Goal: Task Accomplishment & Management: Manage account settings

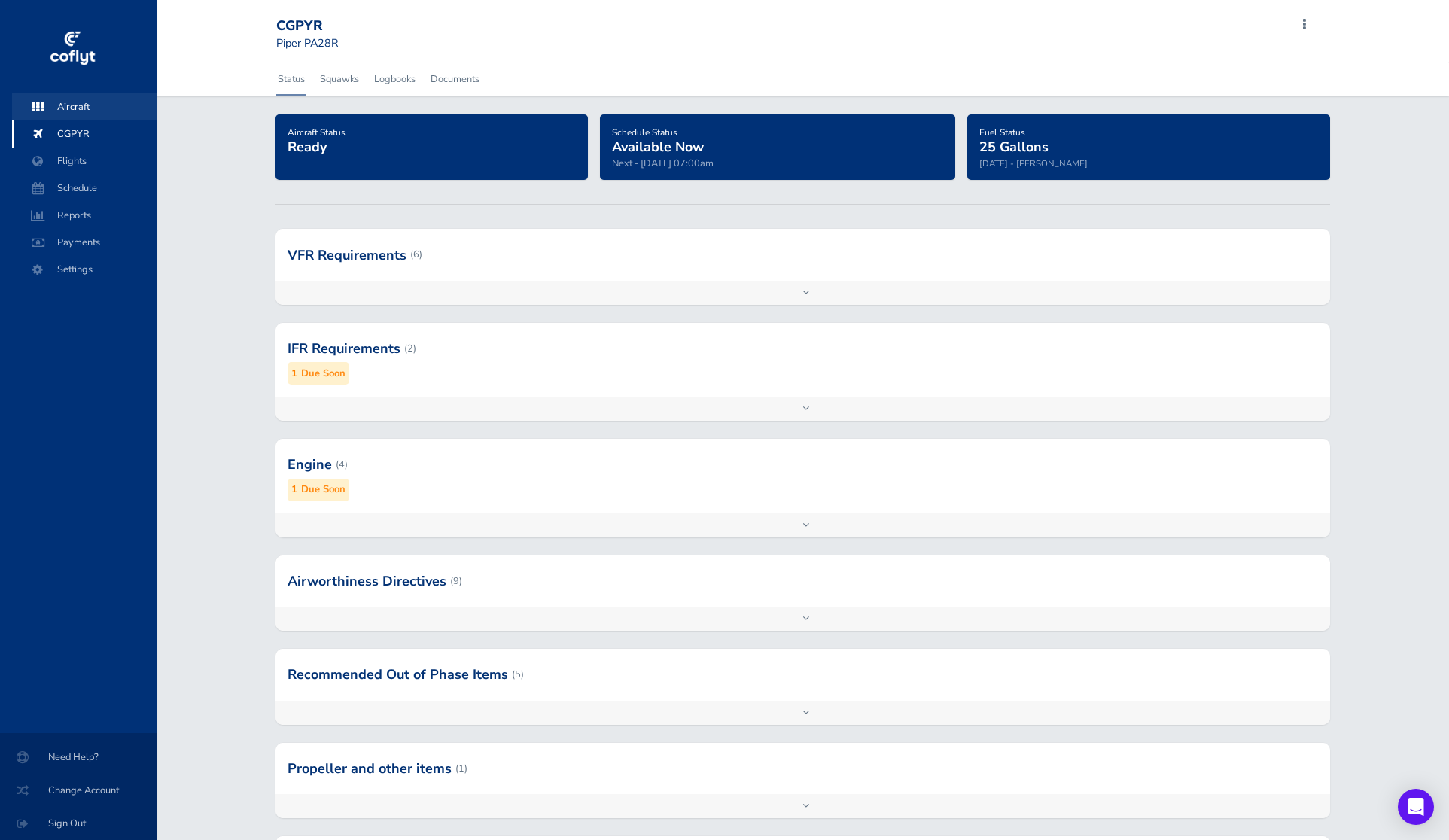
click at [80, 102] on span "Aircraft" at bounding box center [84, 107] width 115 height 27
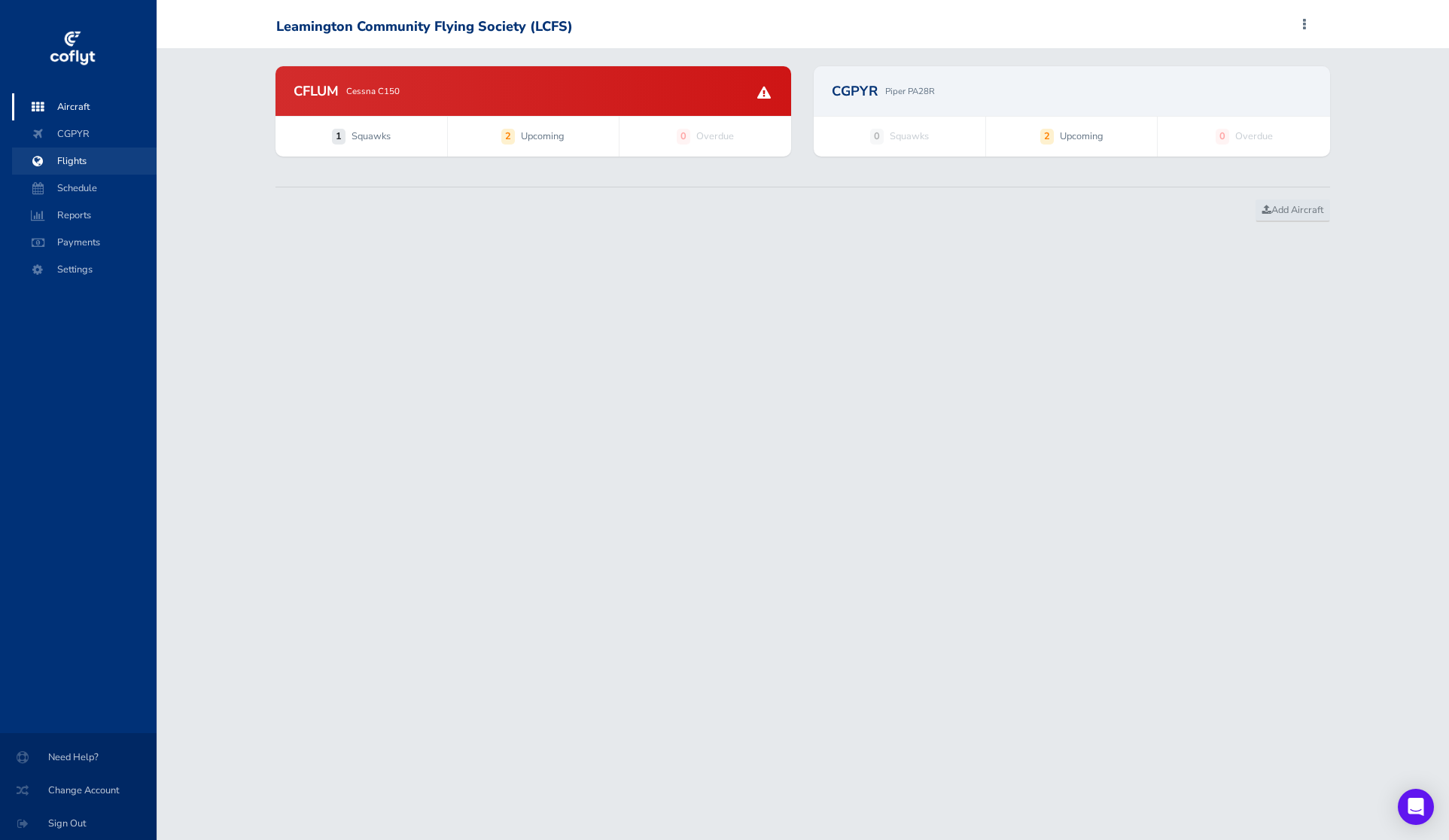
click at [110, 172] on span "Flights" at bounding box center [84, 161] width 115 height 27
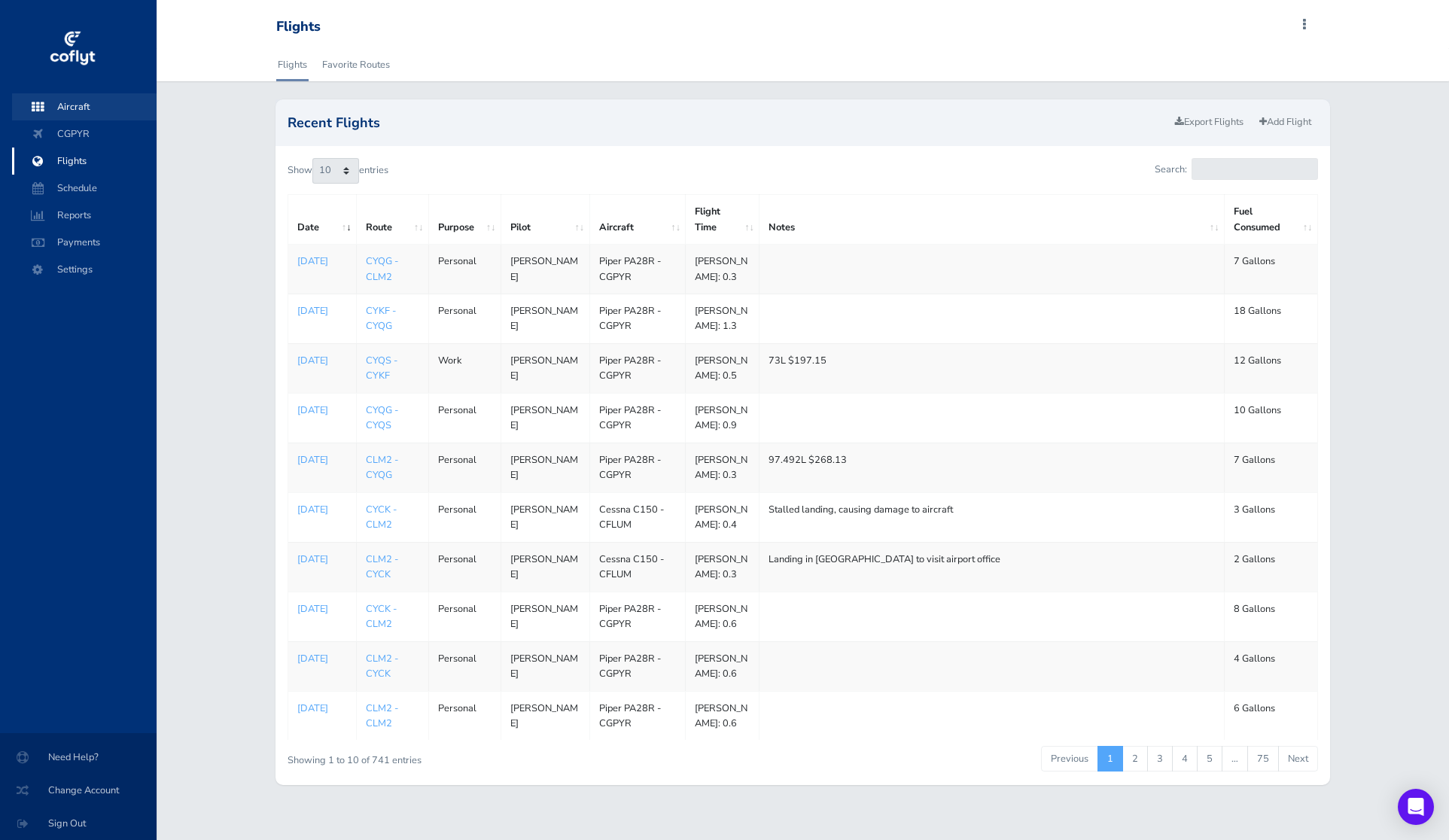
click at [92, 108] on span "Aircraft" at bounding box center [84, 107] width 115 height 27
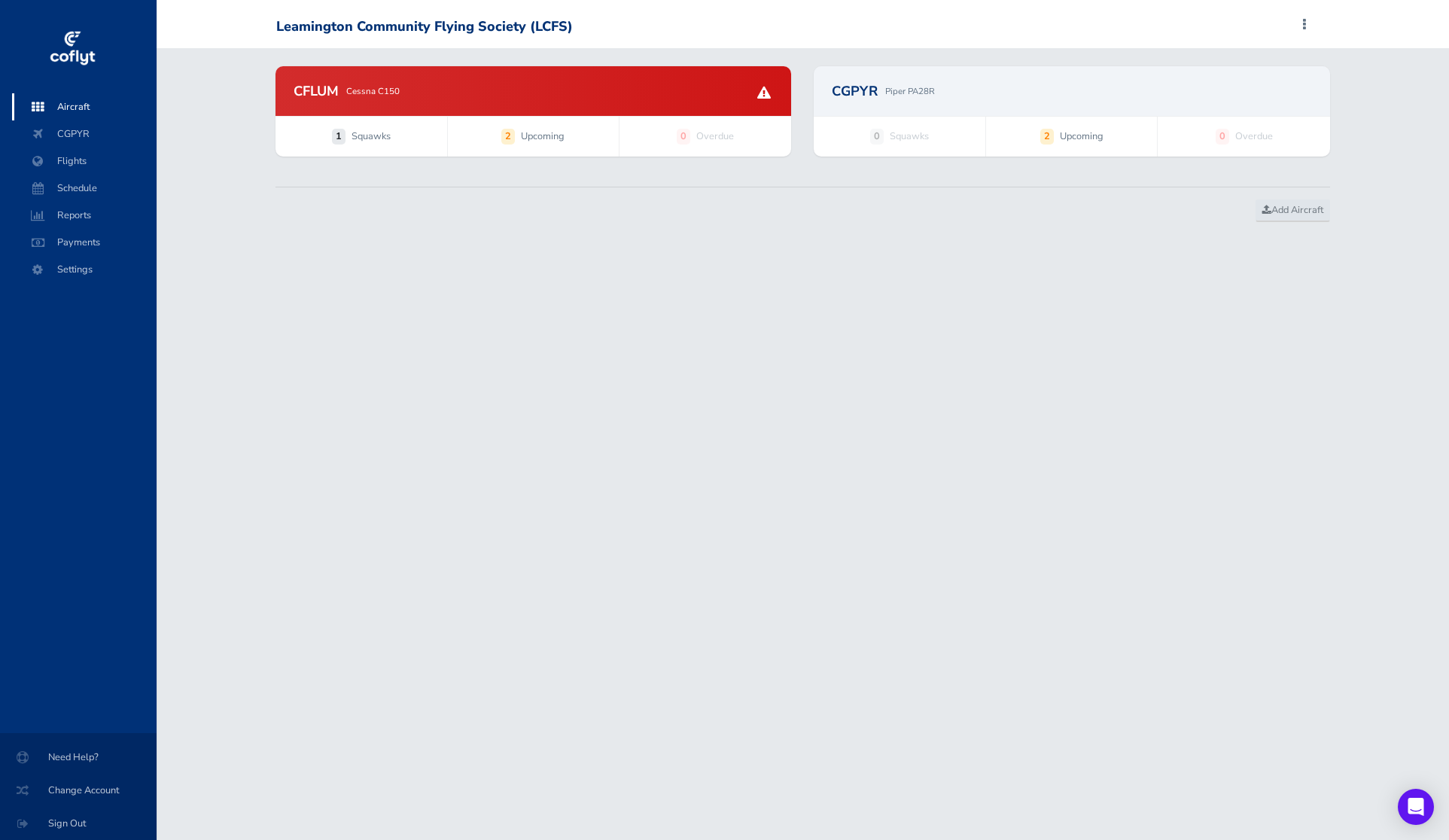
click at [878, 87] on div "CGPYR Piper PA28R" at bounding box center [1071, 90] width 480 height 13
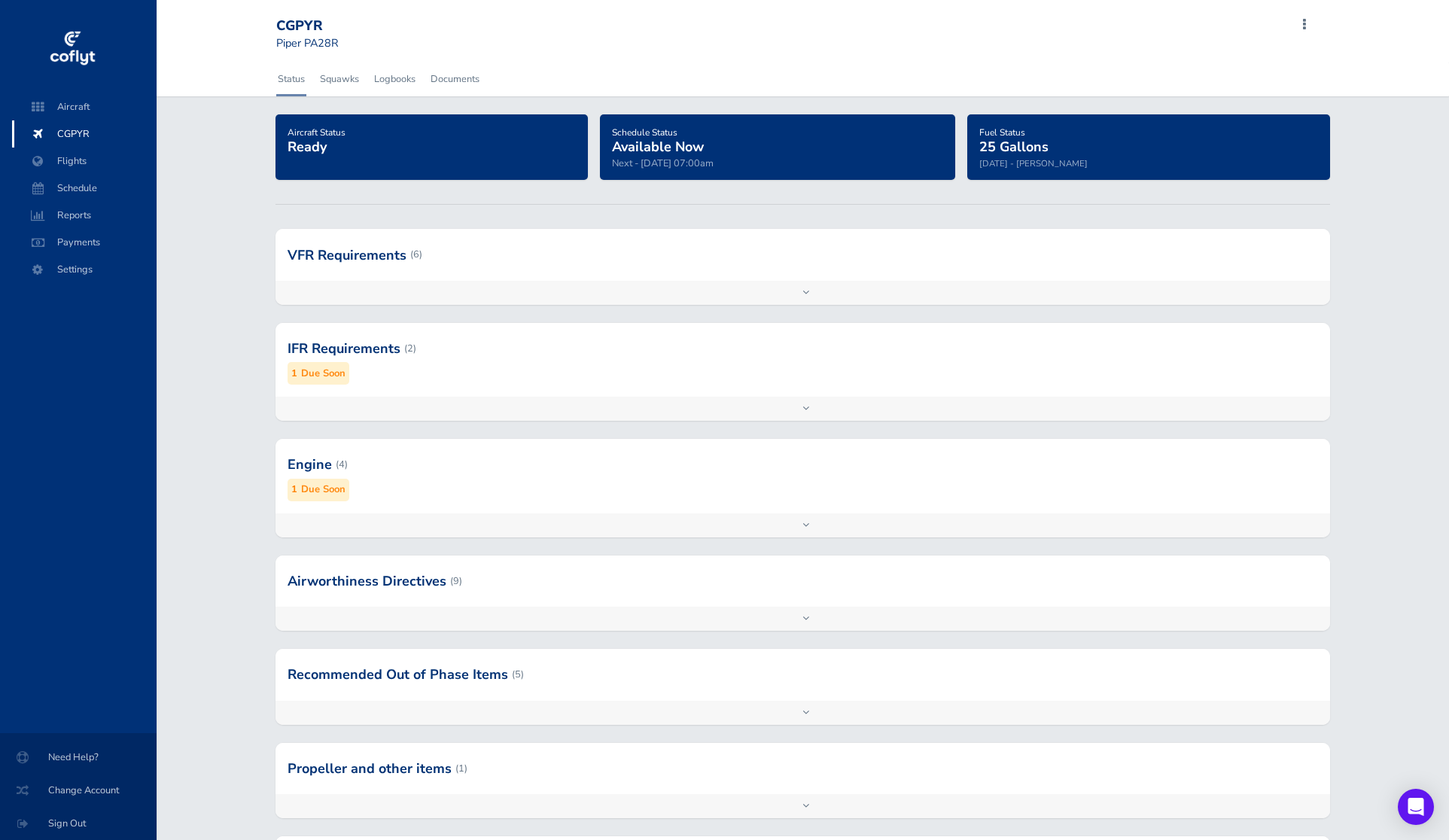
click at [389, 275] on div at bounding box center [802, 254] width 1054 height 51
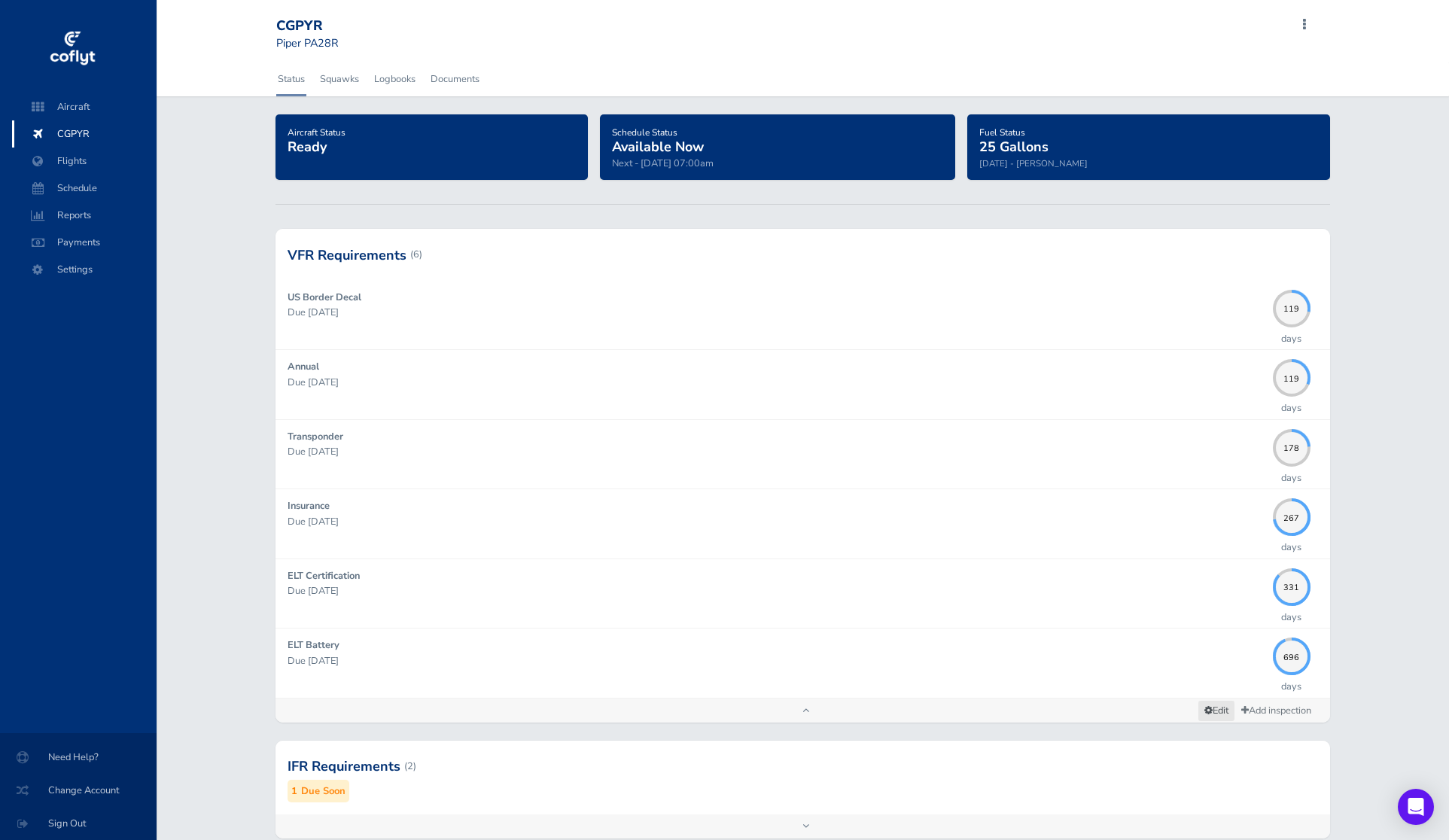
click at [1211, 707] on span "Edit" at bounding box center [1216, 710] width 24 height 13
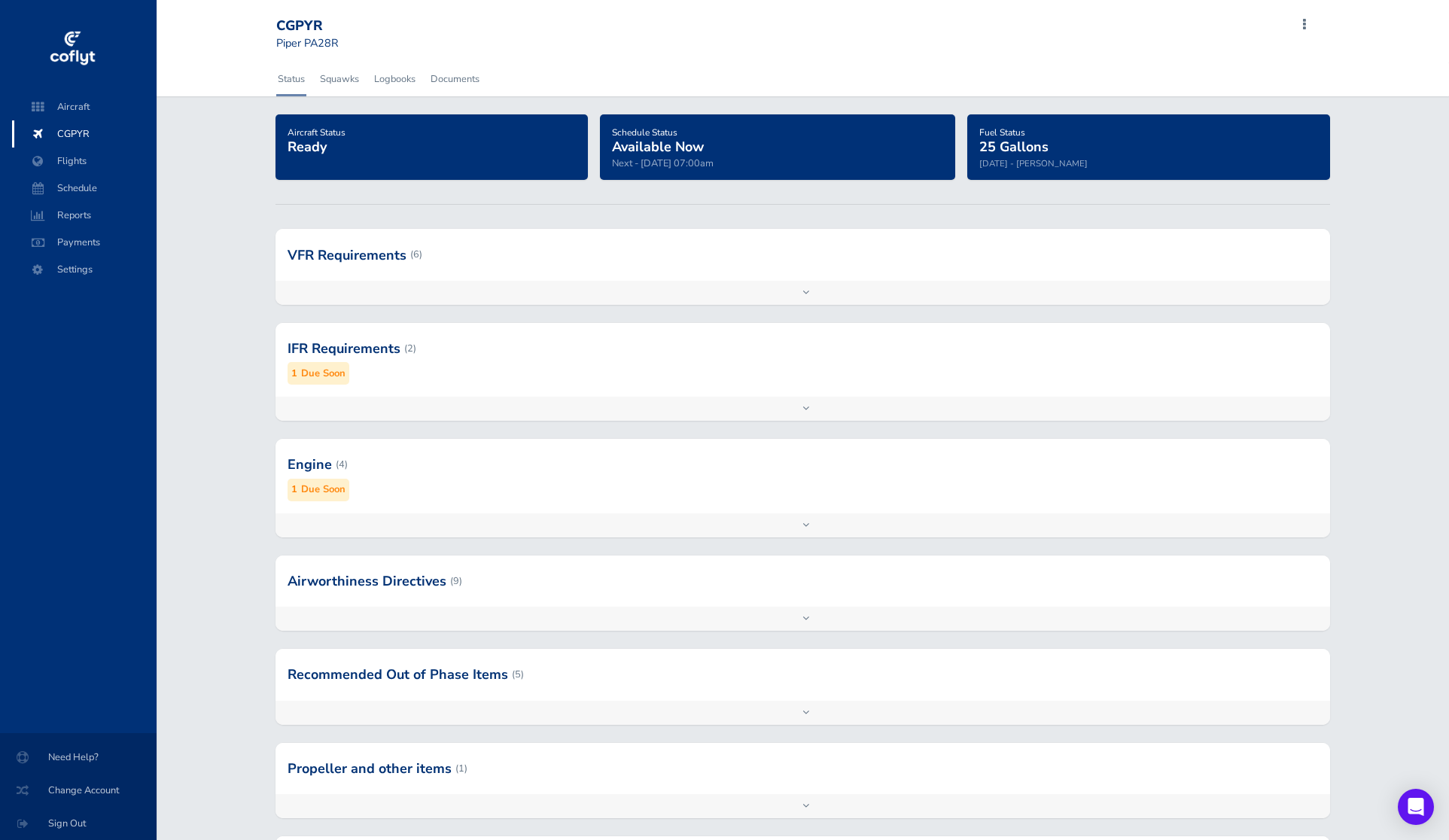
click at [1050, 296] on div "Add inspection Edit" at bounding box center [802, 292] width 1054 height 24
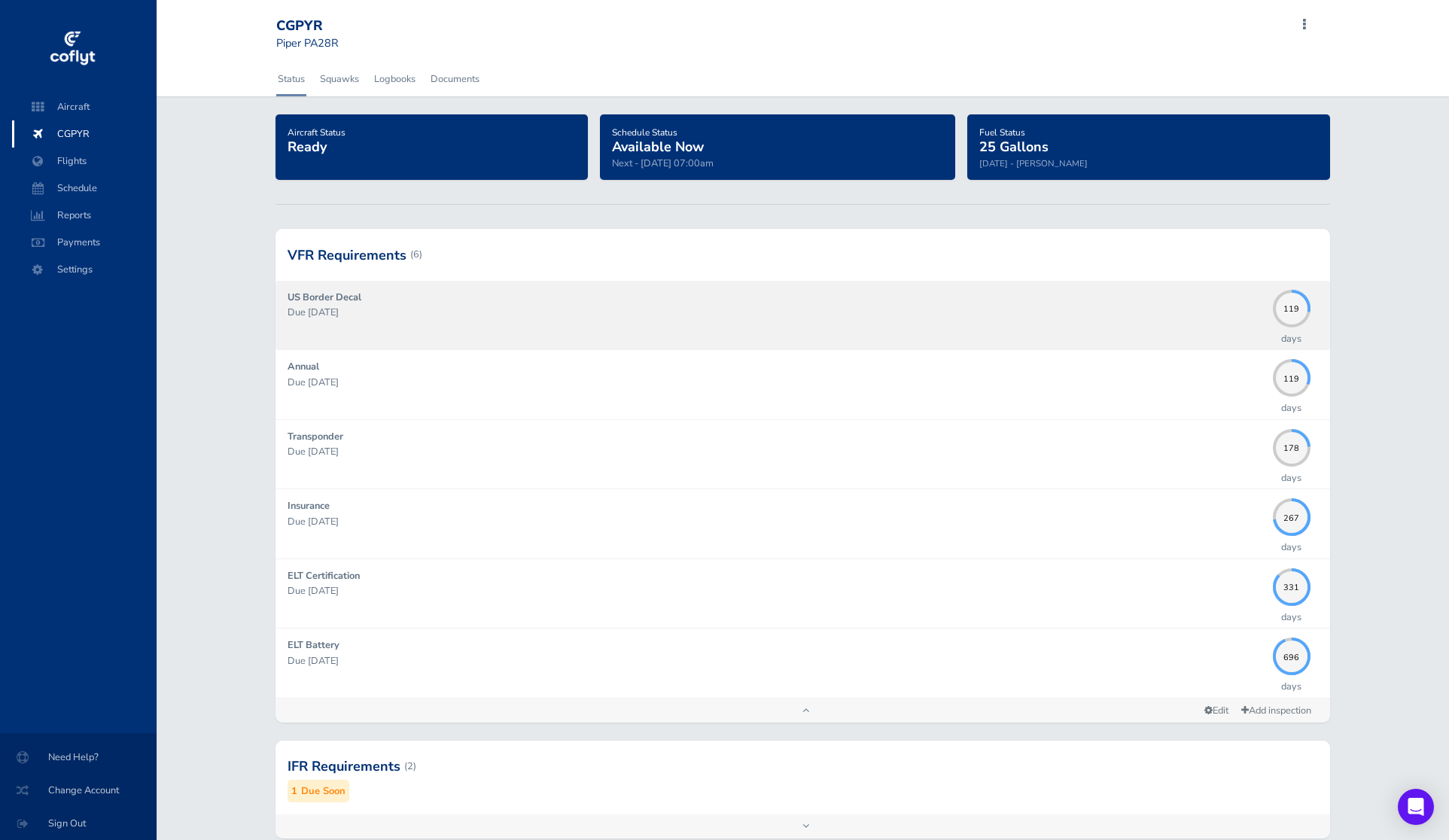
click at [845, 303] on div "US Border Decal Due 12/31/2025" at bounding box center [777, 315] width 978 height 51
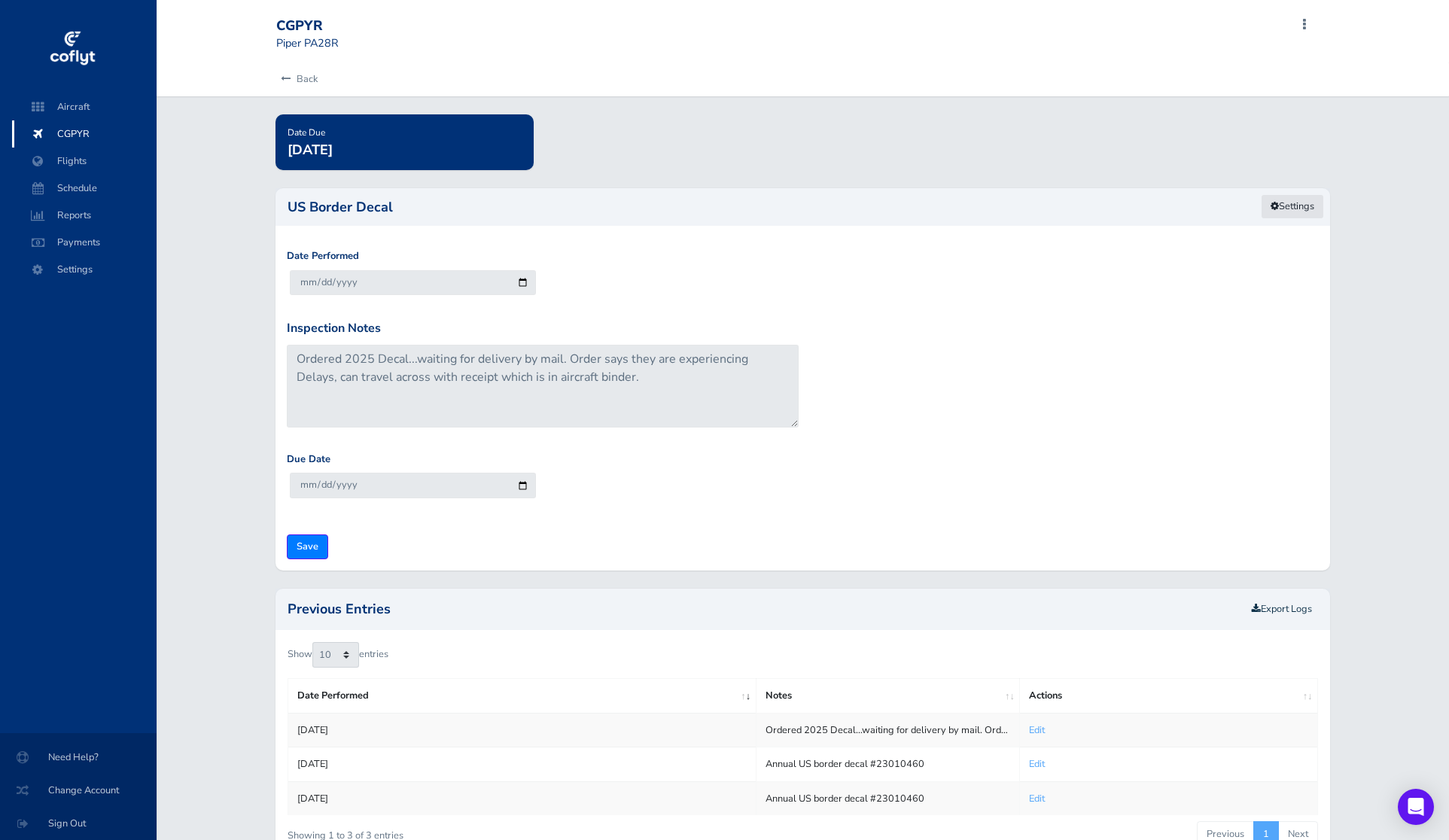
click at [1274, 205] on icon at bounding box center [1274, 207] width 9 height 10
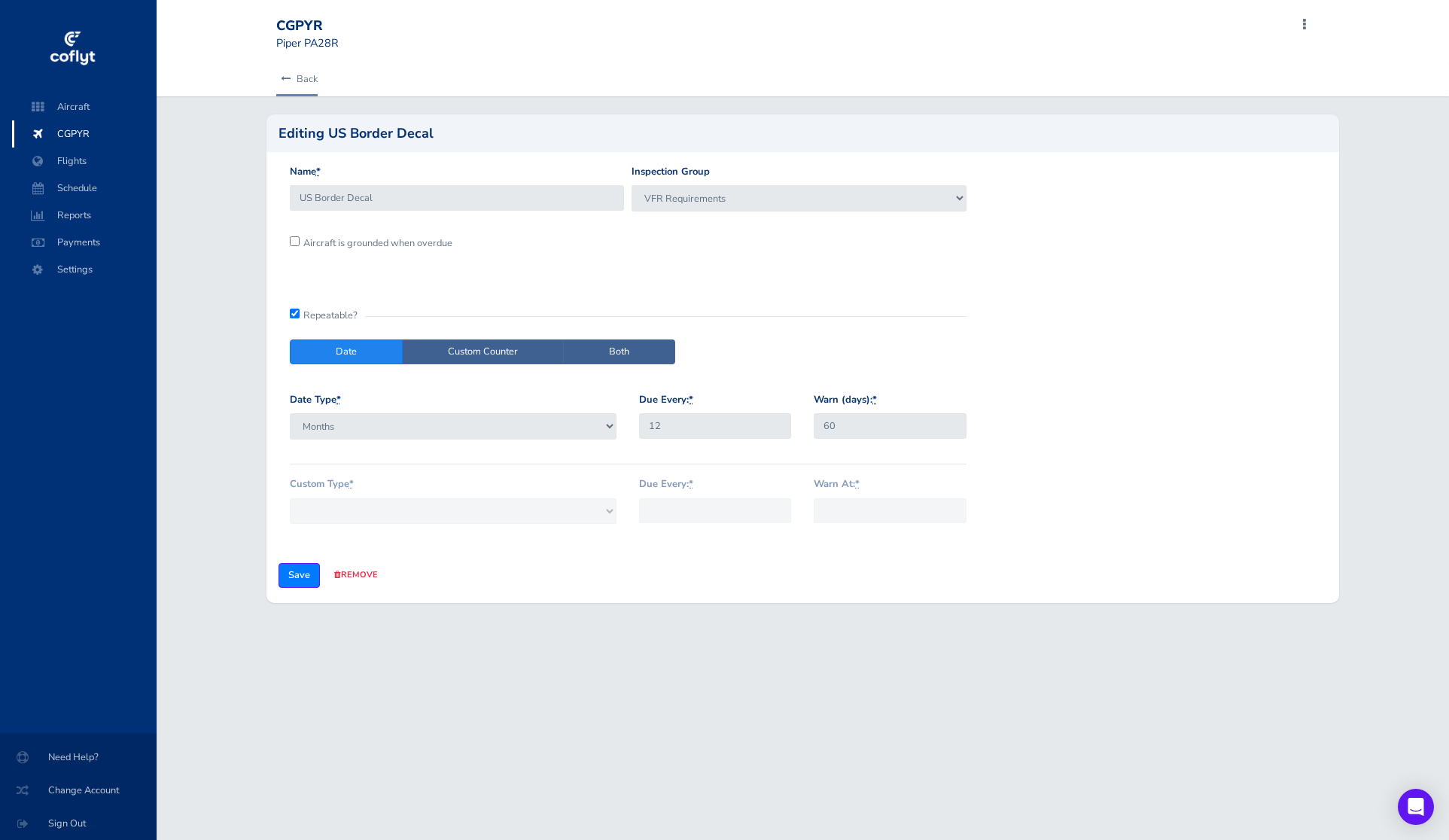
click at [289, 75] on icon at bounding box center [285, 80] width 10 height 10
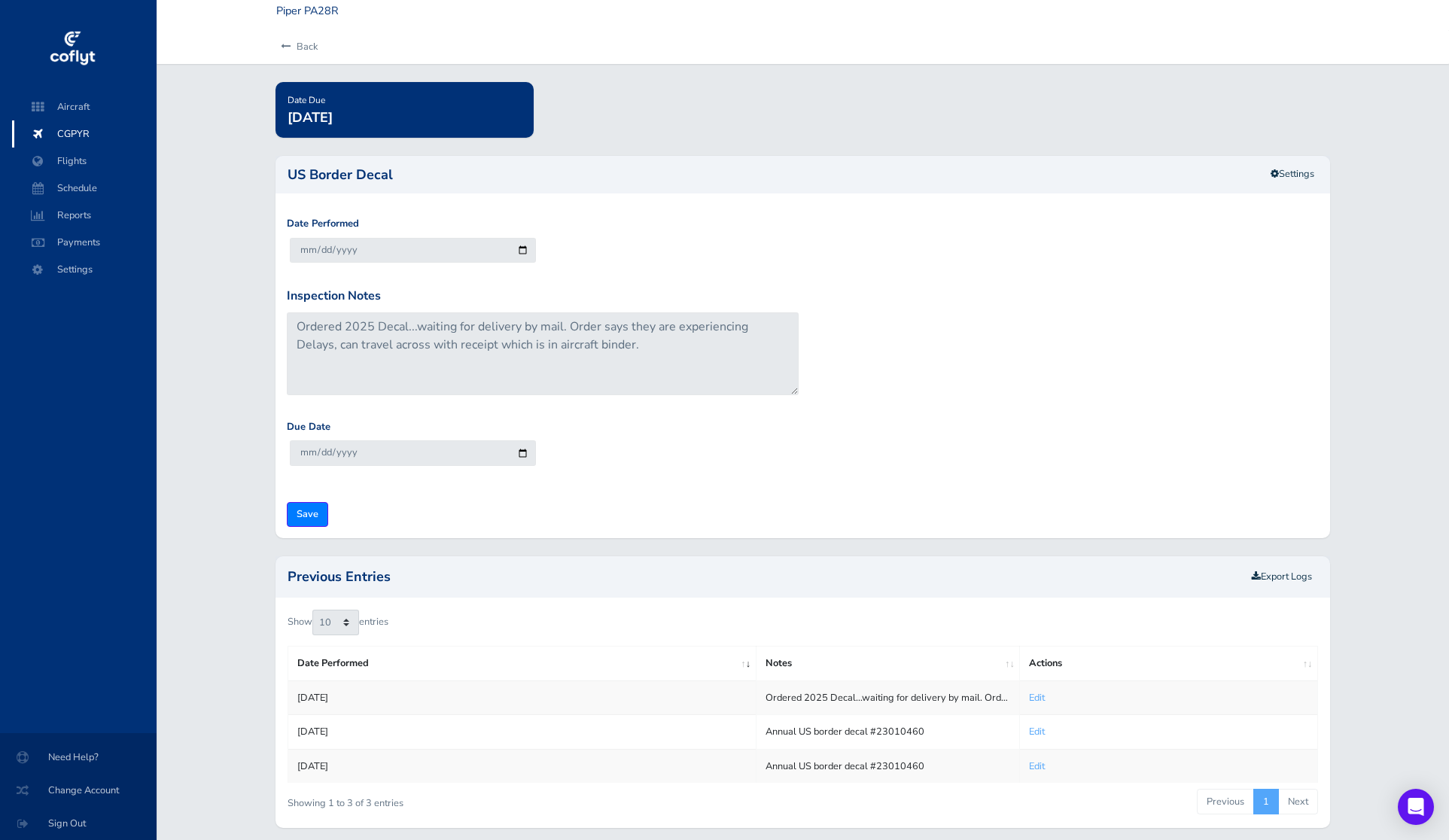
scroll to position [41, 0]
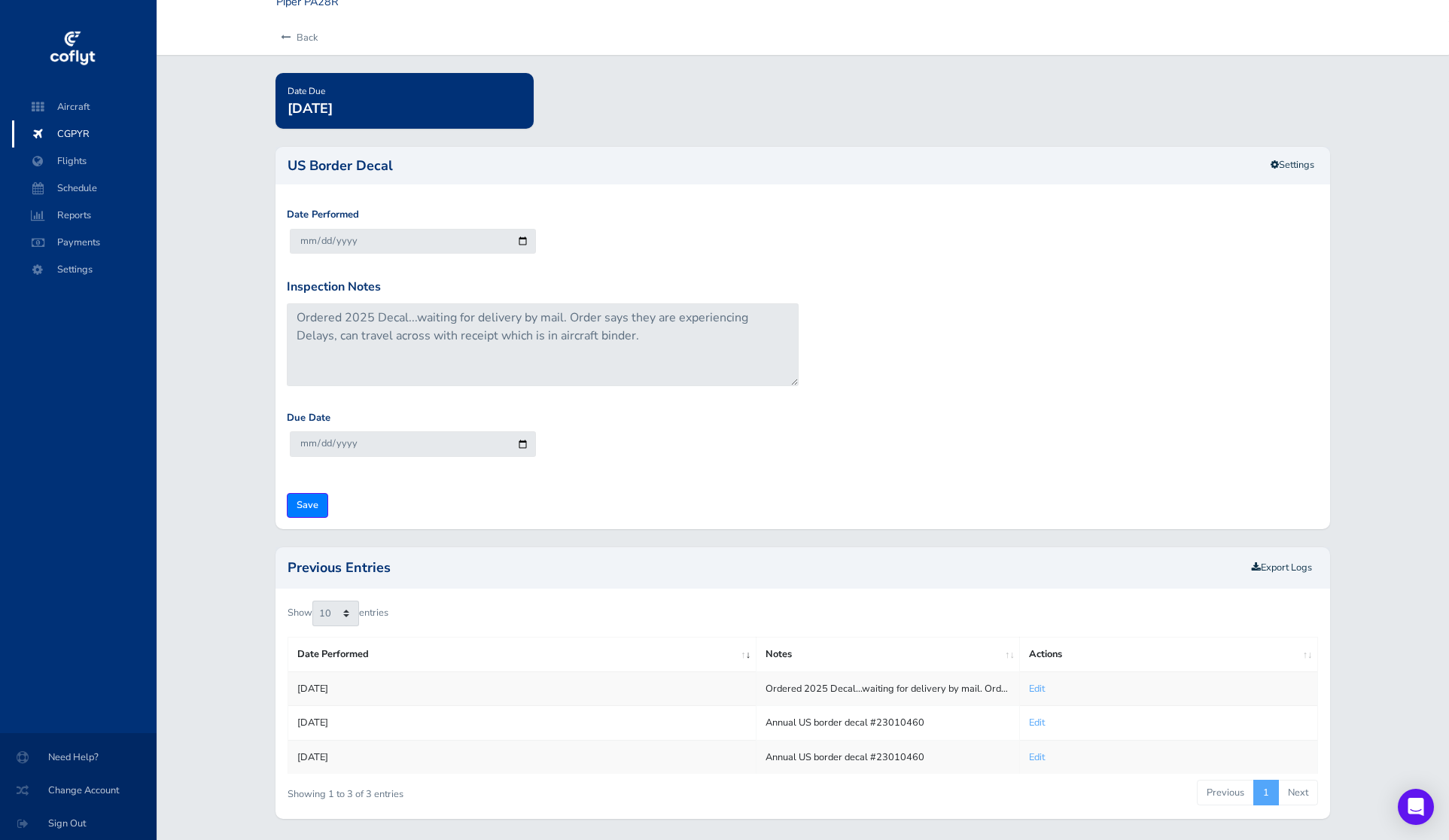
click at [1236, 265] on div "Date Performed 2025-09-03" at bounding box center [802, 242] width 1040 height 71
click at [1293, 172] on link "Settings" at bounding box center [1292, 165] width 63 height 25
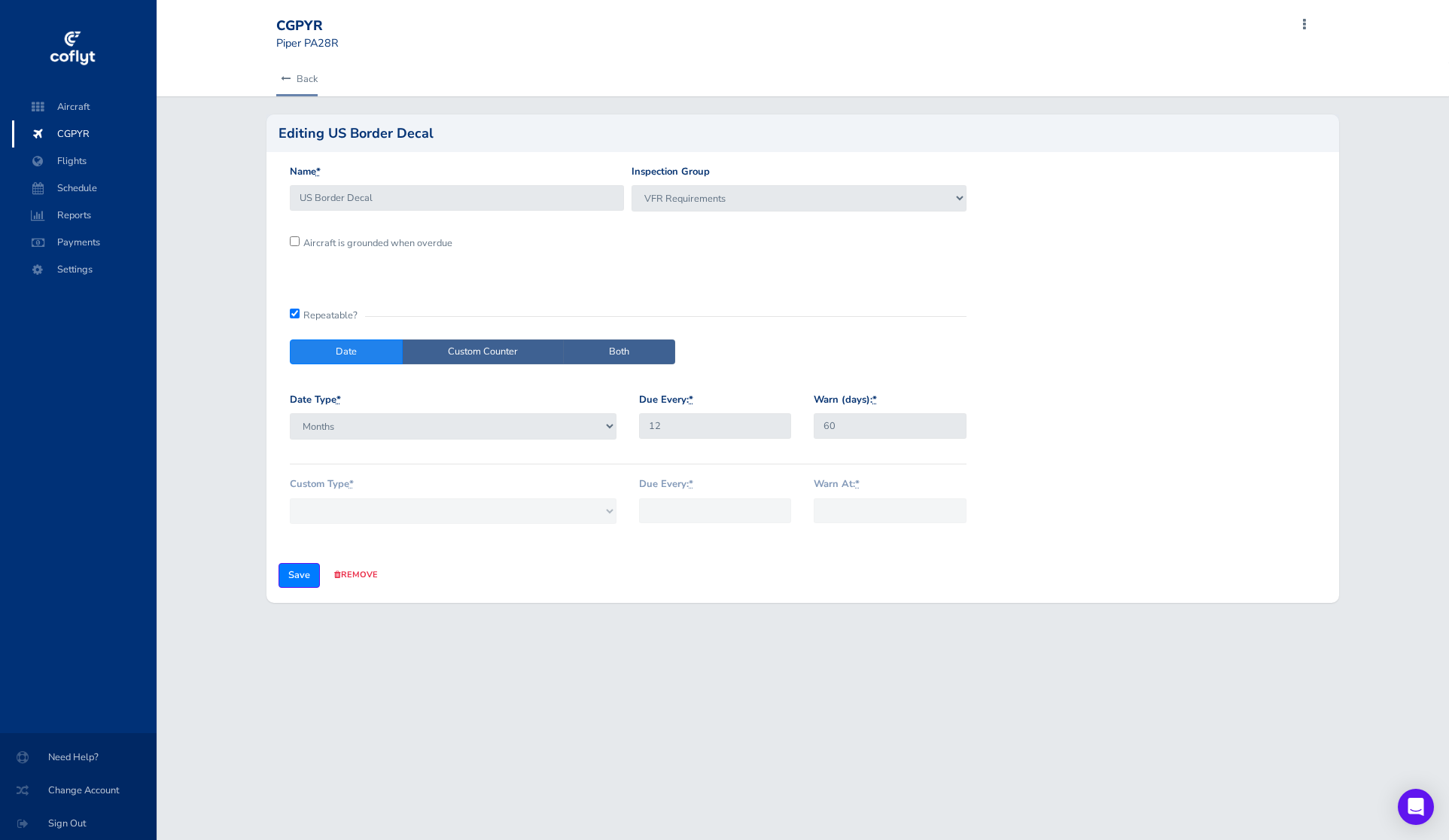
click at [299, 77] on link "Back" at bounding box center [296, 79] width 41 height 33
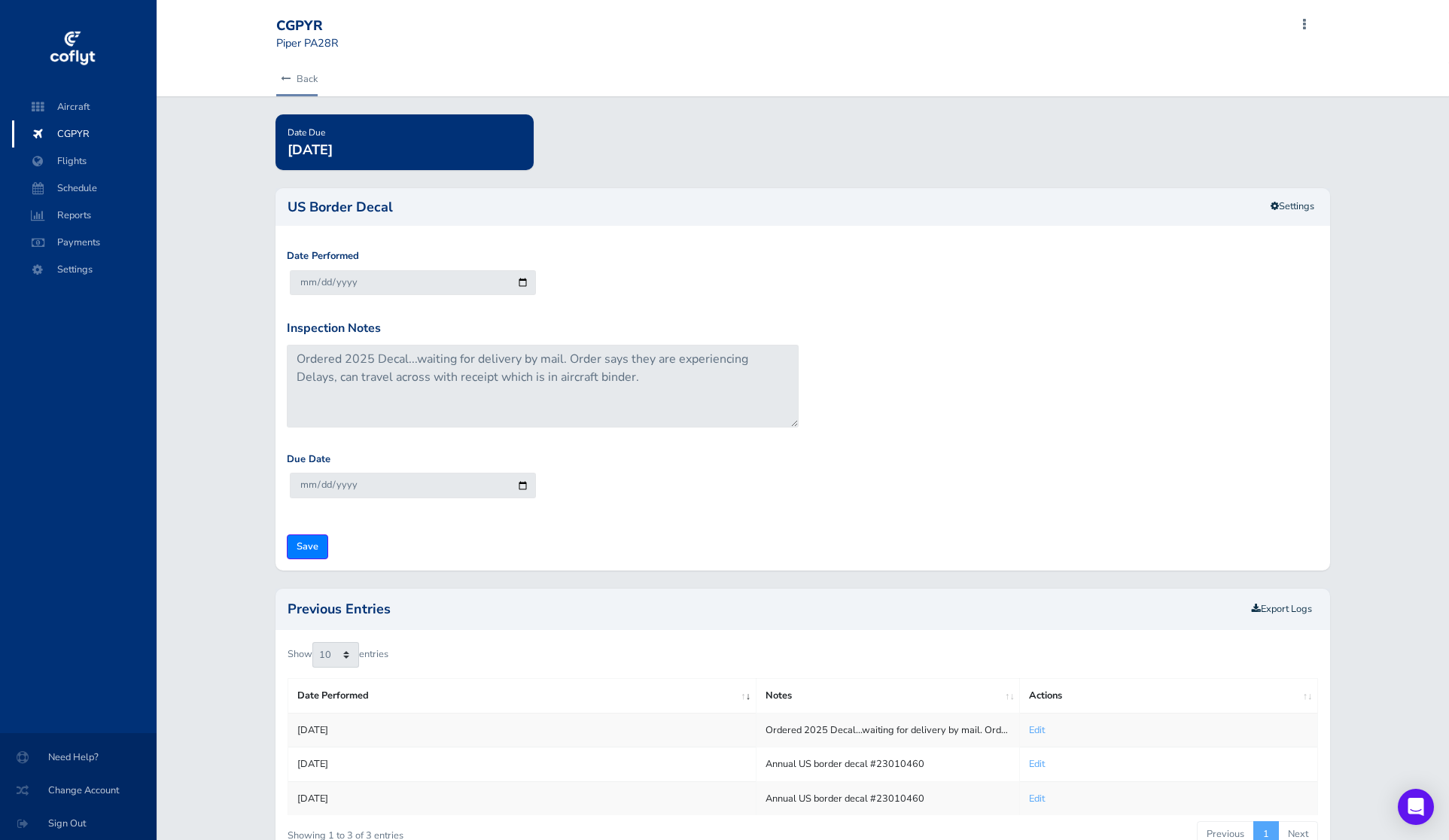
click at [288, 76] on icon at bounding box center [285, 80] width 10 height 10
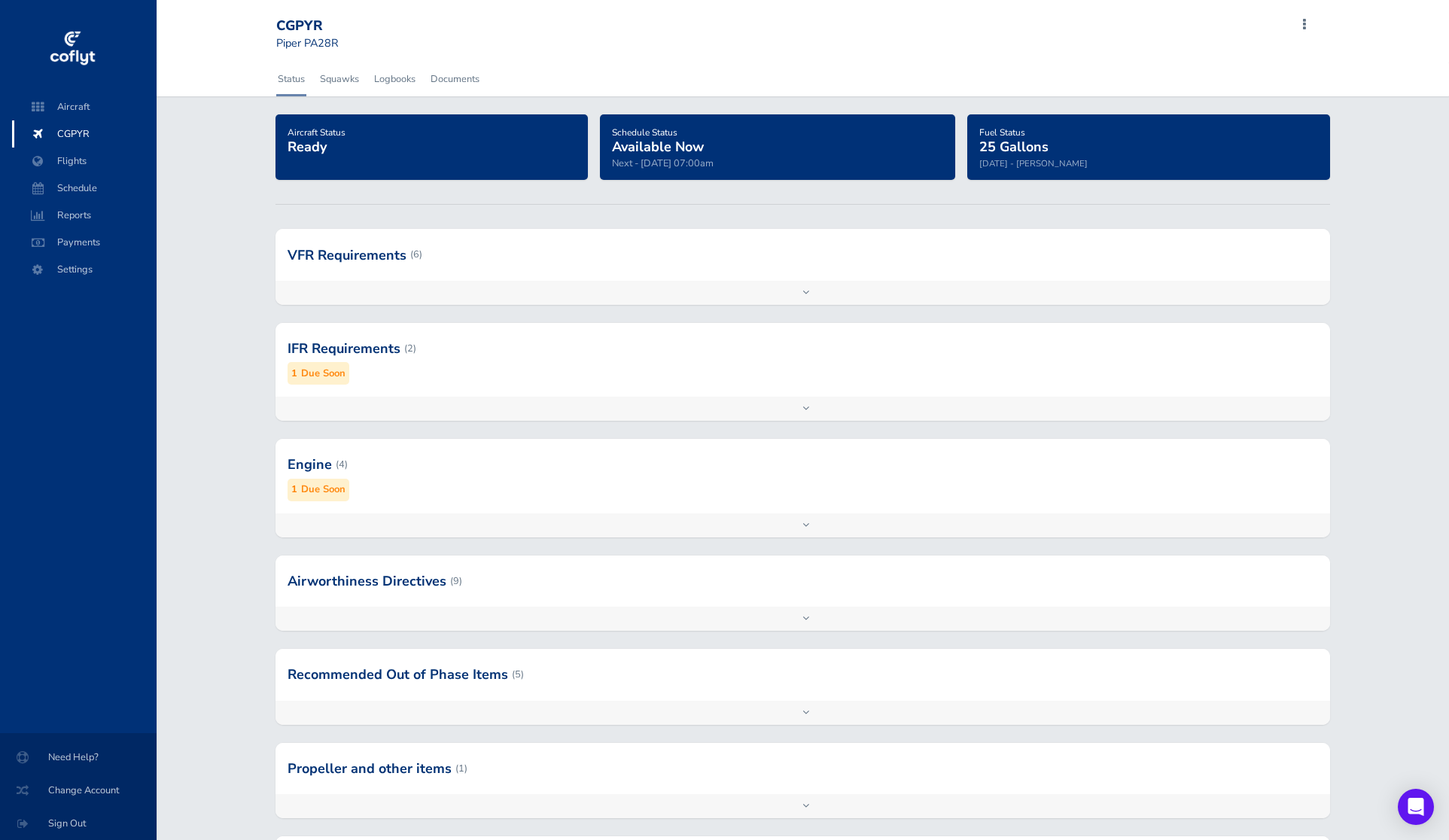
click at [760, 262] on div at bounding box center [802, 254] width 1054 height 51
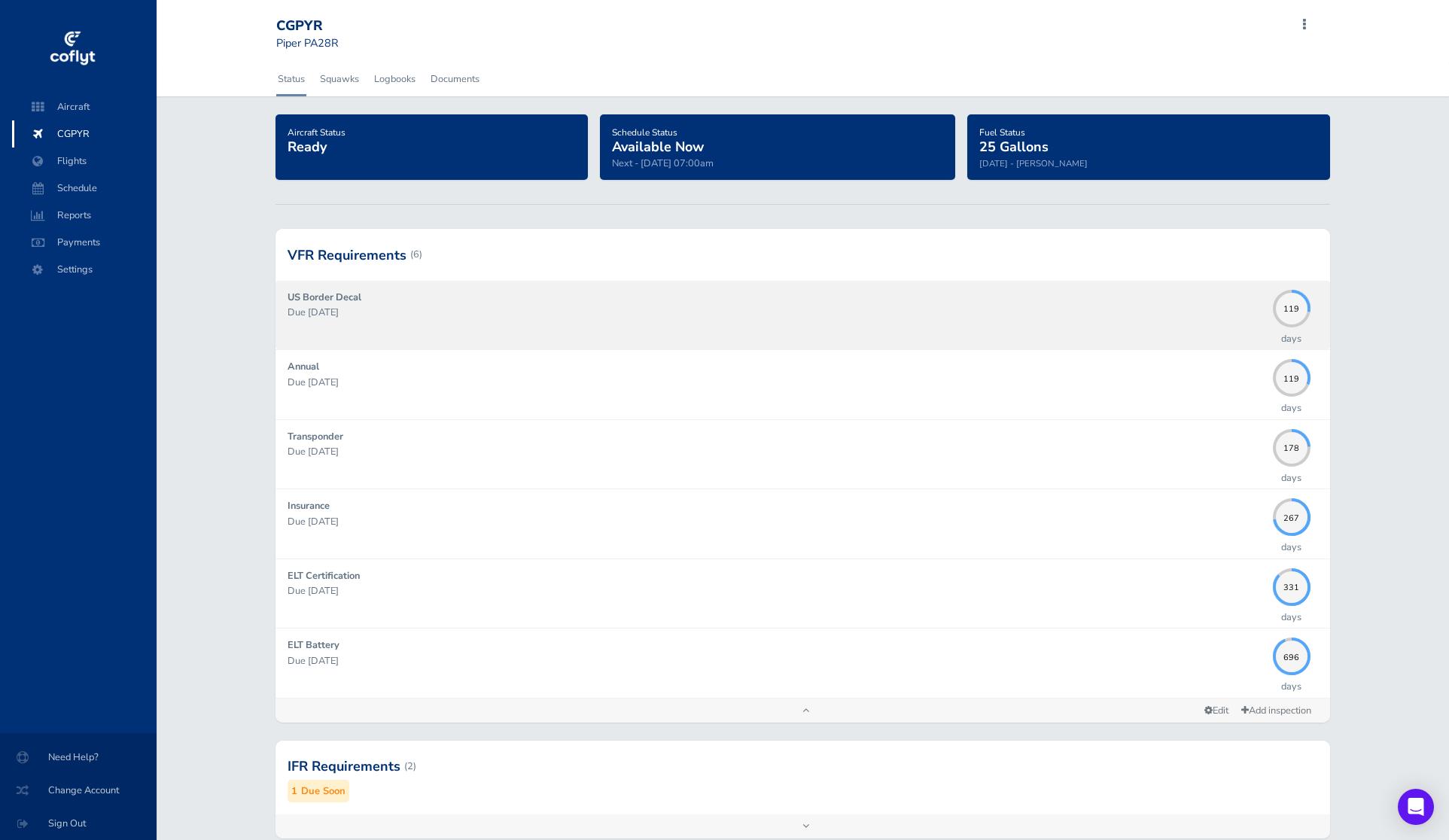
click at [1247, 306] on p "Due 12/31/2025" at bounding box center [777, 312] width 978 height 15
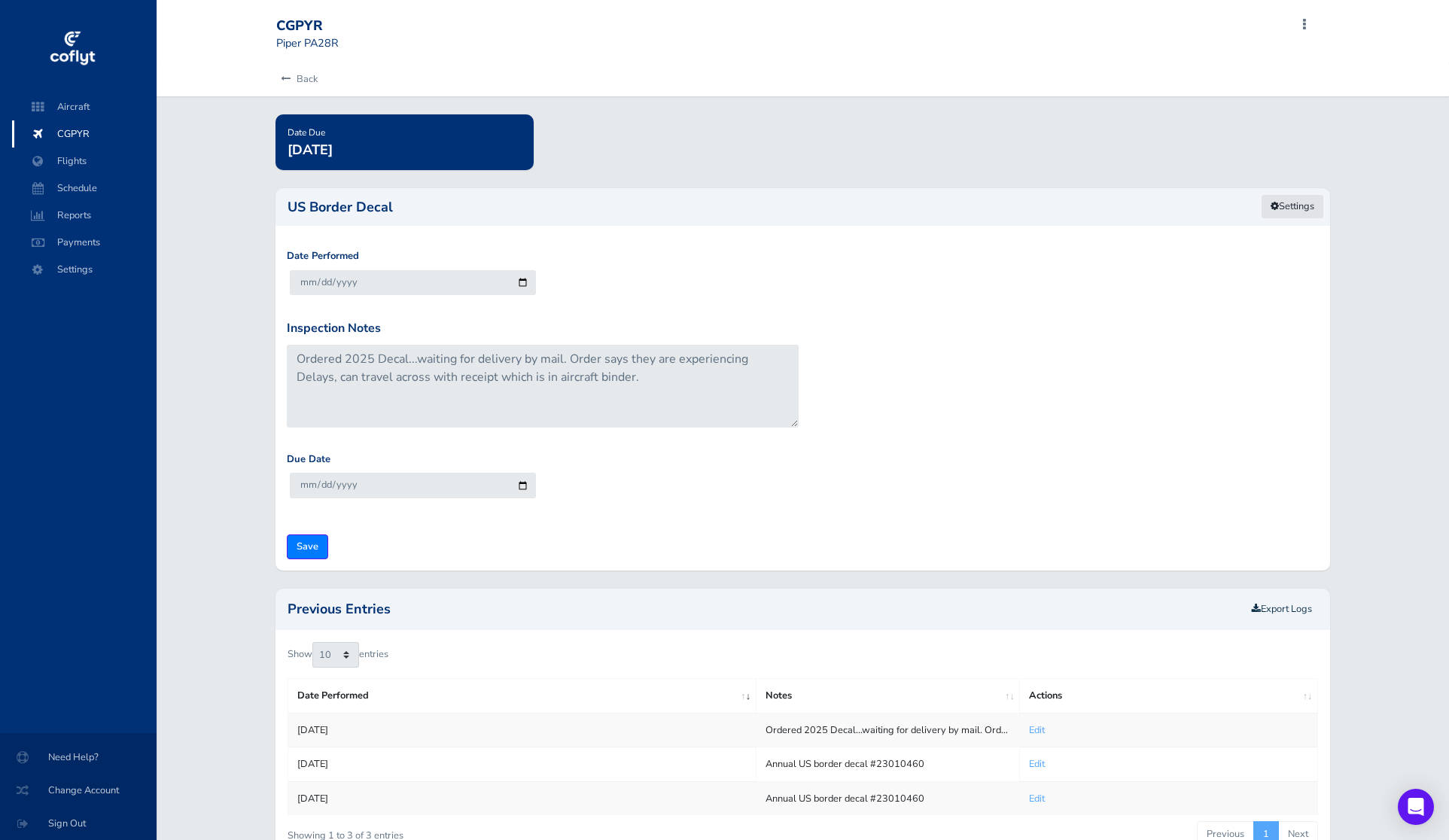
click at [1296, 209] on link "Settings" at bounding box center [1292, 207] width 63 height 25
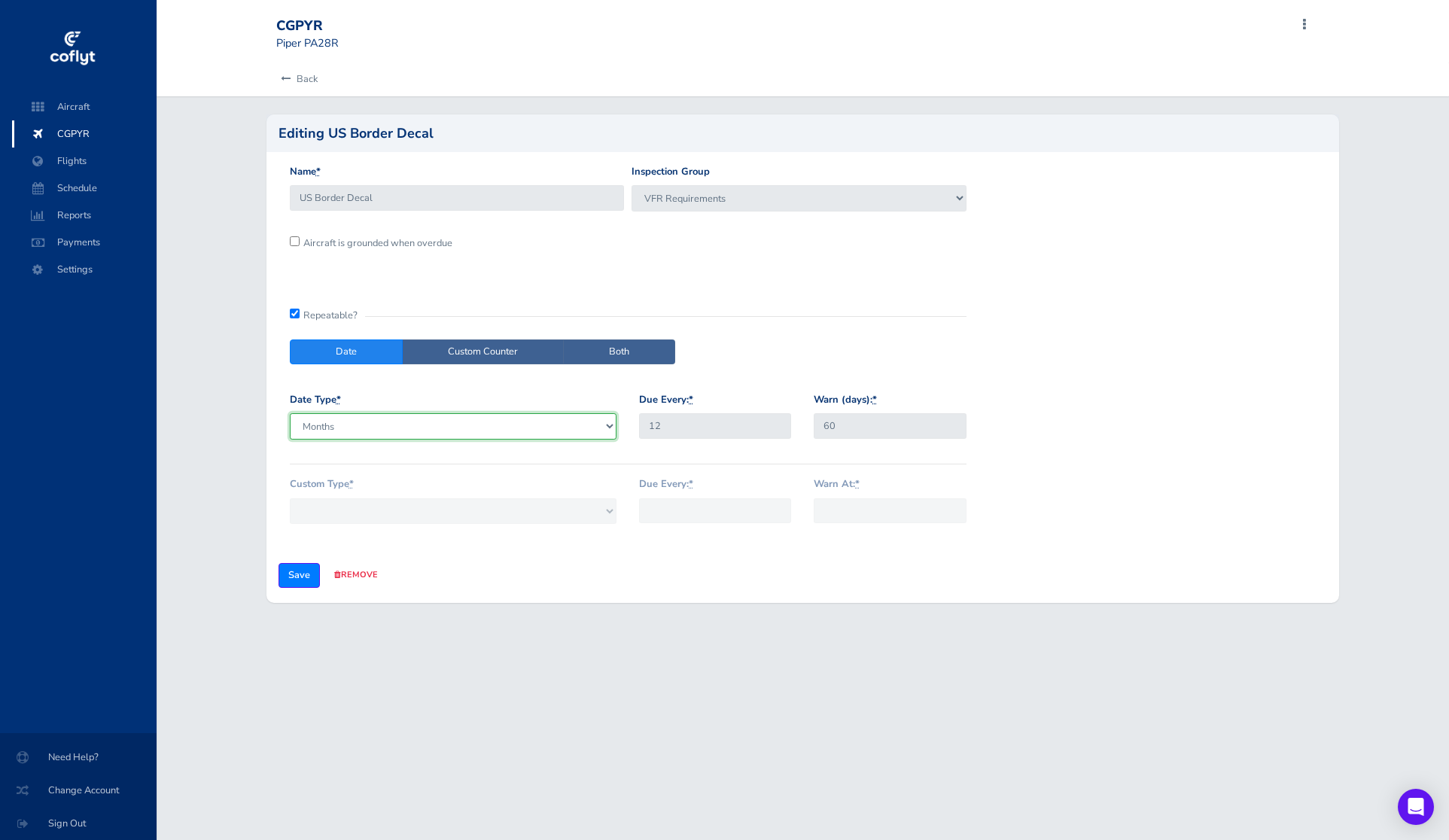
click at [498, 426] on select "Days Months" at bounding box center [454, 426] width 328 height 26
click at [298, 83] on link "Back" at bounding box center [296, 79] width 41 height 33
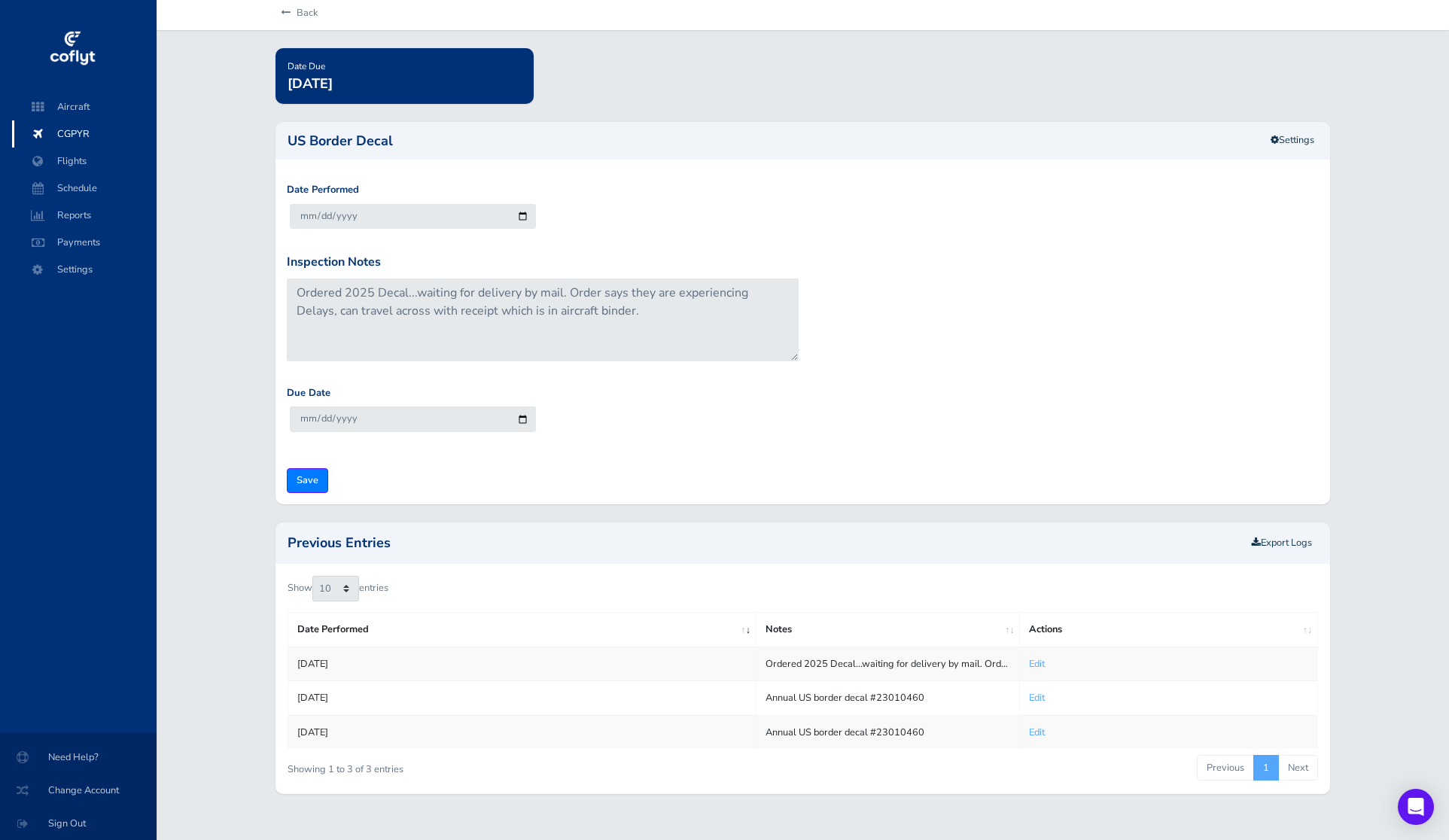
scroll to position [91, 0]
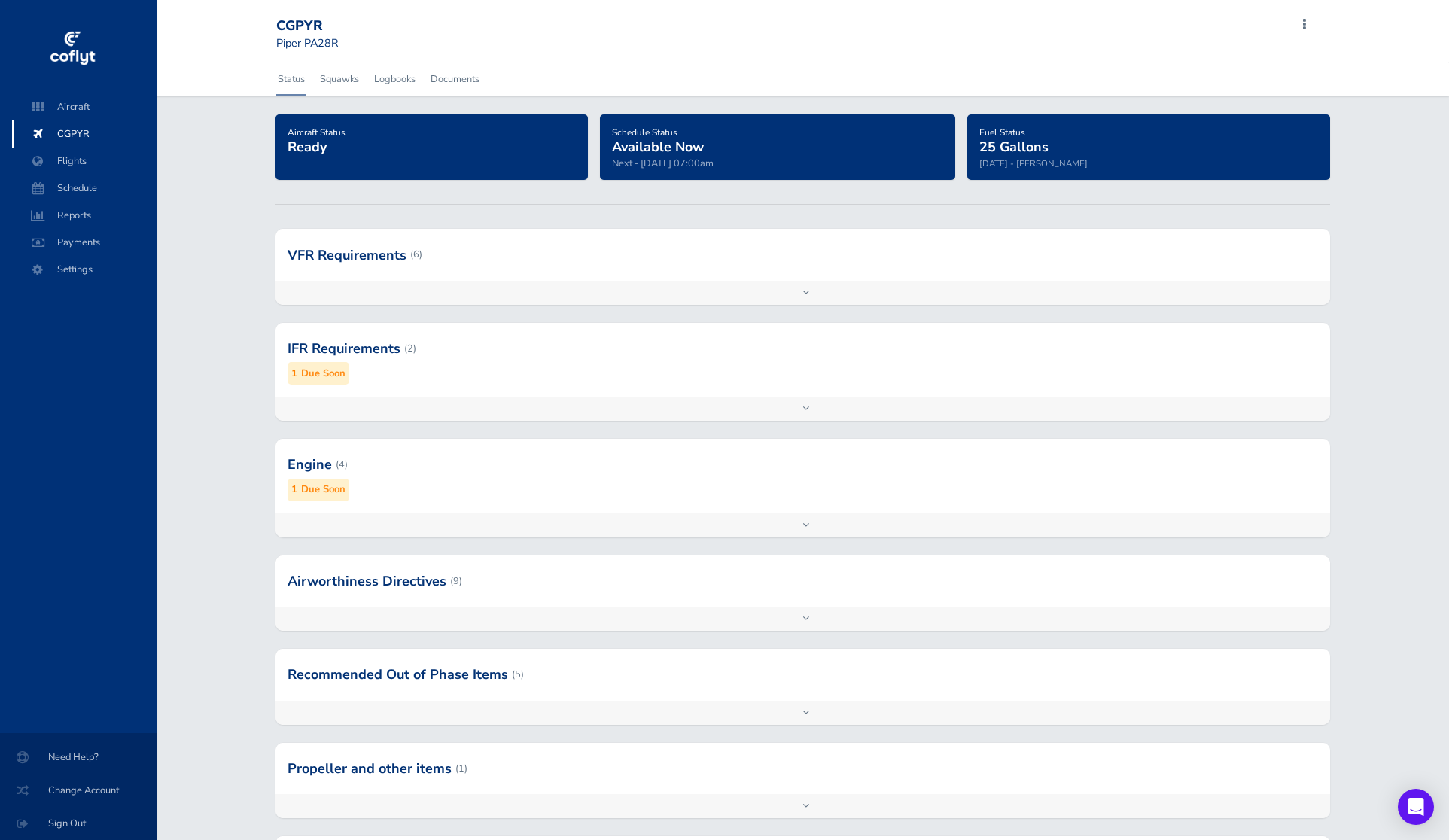
click at [687, 382] on div at bounding box center [802, 349] width 1054 height 74
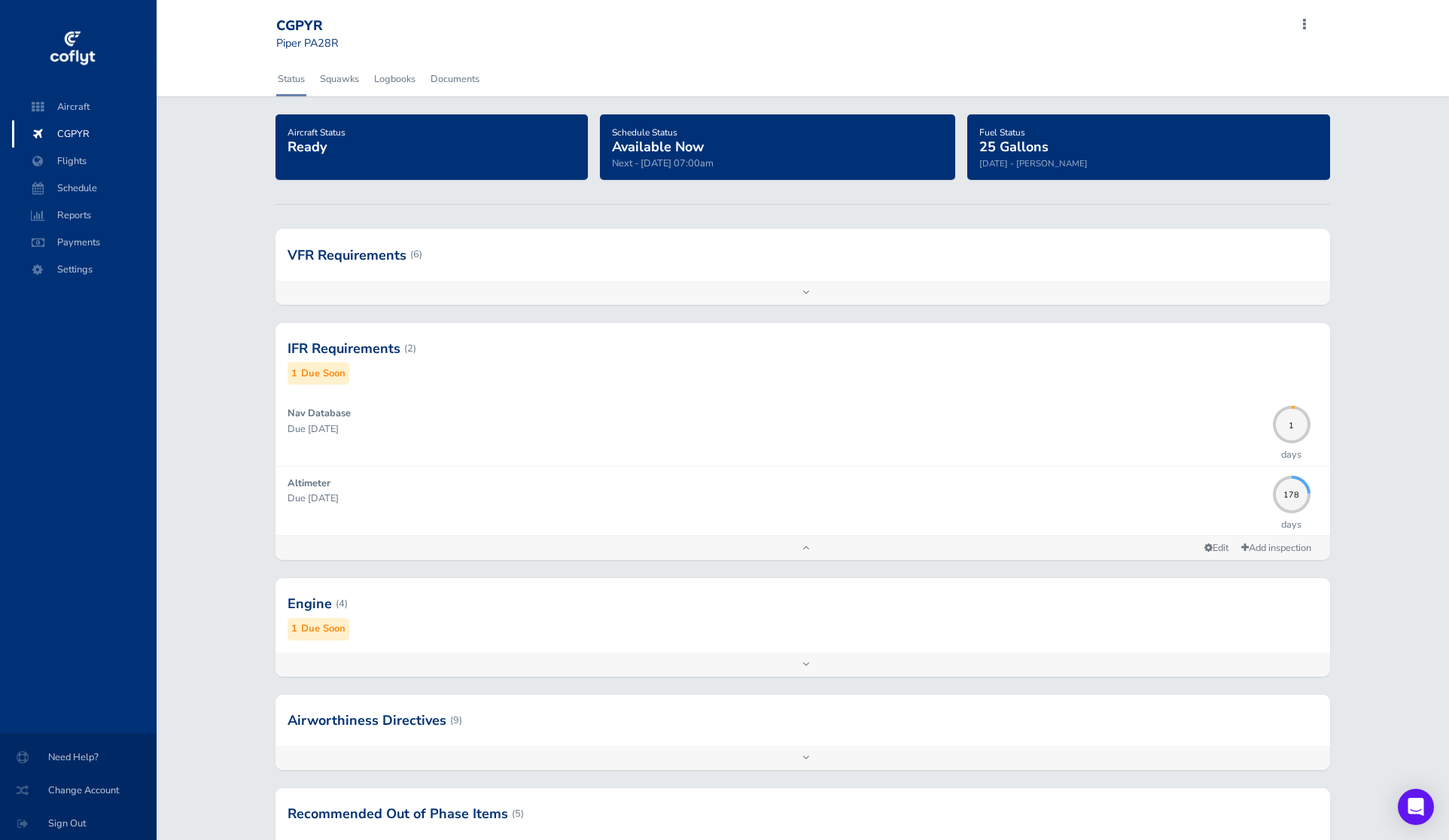
click at [842, 635] on div at bounding box center [802, 604] width 1054 height 74
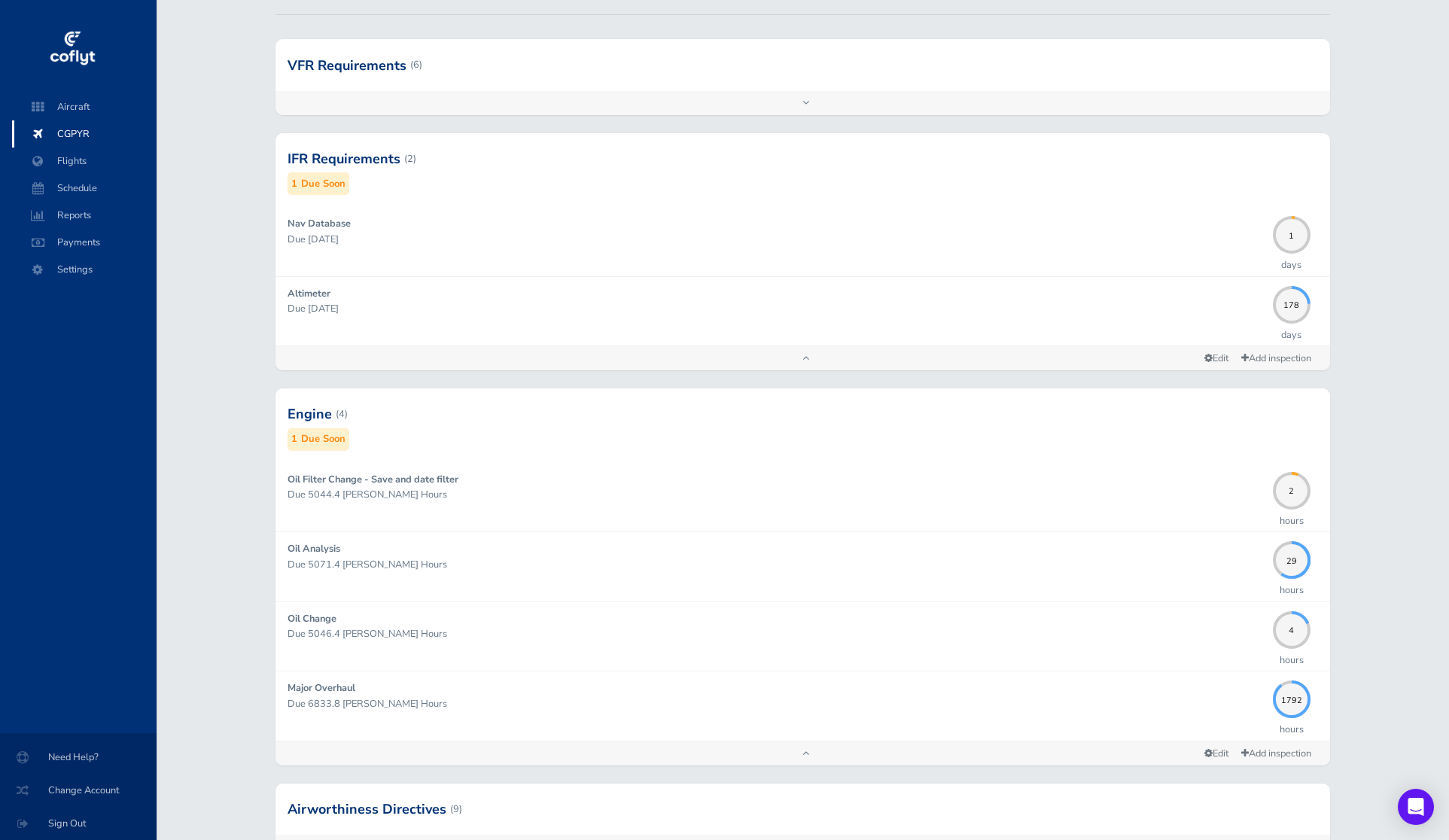
scroll to position [249, 0]
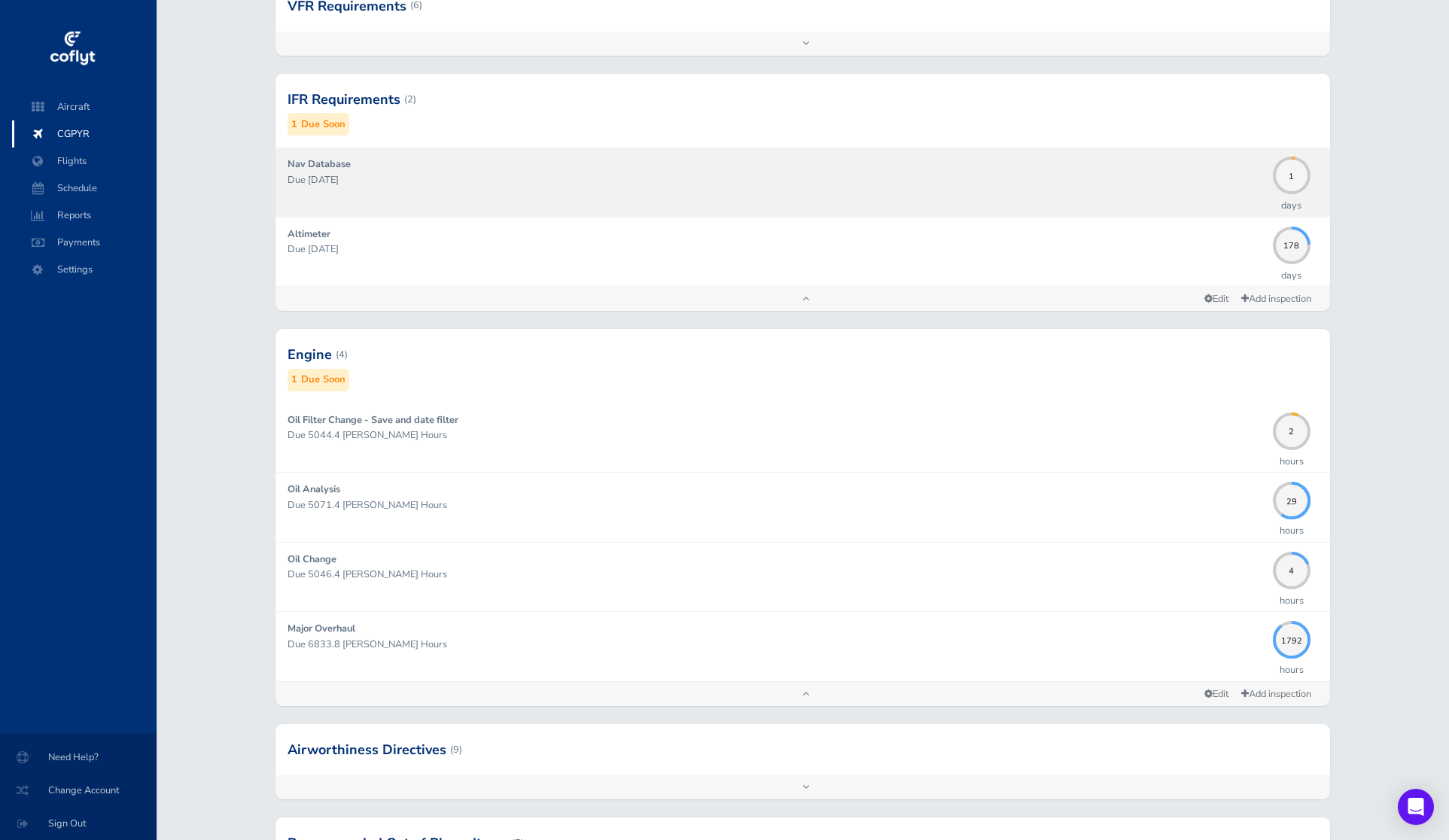
click at [941, 187] on div "Nav Database Due 09/04/2025" at bounding box center [777, 182] width 978 height 51
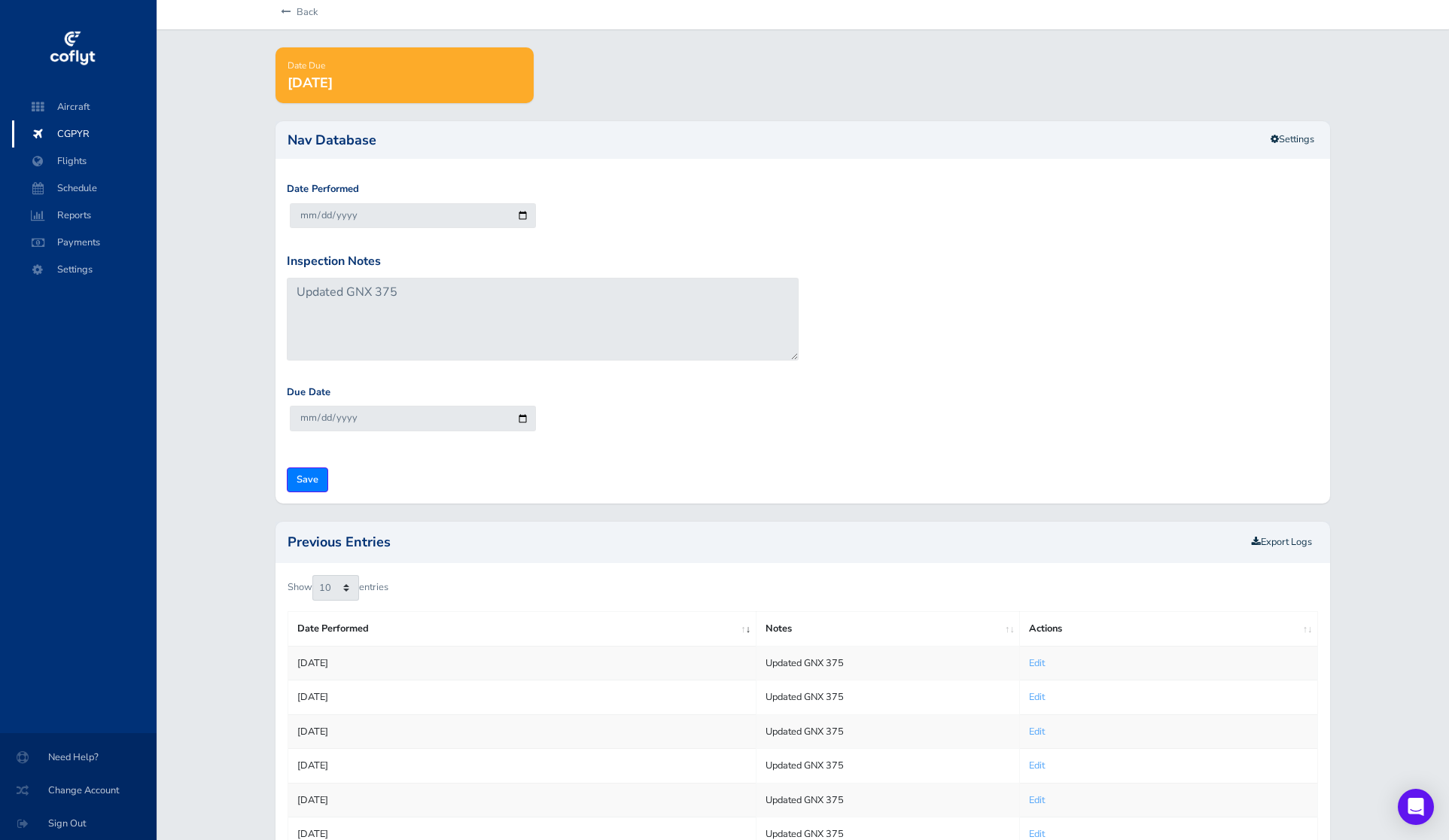
scroll to position [65, 0]
click at [1278, 140] on link "Settings" at bounding box center [1292, 142] width 63 height 25
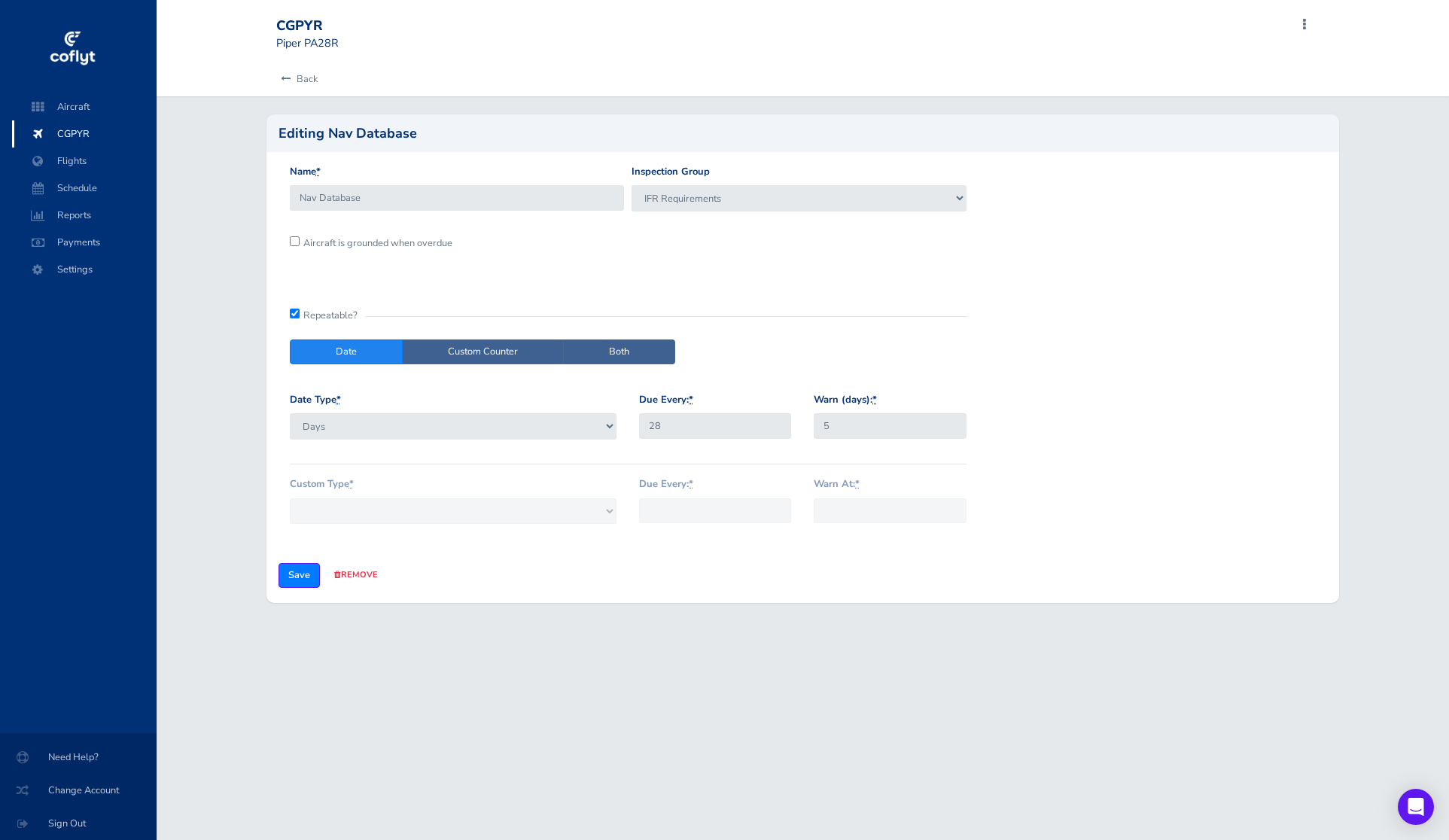
scroll to position [65, 0]
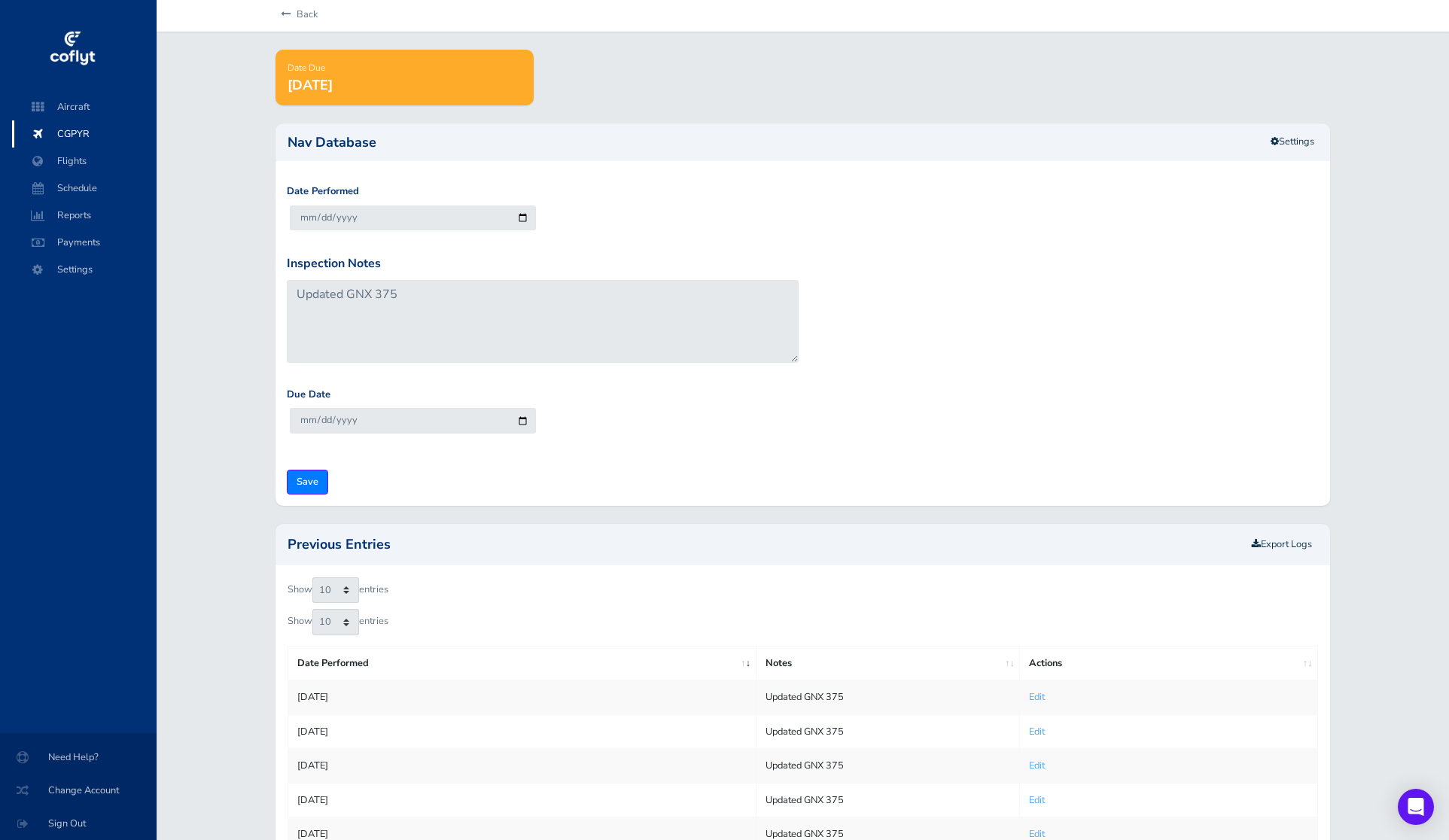
scroll to position [249, 0]
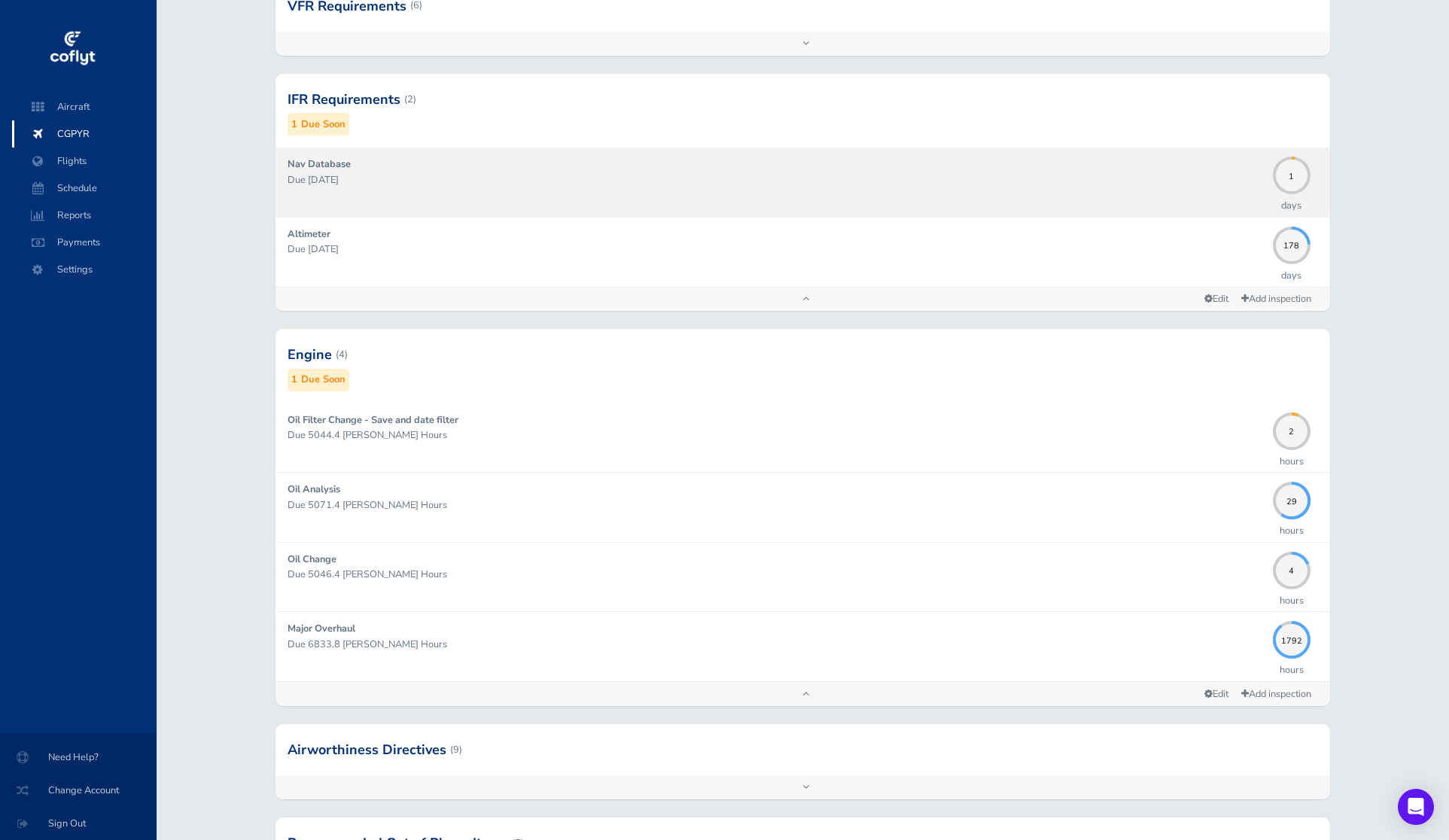
click at [1203, 181] on p "Due 09/04/2025" at bounding box center [777, 179] width 978 height 15
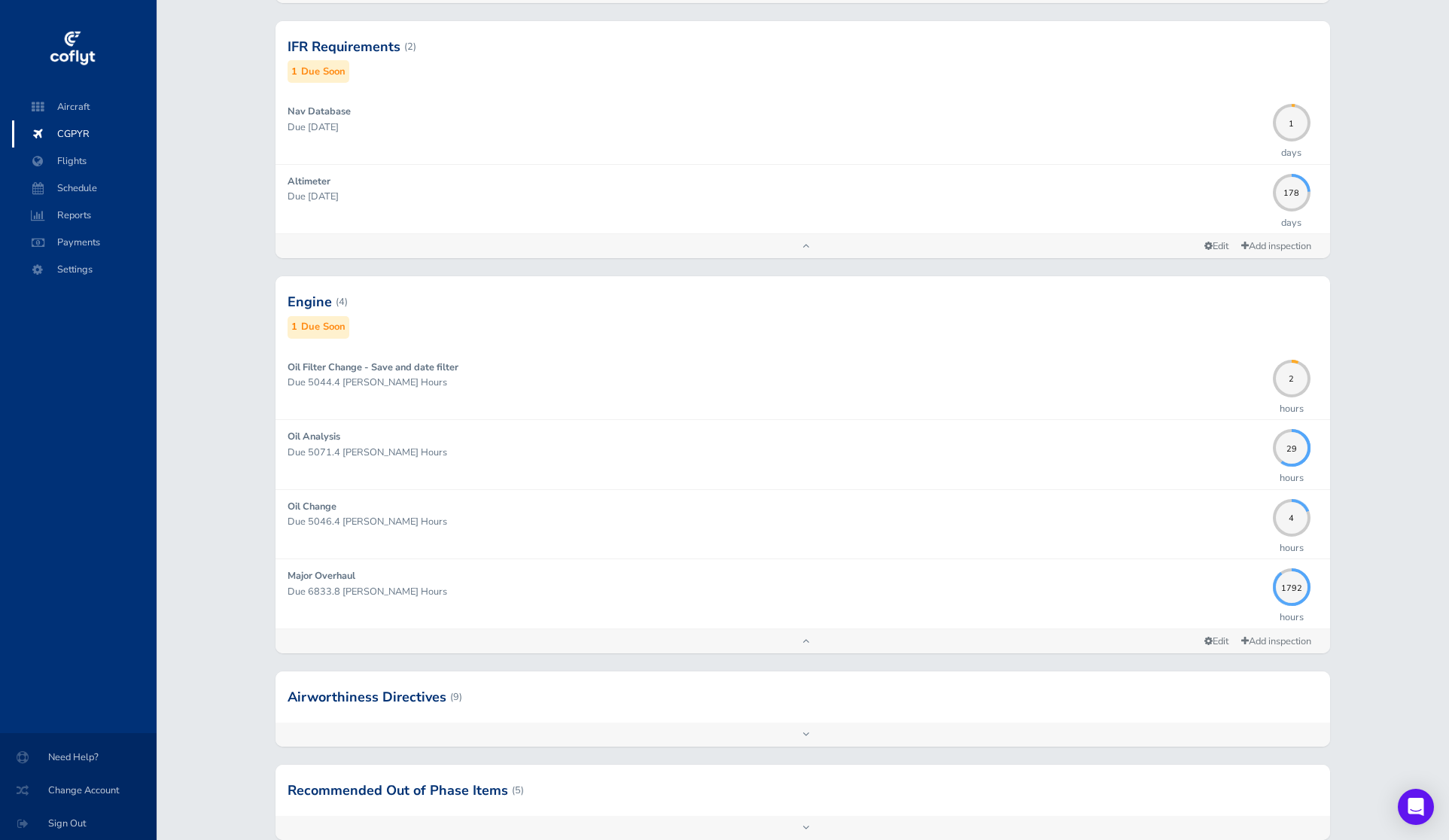
scroll to position [299, 0]
click at [1163, 707] on div at bounding box center [802, 700] width 1054 height 51
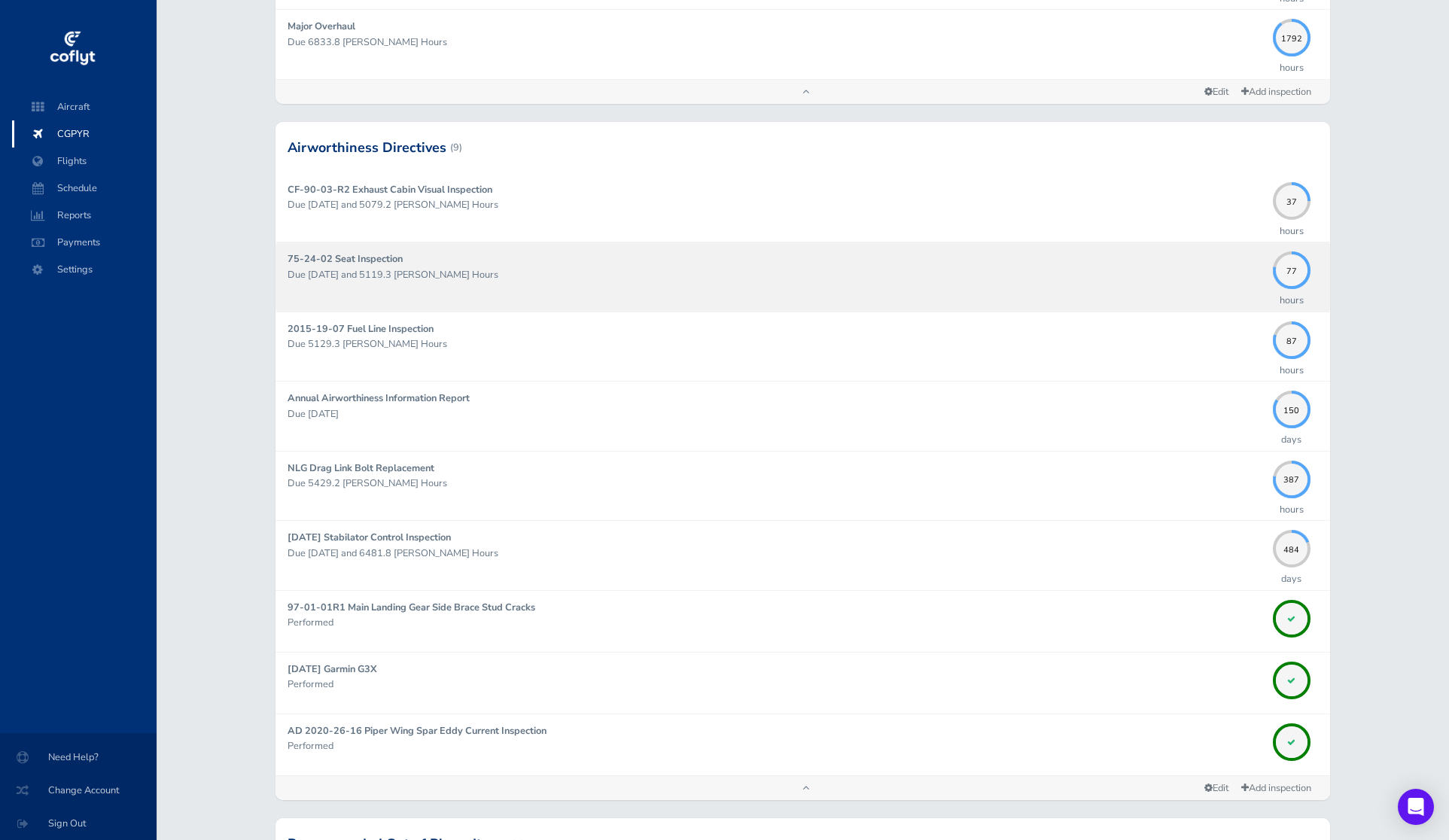
scroll to position [848, 0]
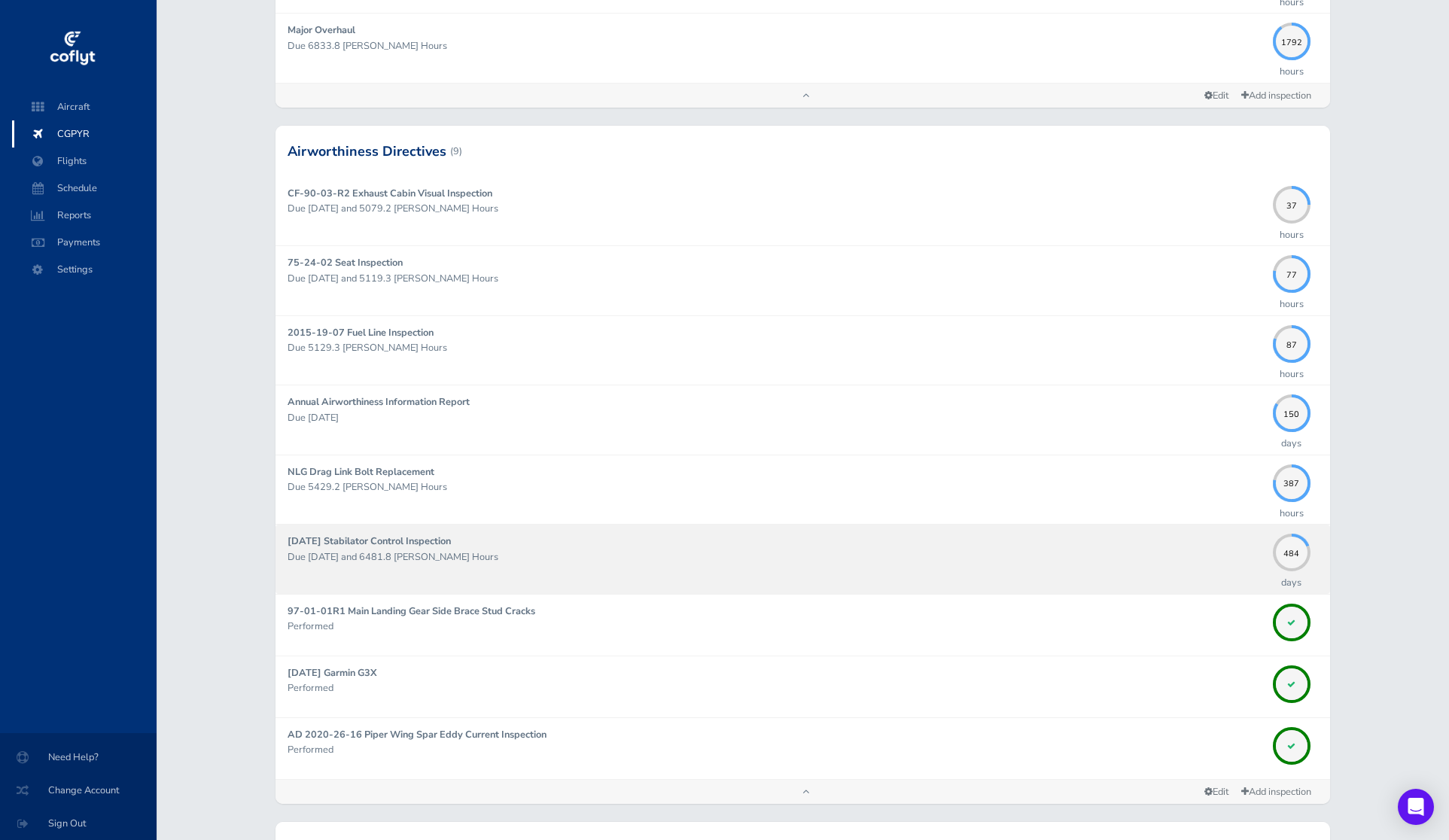
click at [1094, 551] on p "Due 12/31/2026 and 6481.8 Hobbs Hours" at bounding box center [777, 557] width 978 height 15
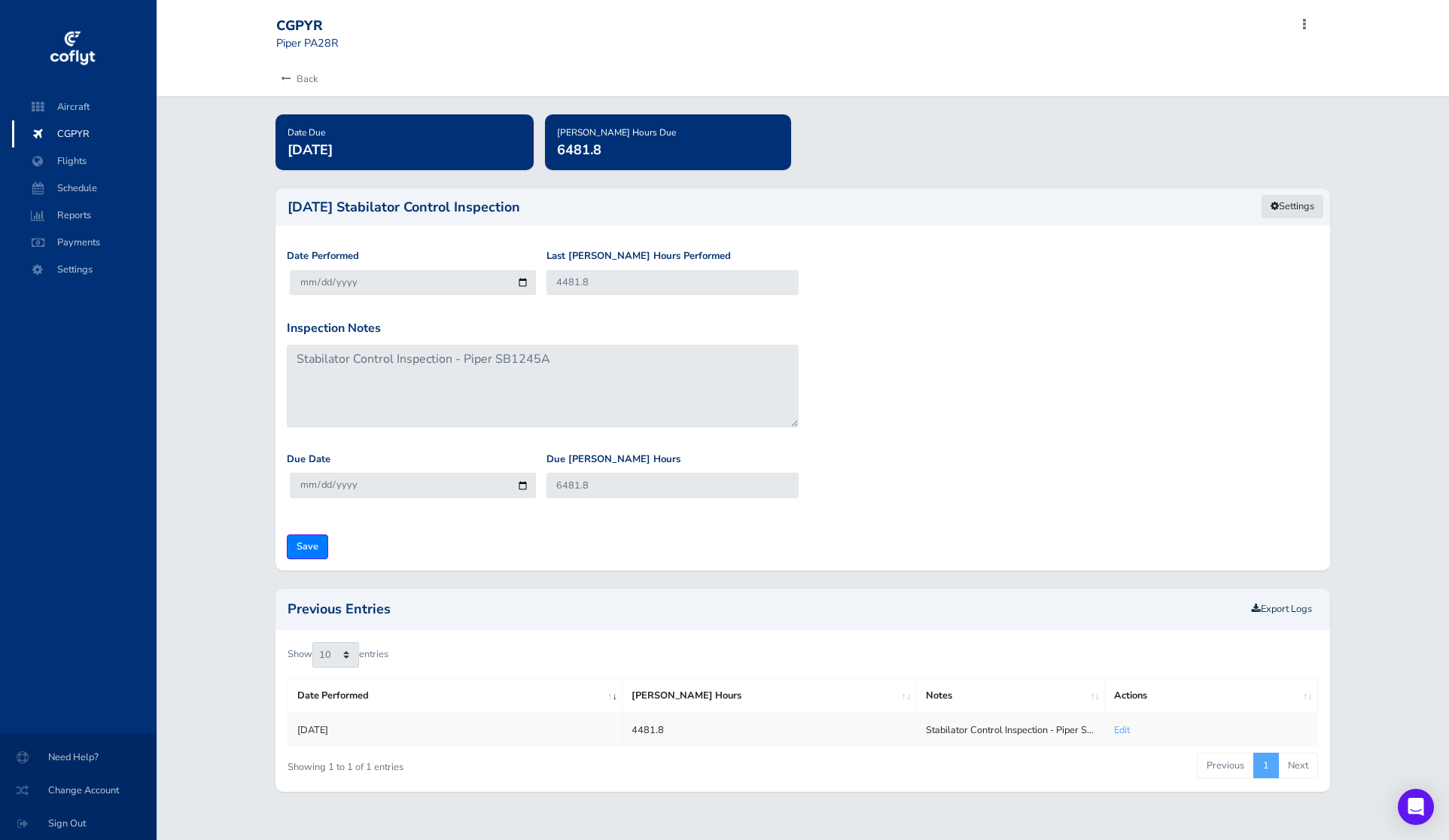
click at [1291, 207] on link "Settings" at bounding box center [1292, 207] width 63 height 25
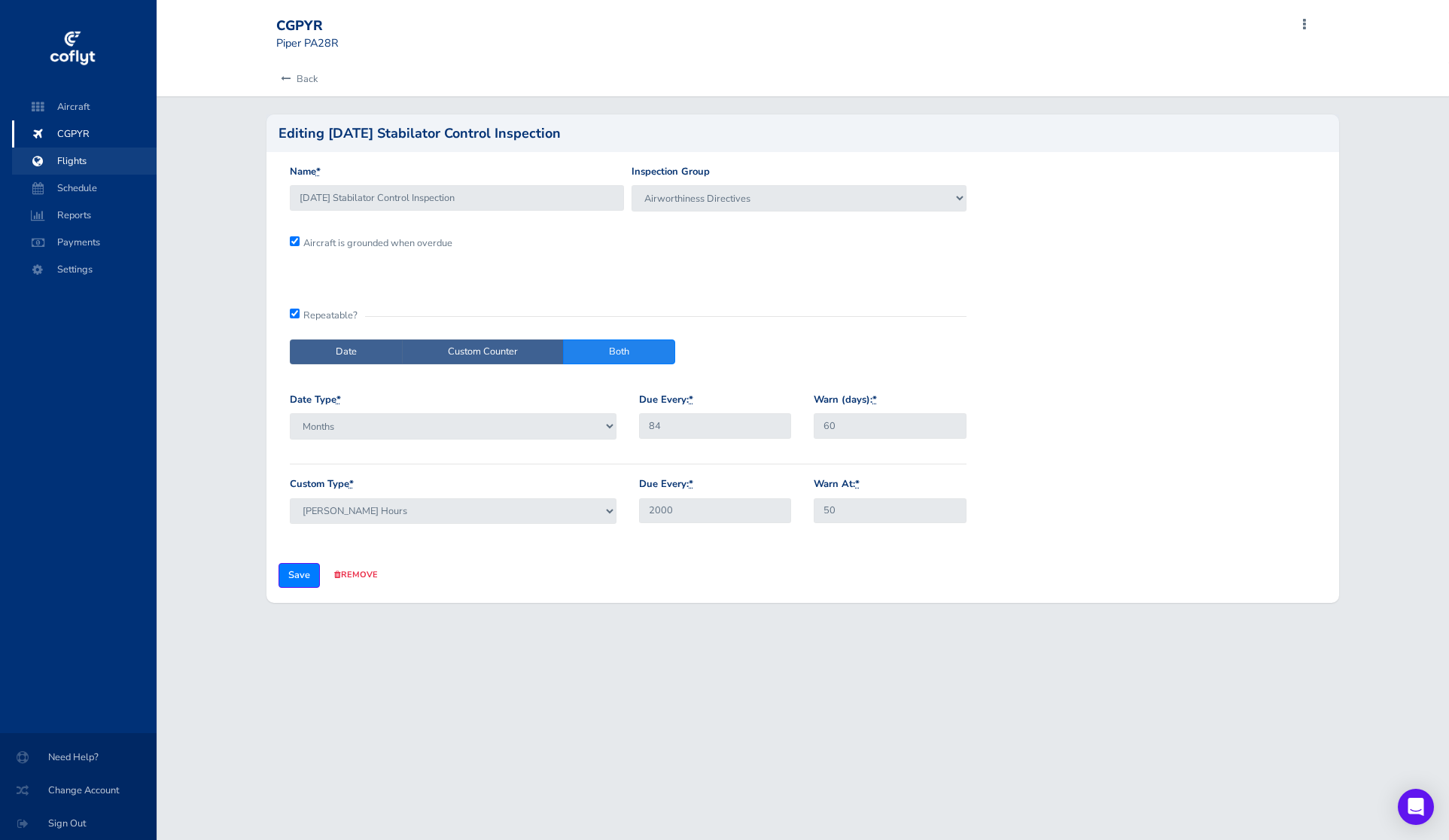
click at [76, 161] on span "Flights" at bounding box center [84, 161] width 115 height 27
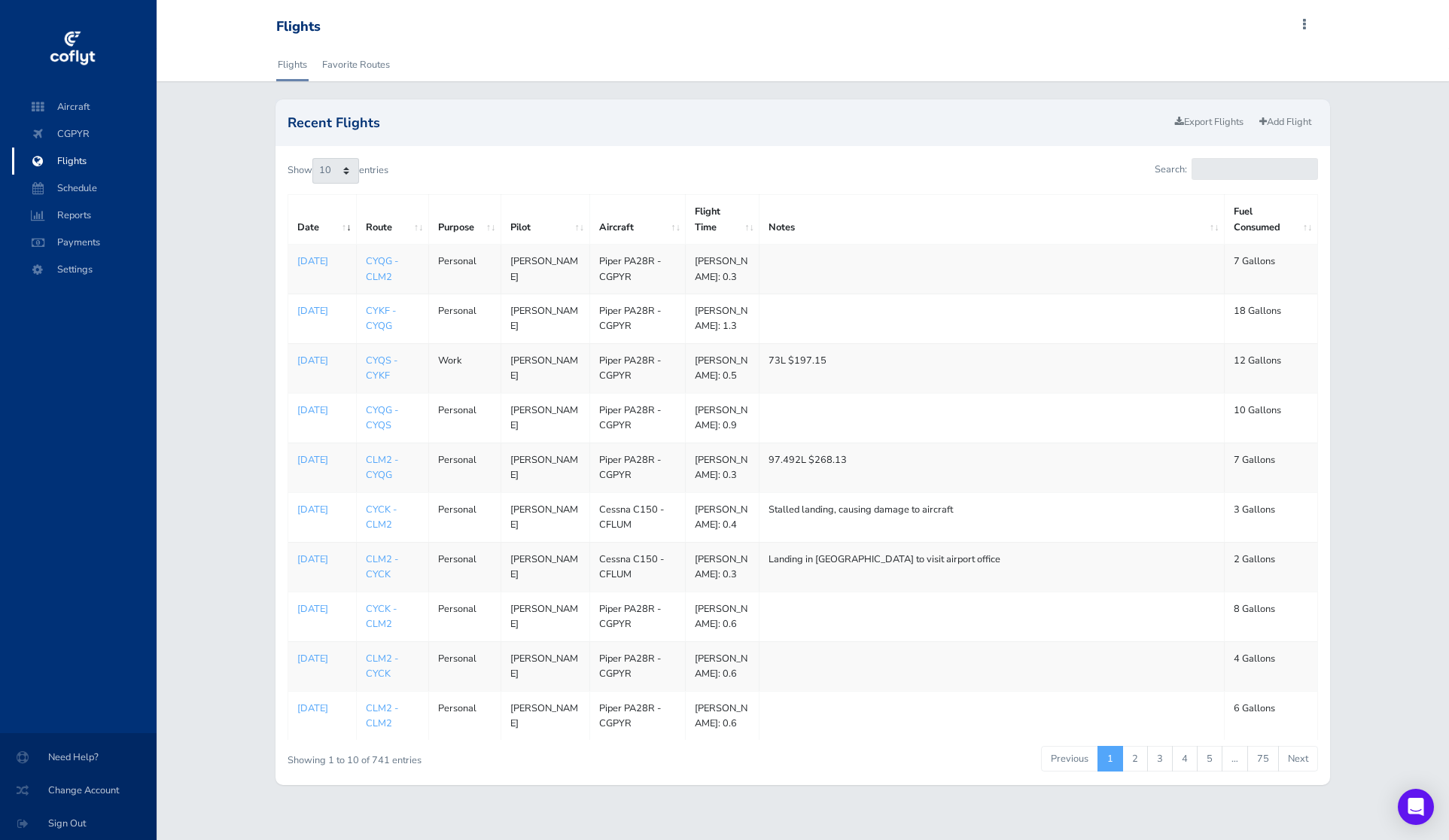
click at [778, 251] on td at bounding box center [992, 270] width 465 height 50
click at [807, 293] on td at bounding box center [992, 270] width 465 height 50
click at [786, 271] on td at bounding box center [992, 270] width 465 height 50
click at [307, 267] on p "[DATE]" at bounding box center [322, 261] width 50 height 15
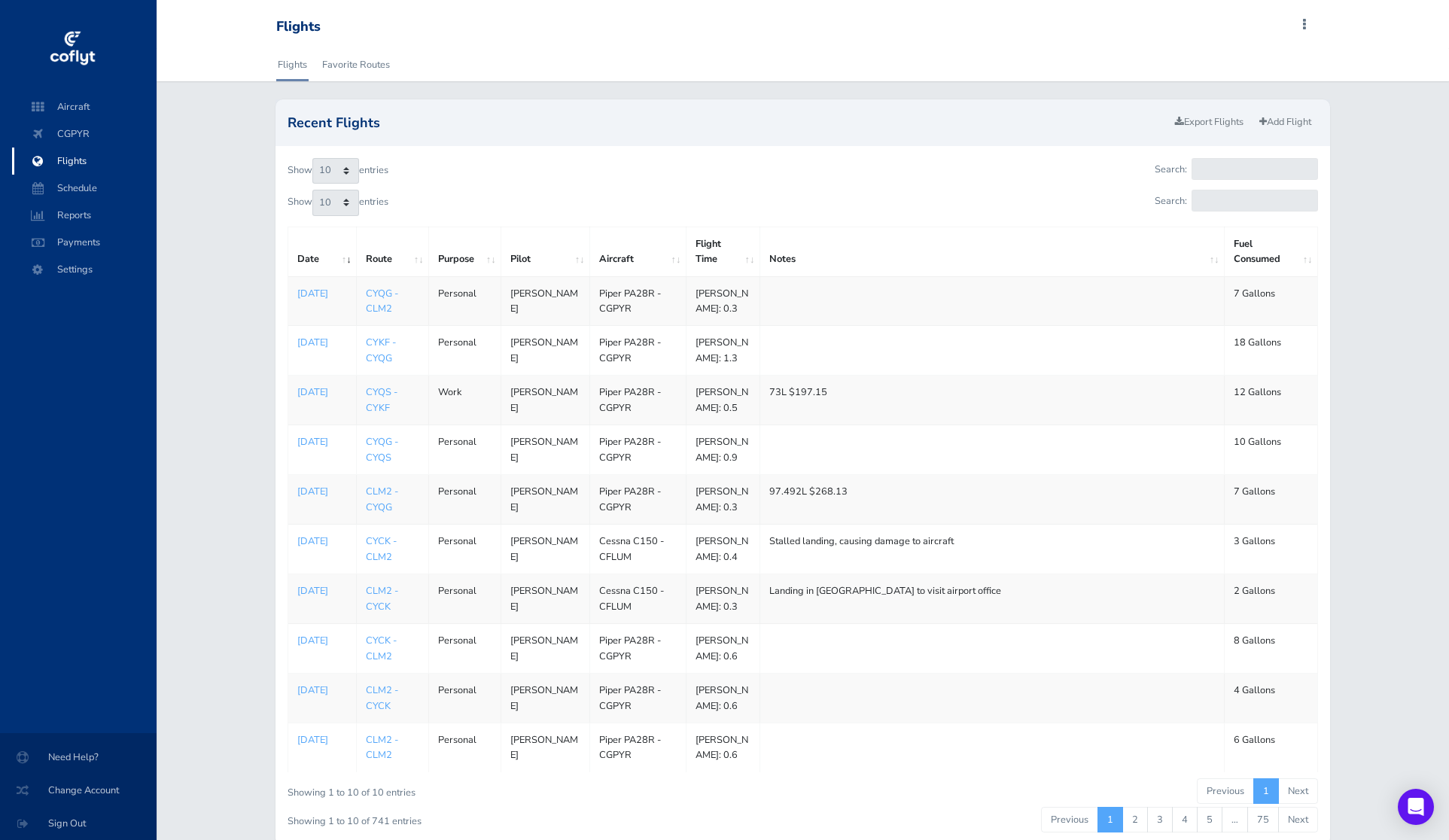
click at [842, 359] on td at bounding box center [991, 351] width 464 height 50
click at [302, 350] on p "[DATE]" at bounding box center [322, 342] width 50 height 15
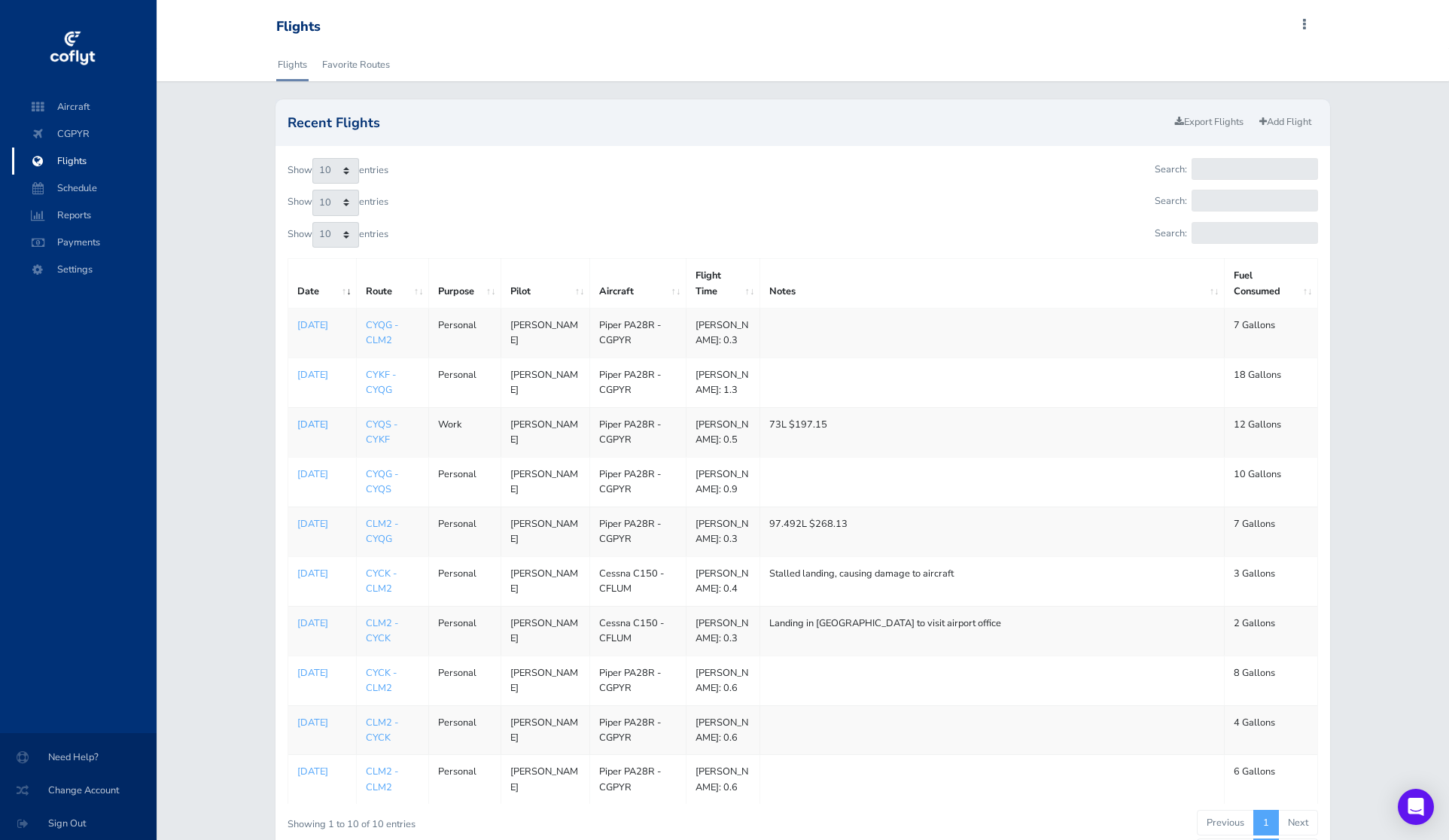
click at [320, 432] on p "Sep 01, 2025" at bounding box center [322, 424] width 50 height 15
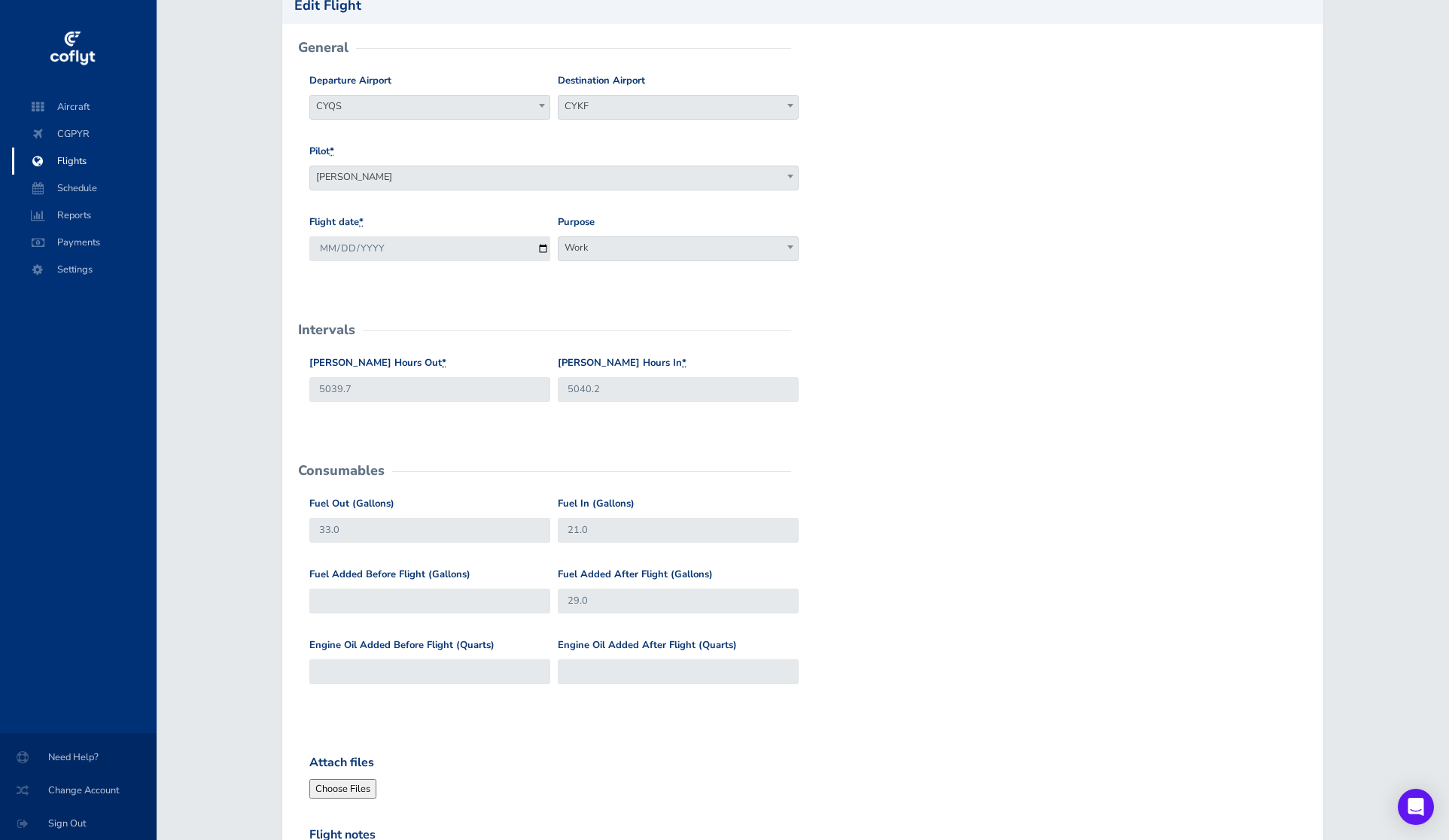
scroll to position [120, 0]
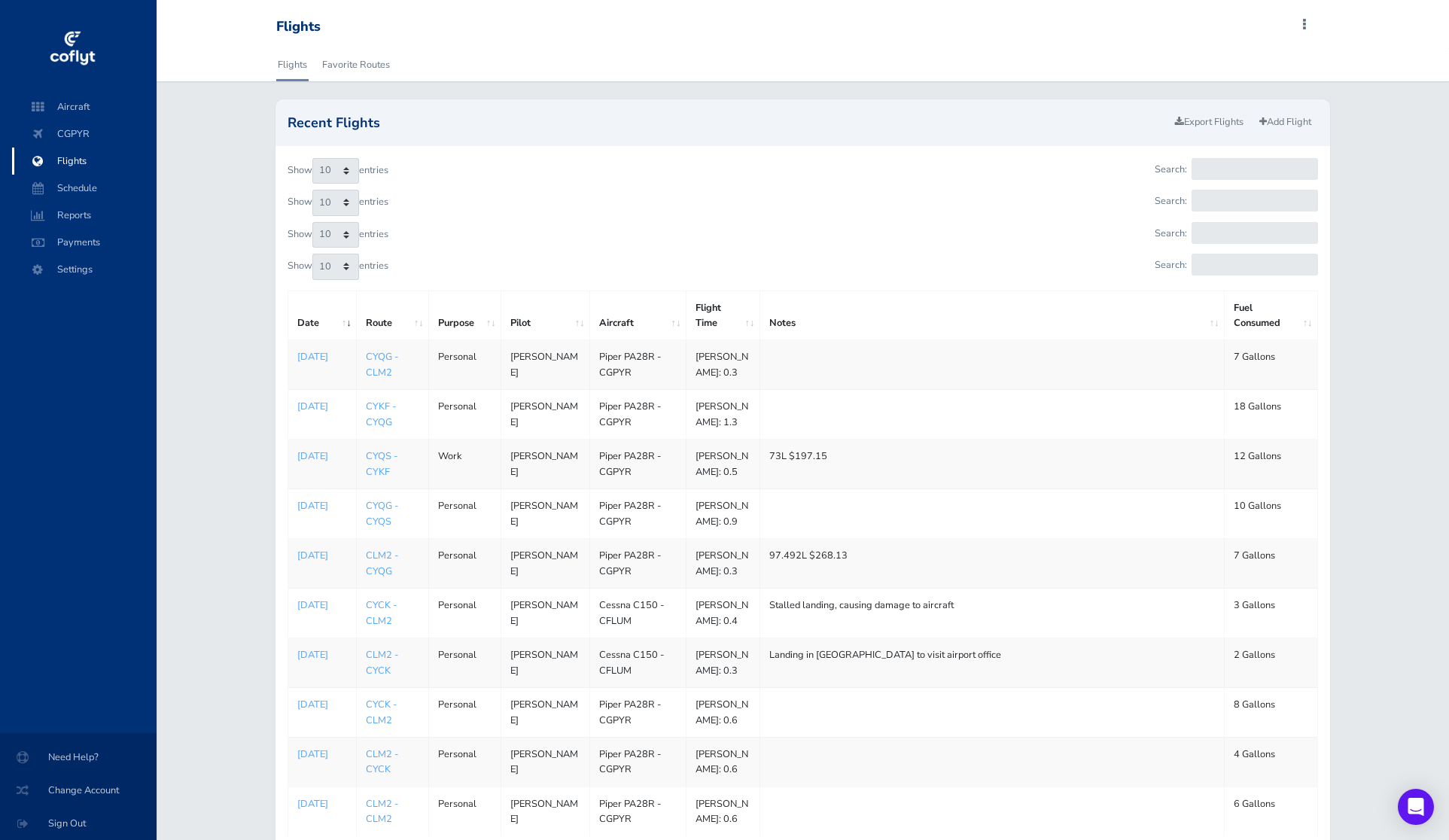
click at [951, 533] on td at bounding box center [991, 514] width 464 height 50
click at [294, 539] on td "1756684800 Sep 01, 2025" at bounding box center [323, 514] width 69 height 50
click at [309, 513] on p "Sep 01, 2025" at bounding box center [322, 505] width 50 height 15
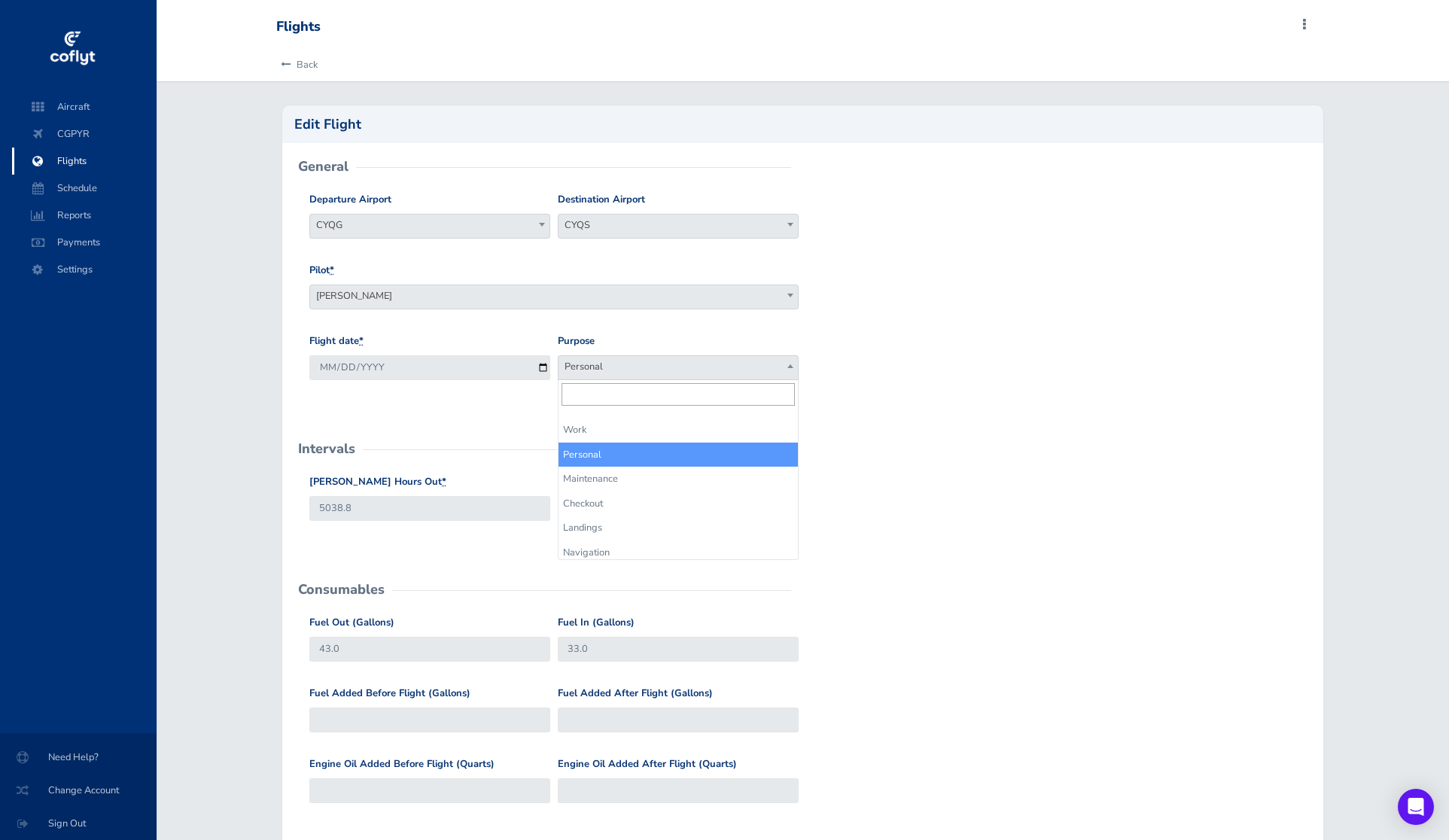
click at [741, 369] on span "Personal" at bounding box center [678, 367] width 239 height 21
click at [891, 365] on div "Flight date * 2025-09-01 Purpose Work Personal Maintenance Checkout Landings Na…" at bounding box center [802, 369] width 994 height 71
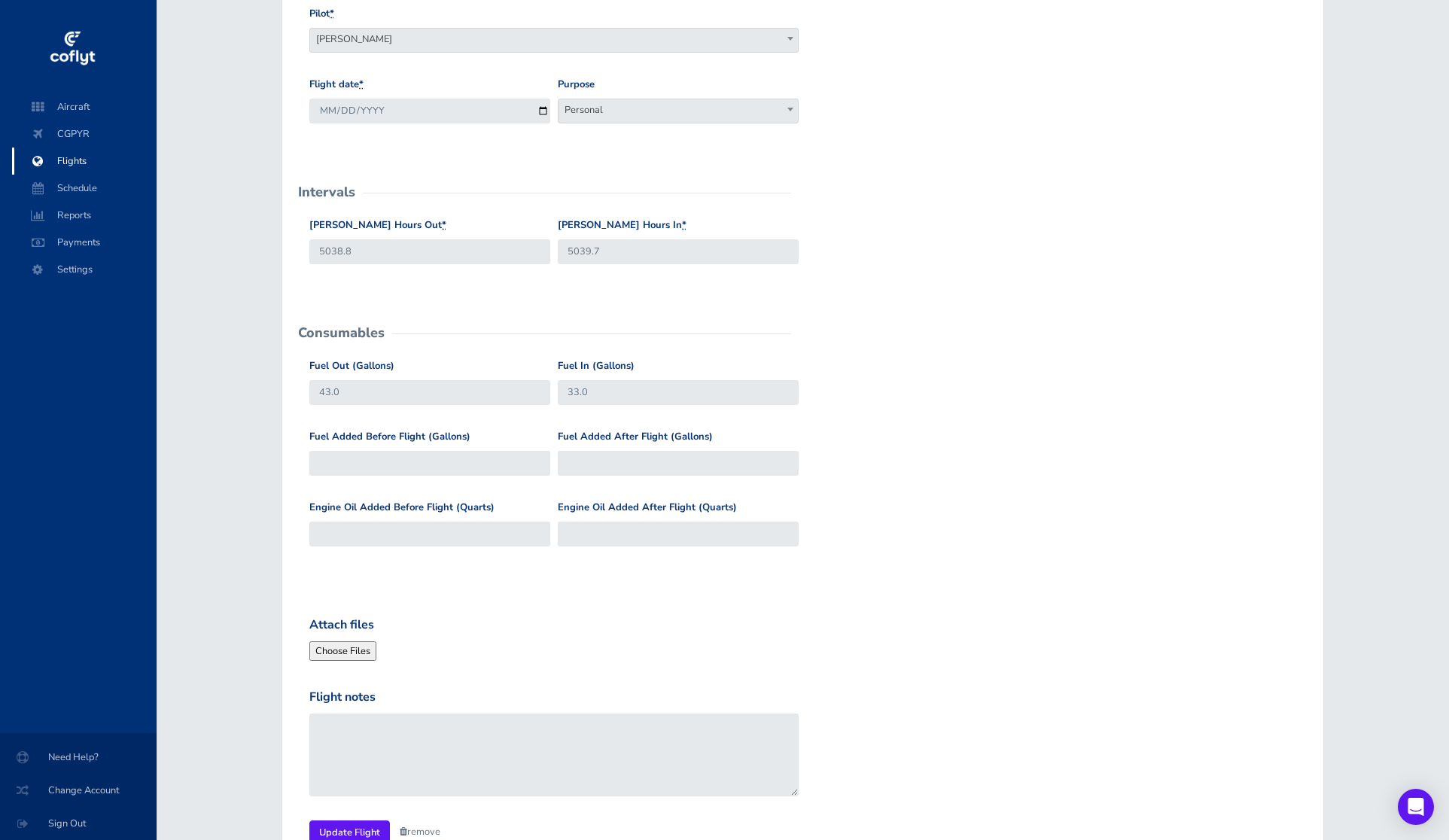
scroll to position [277, 0]
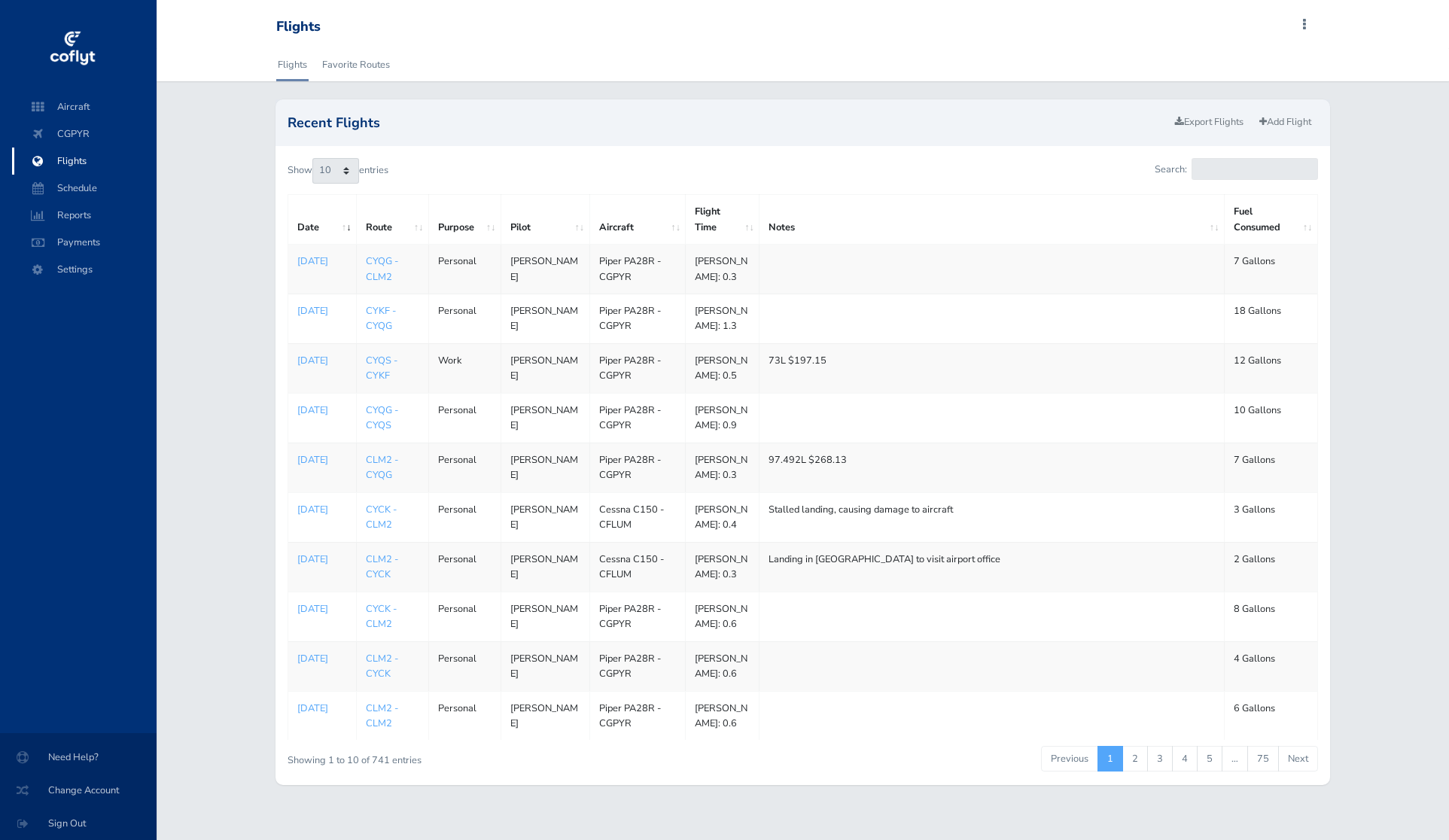
scroll to position [136, 0]
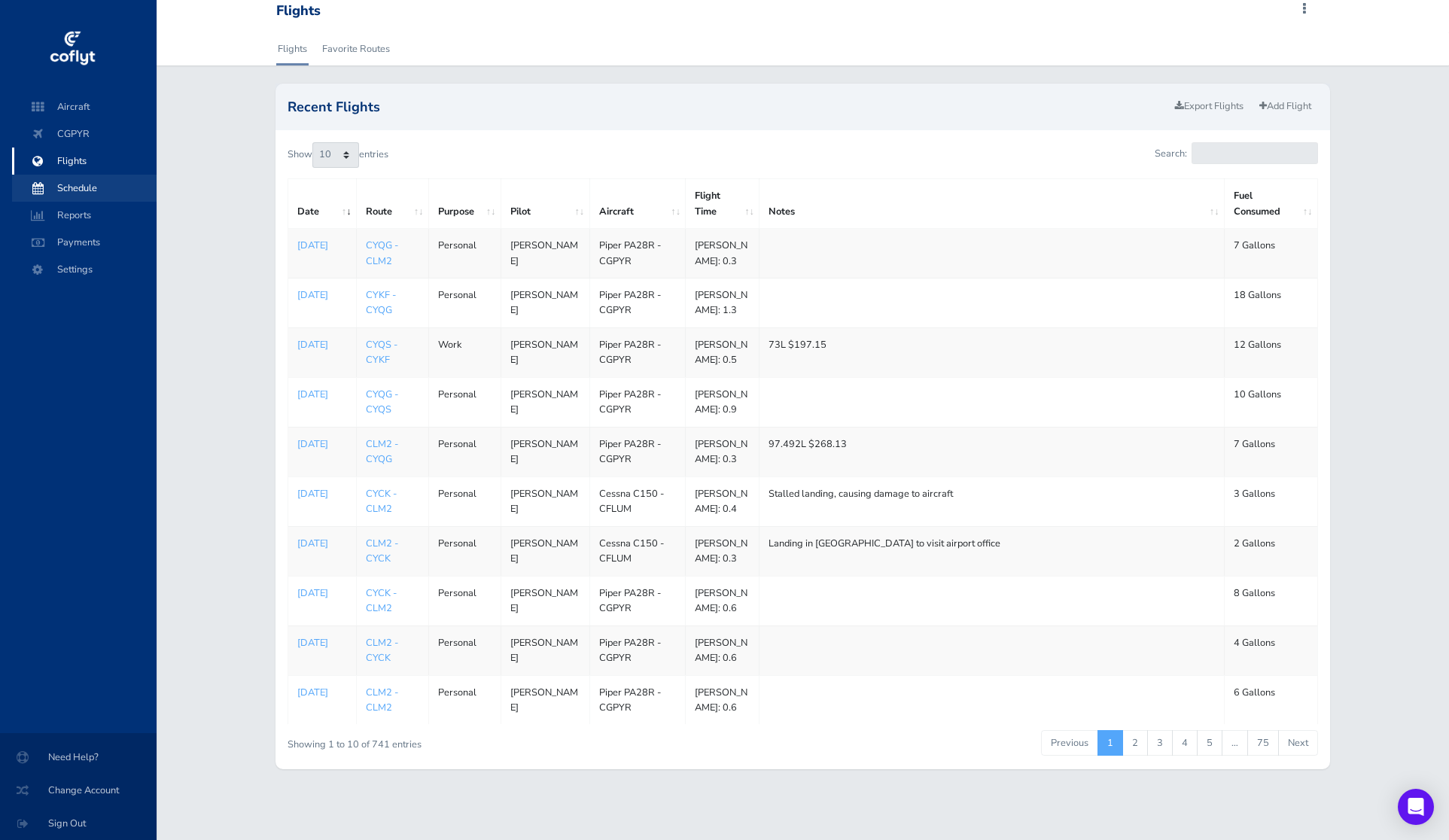
click at [112, 183] on span "Schedule" at bounding box center [84, 188] width 115 height 27
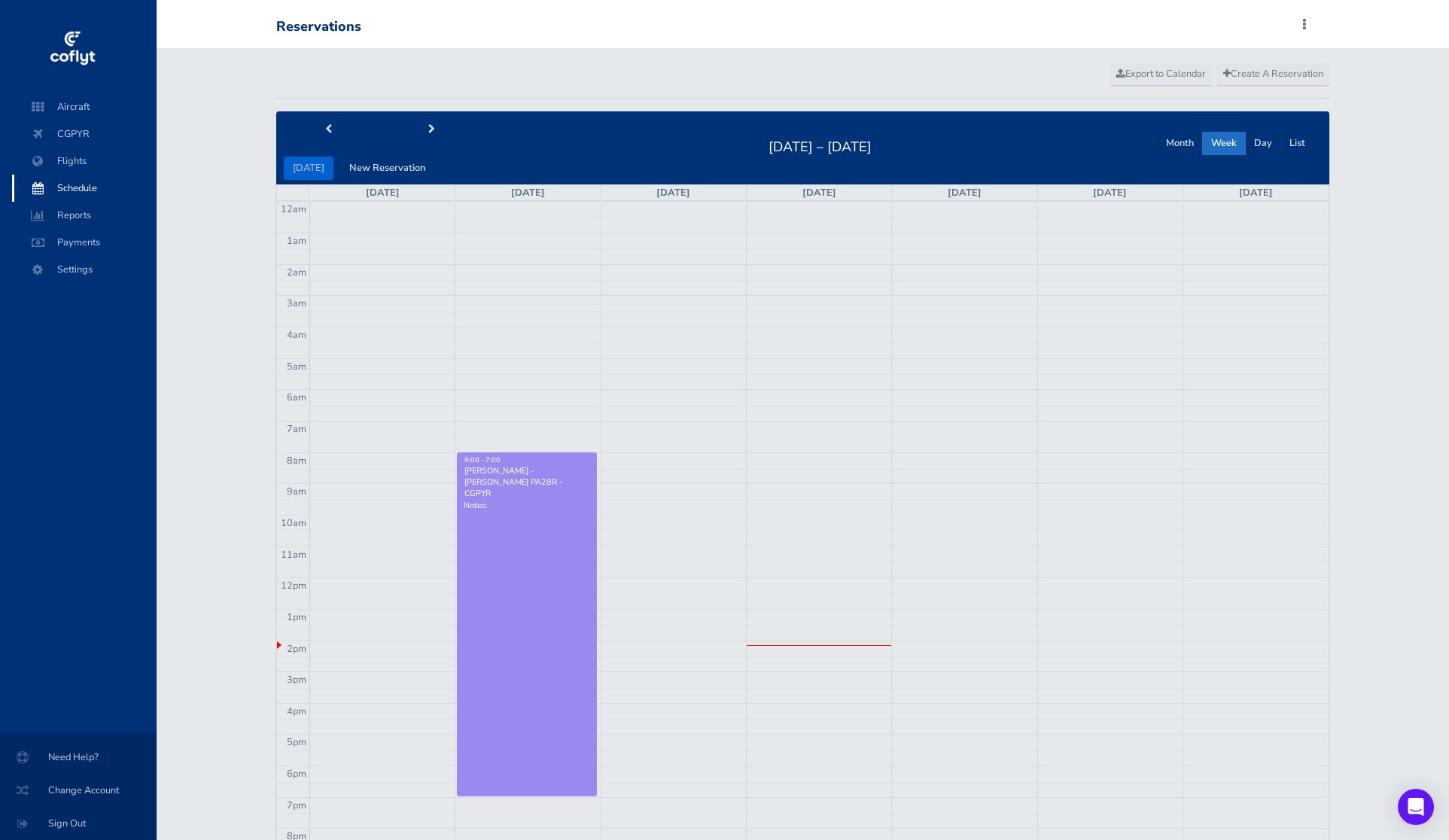
scroll to position [168, 0]
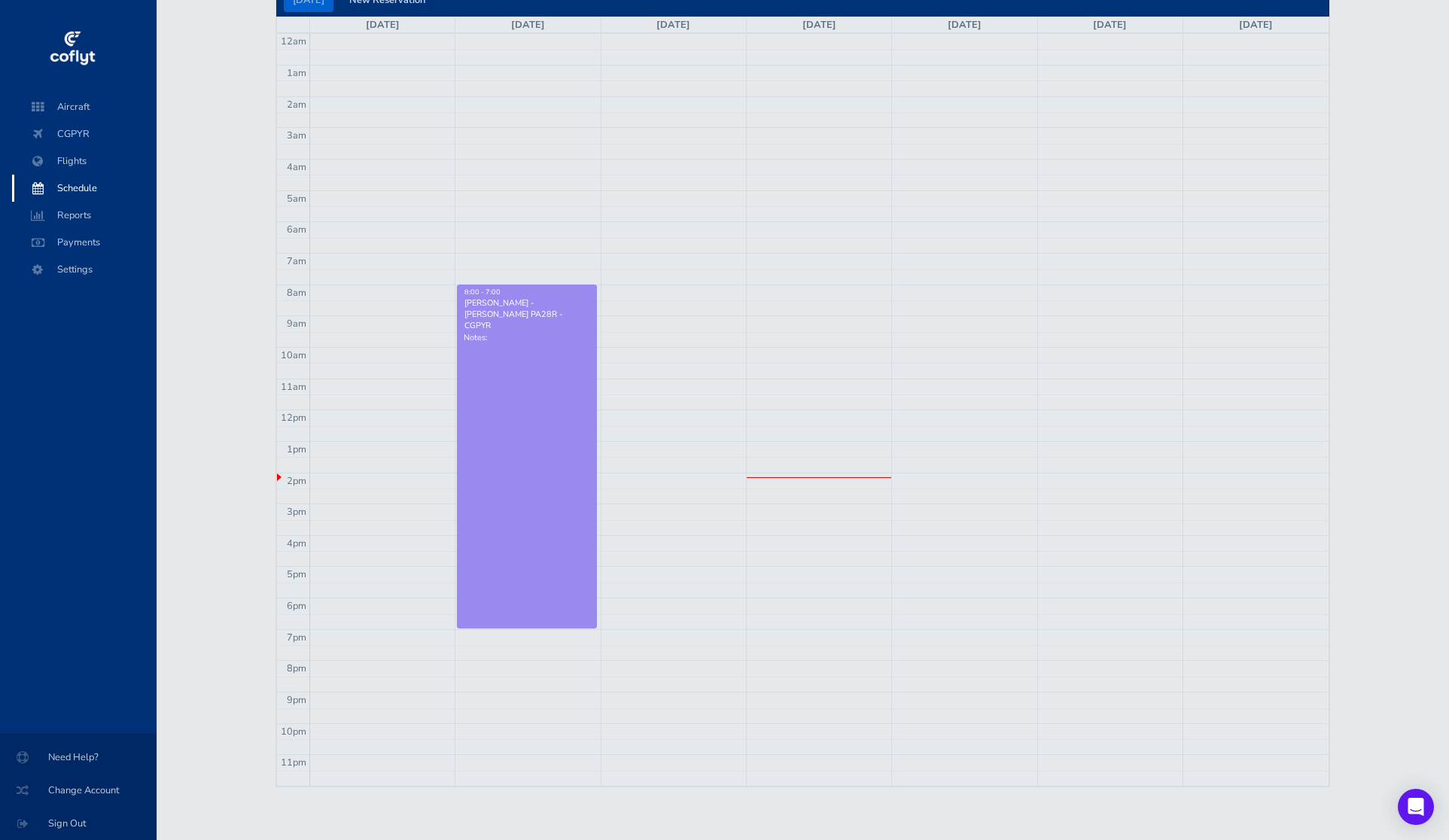
click at [574, 410] on link "8:00 - 7:00 John Krueger - Piper PA28R - CGPYR Notes:" at bounding box center [527, 456] width 140 height 344
click at [87, 218] on span "Reports" at bounding box center [84, 215] width 115 height 27
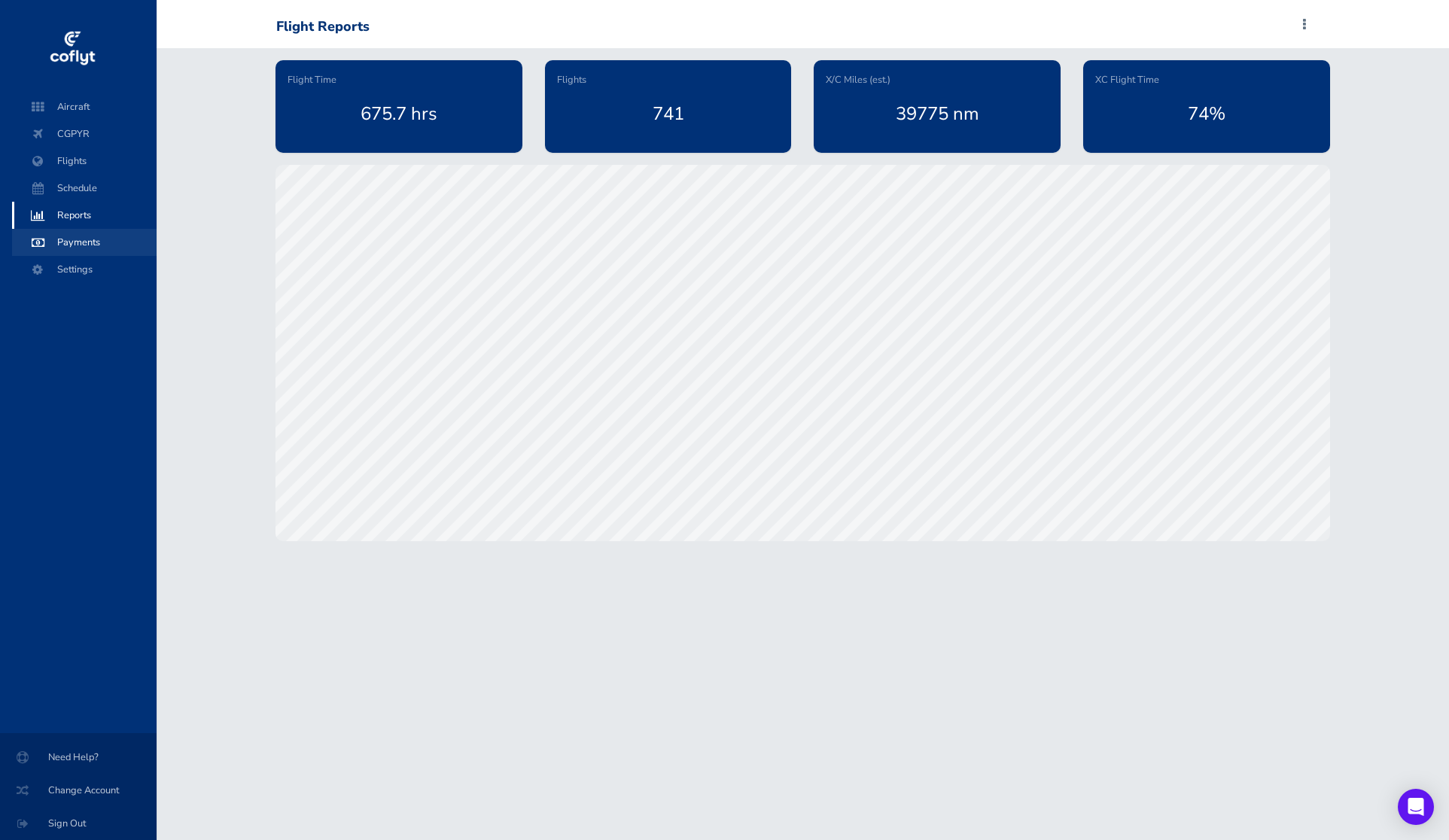
click at [91, 249] on span "Payments" at bounding box center [84, 242] width 115 height 27
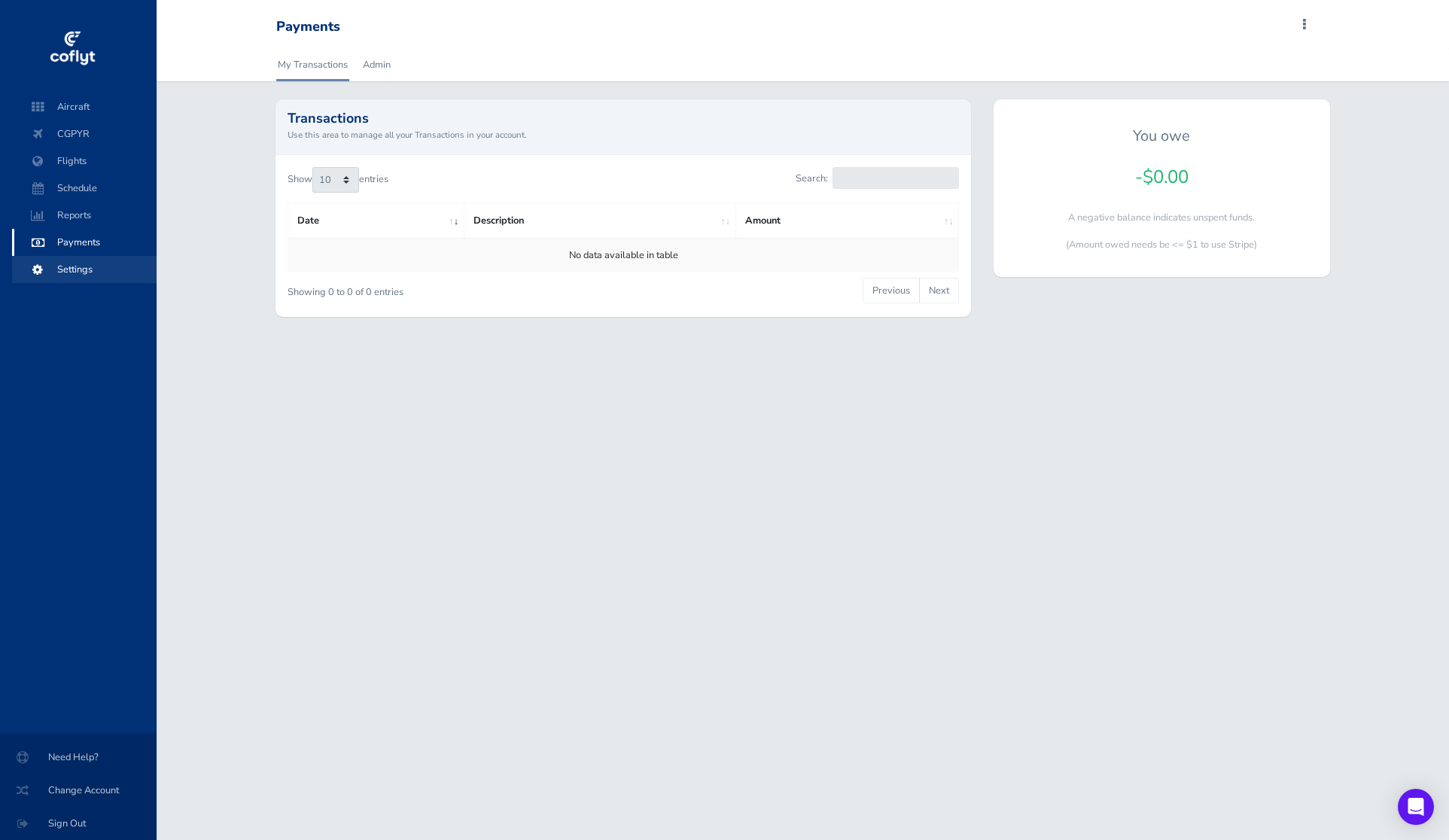
click at [97, 278] on span "Settings" at bounding box center [84, 269] width 115 height 27
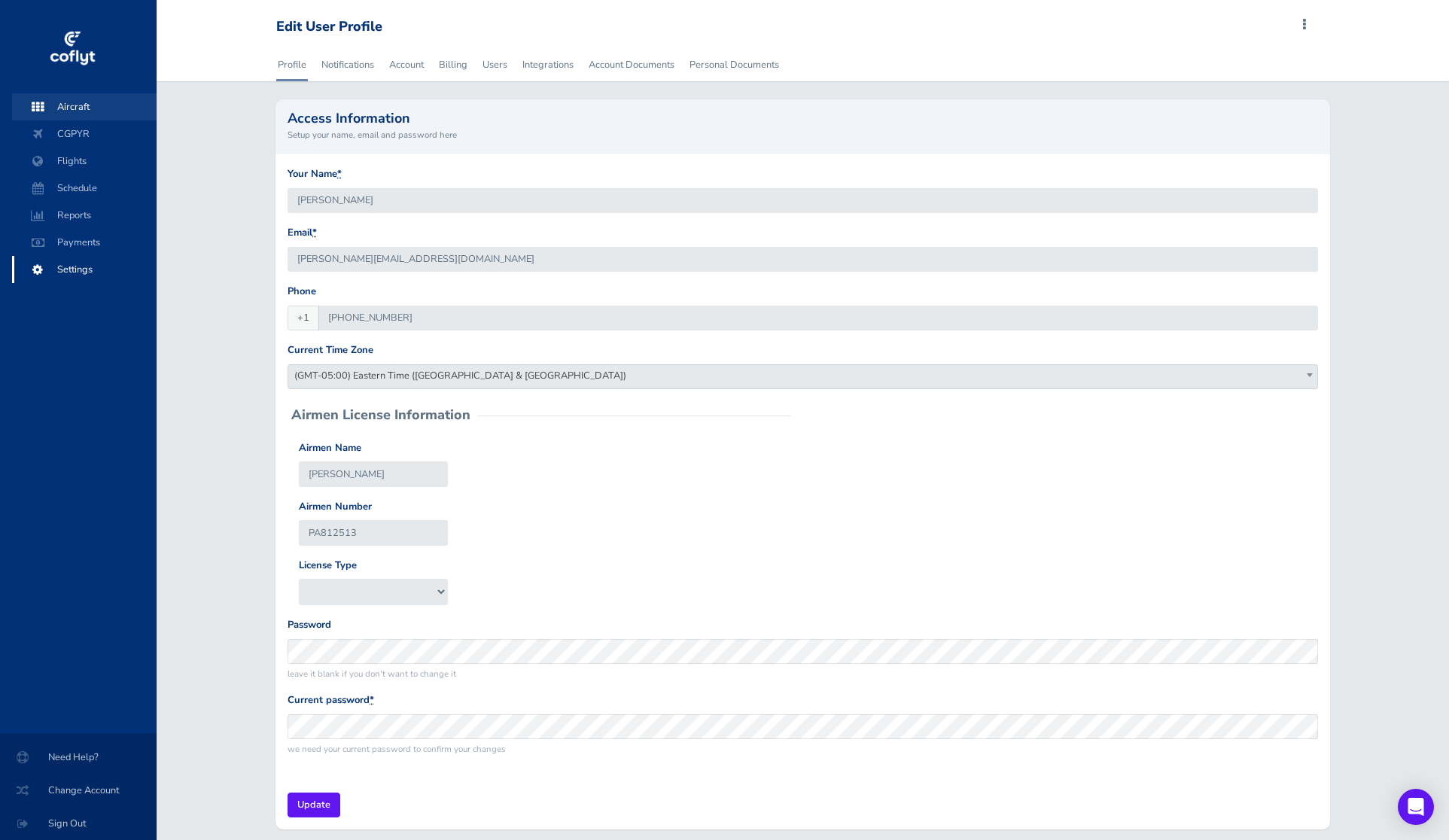
click at [65, 101] on span "Aircraft" at bounding box center [84, 107] width 115 height 27
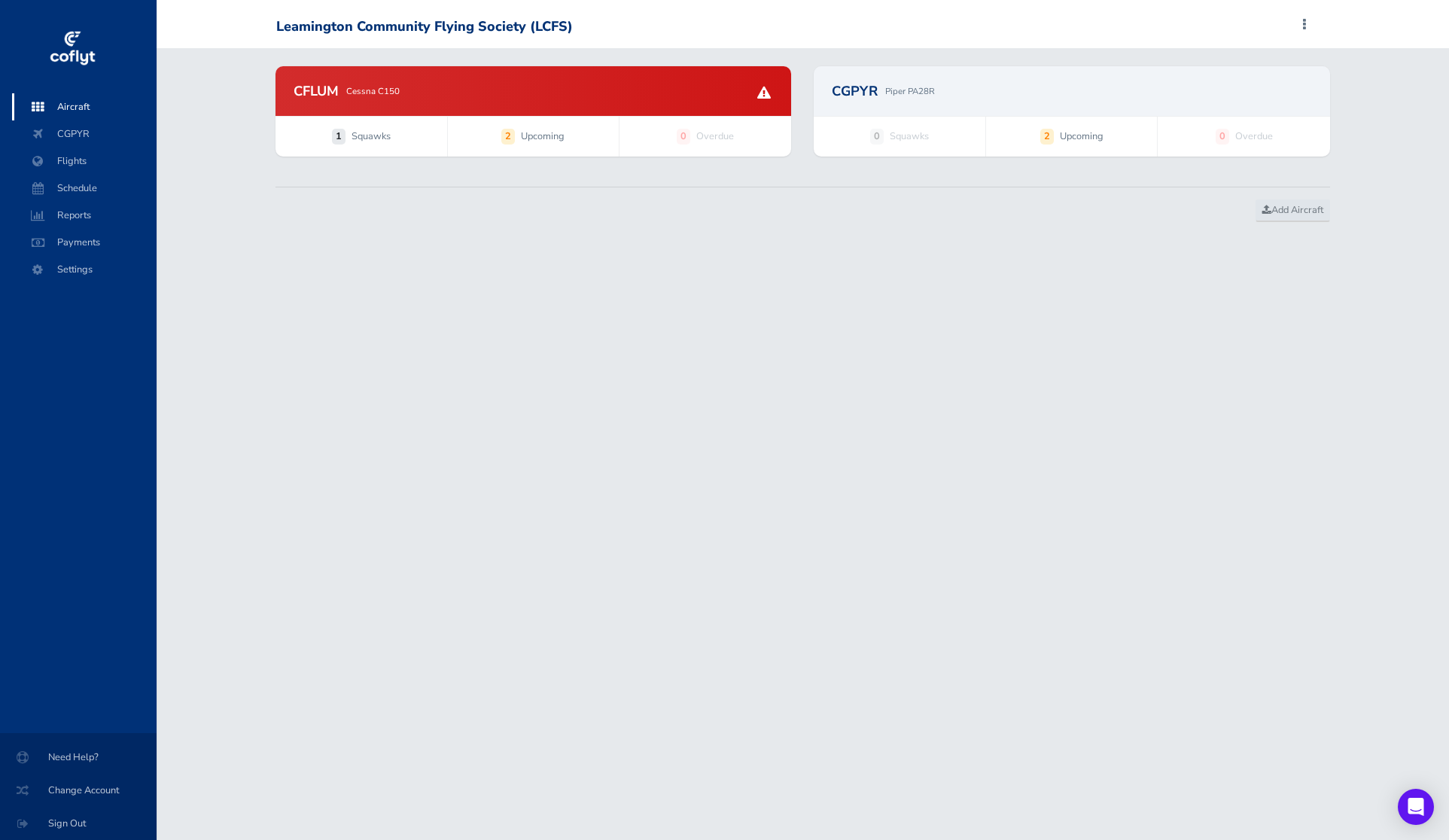
click at [905, 79] on div "CGPYR Piper PA28R" at bounding box center [1071, 91] width 515 height 50
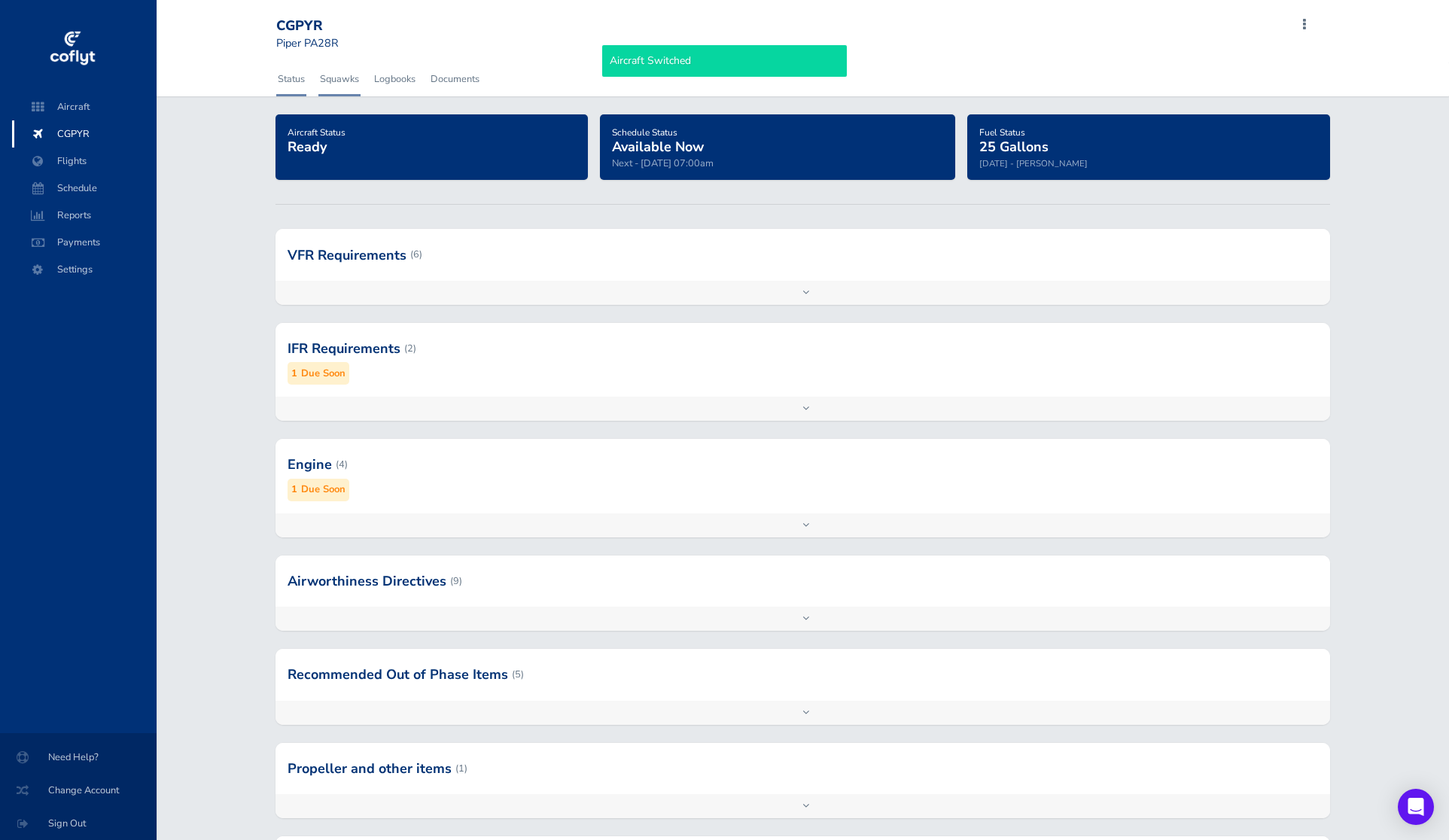
click at [338, 79] on link "Squawks" at bounding box center [339, 79] width 42 height 33
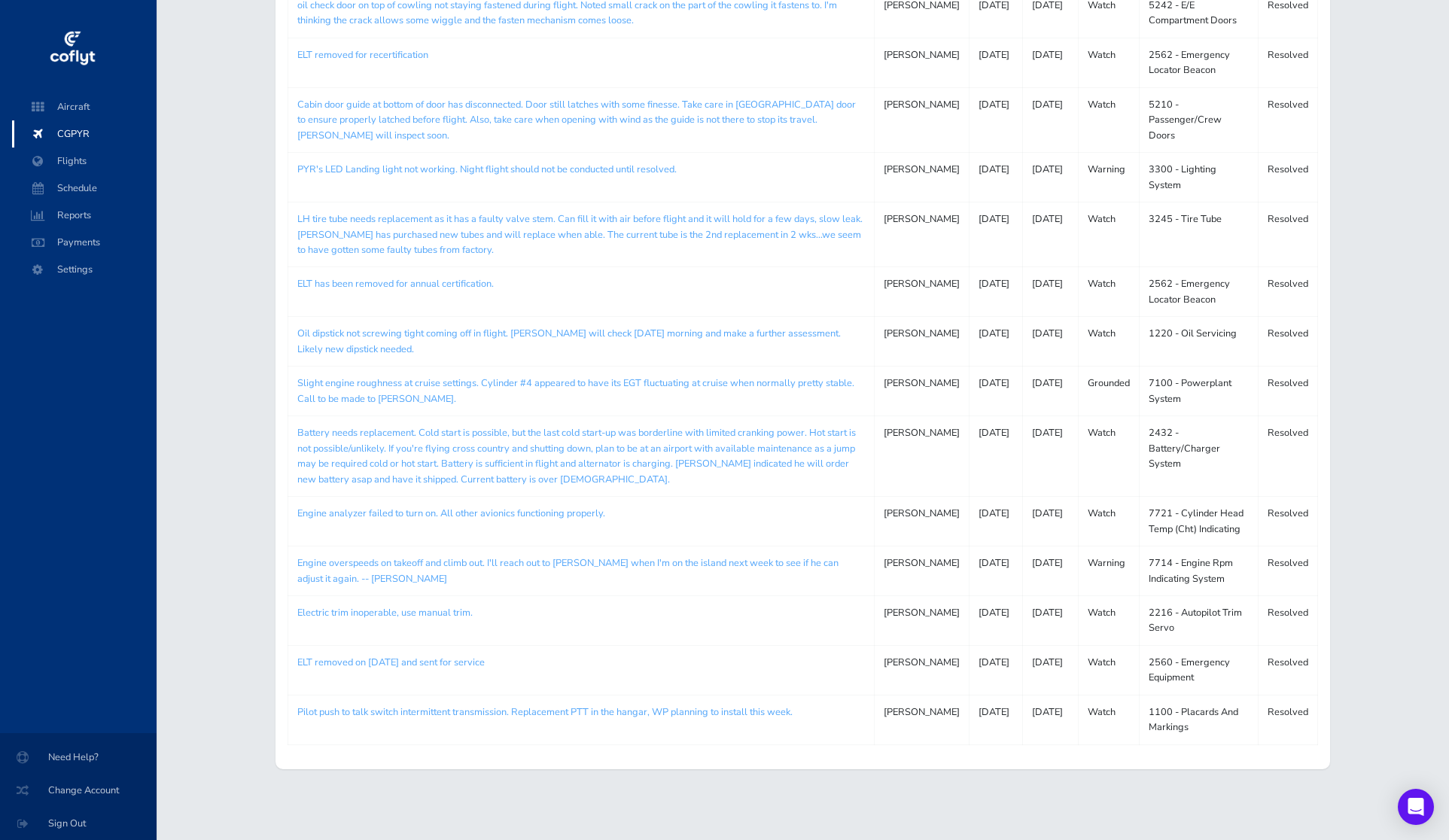
scroll to position [621, 0]
click at [108, 186] on span "Schedule" at bounding box center [84, 188] width 115 height 27
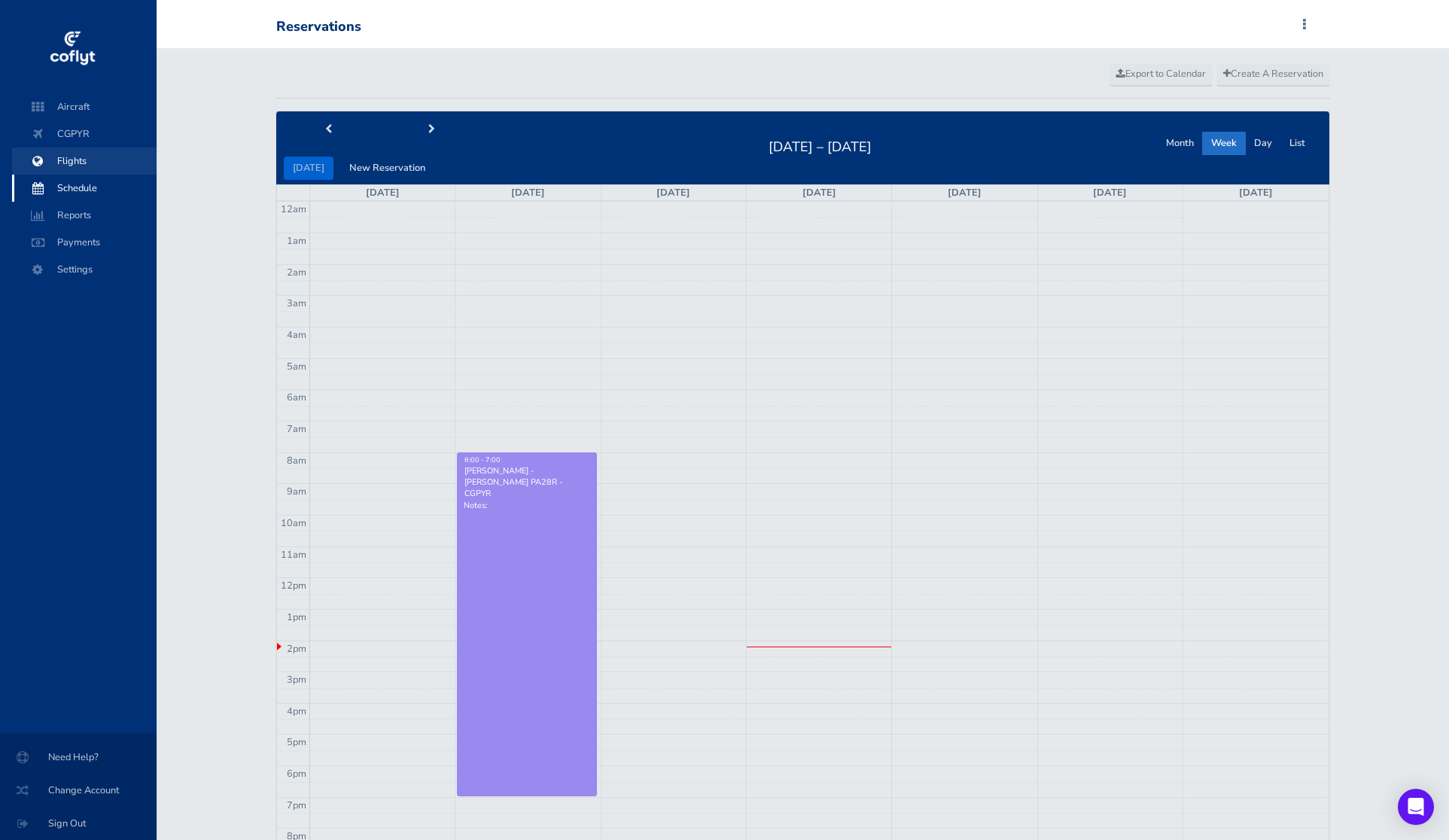
click at [93, 160] on span "Flights" at bounding box center [84, 161] width 115 height 27
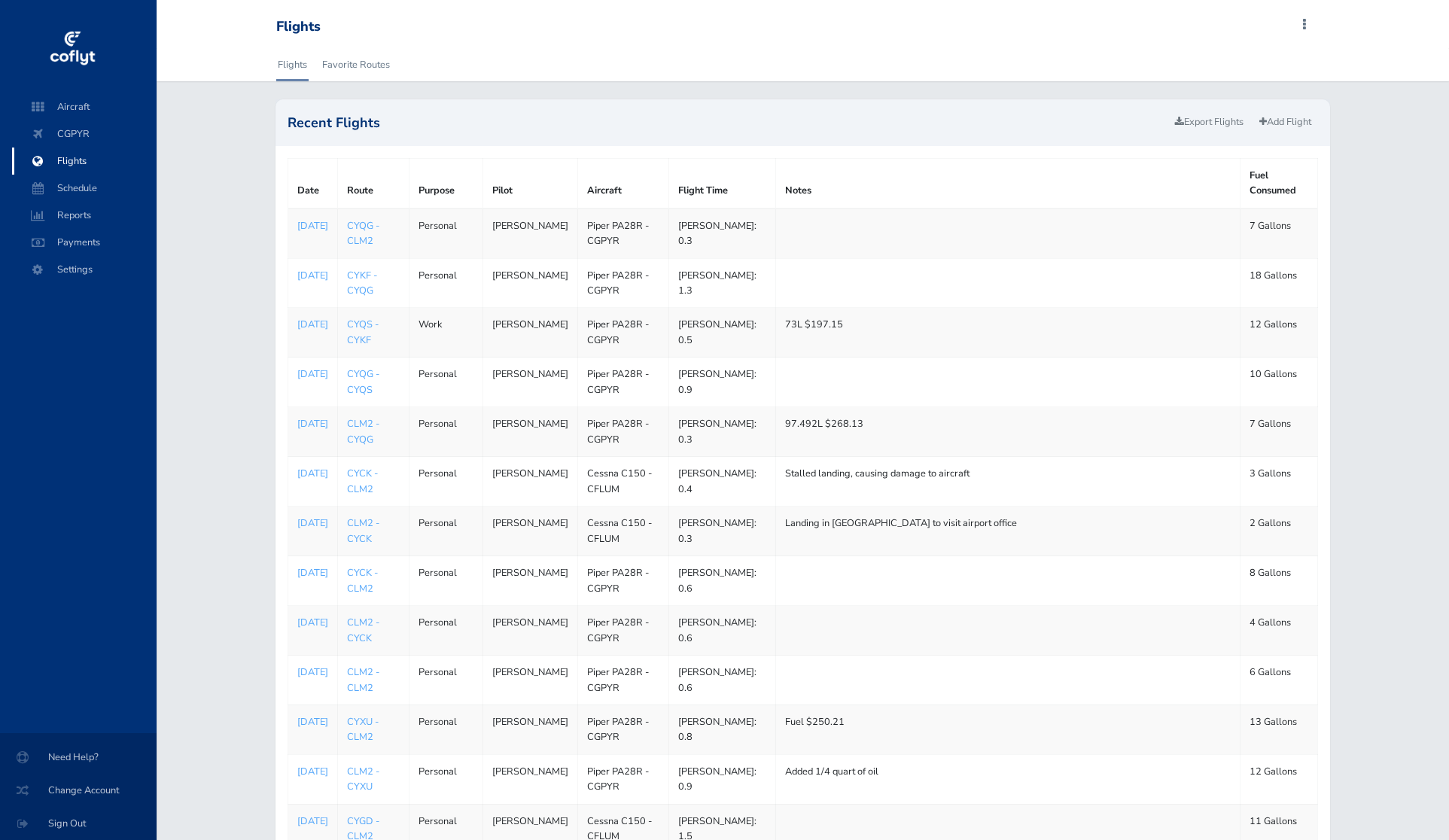
click at [88, 155] on span "Flights" at bounding box center [84, 161] width 115 height 27
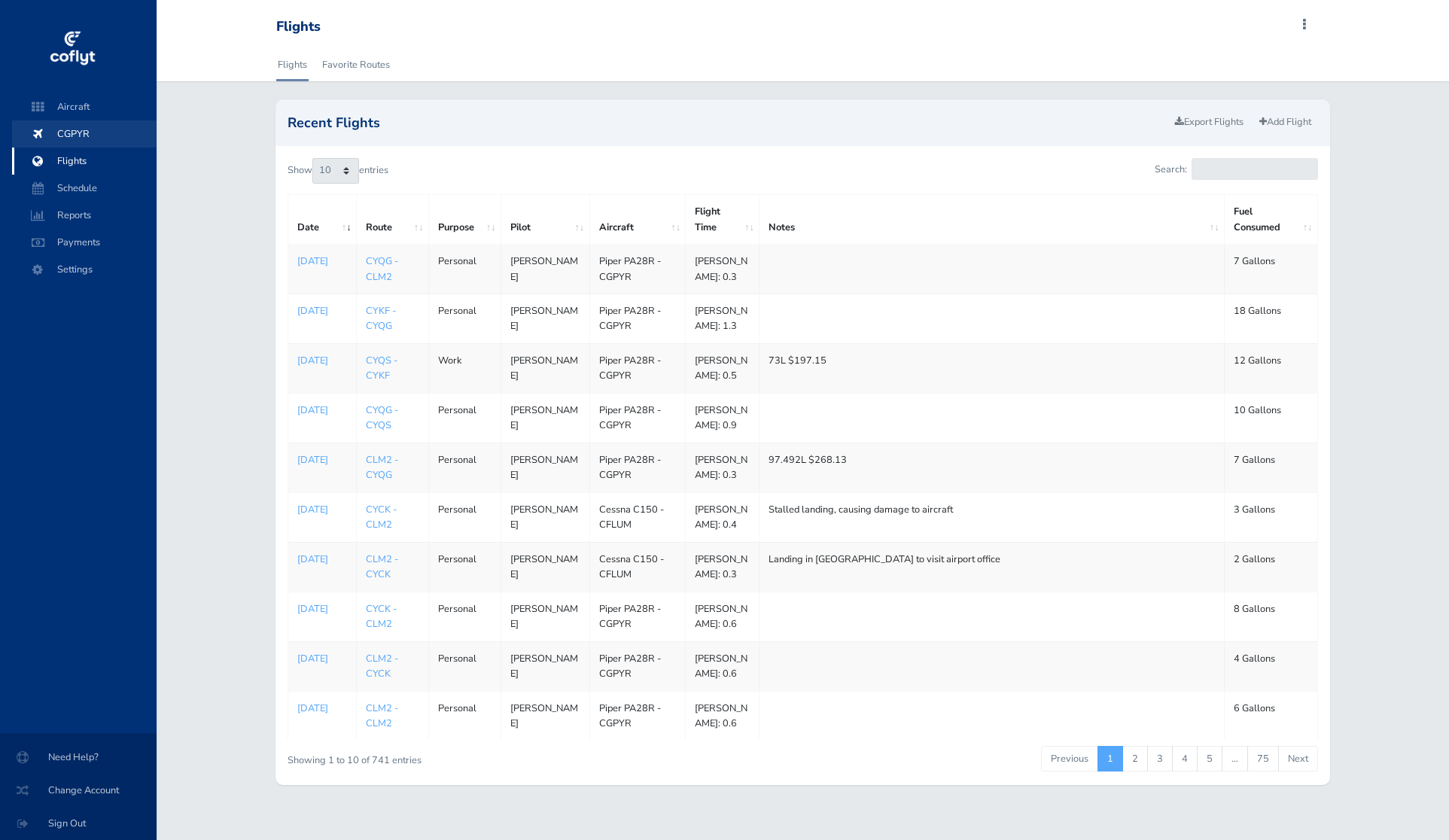
click at [83, 123] on span "CGPYR" at bounding box center [84, 133] width 115 height 27
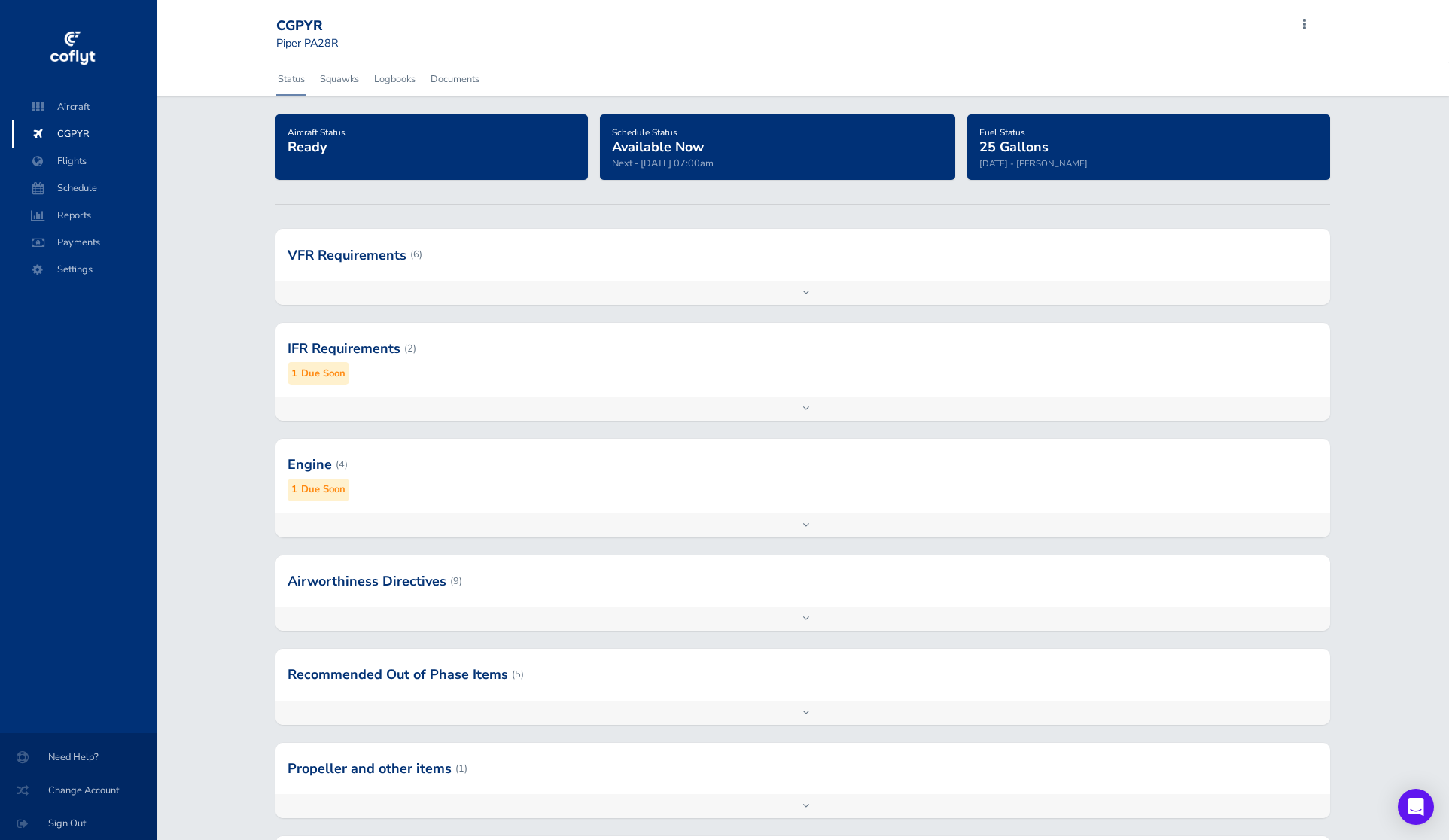
scroll to position [165, 0]
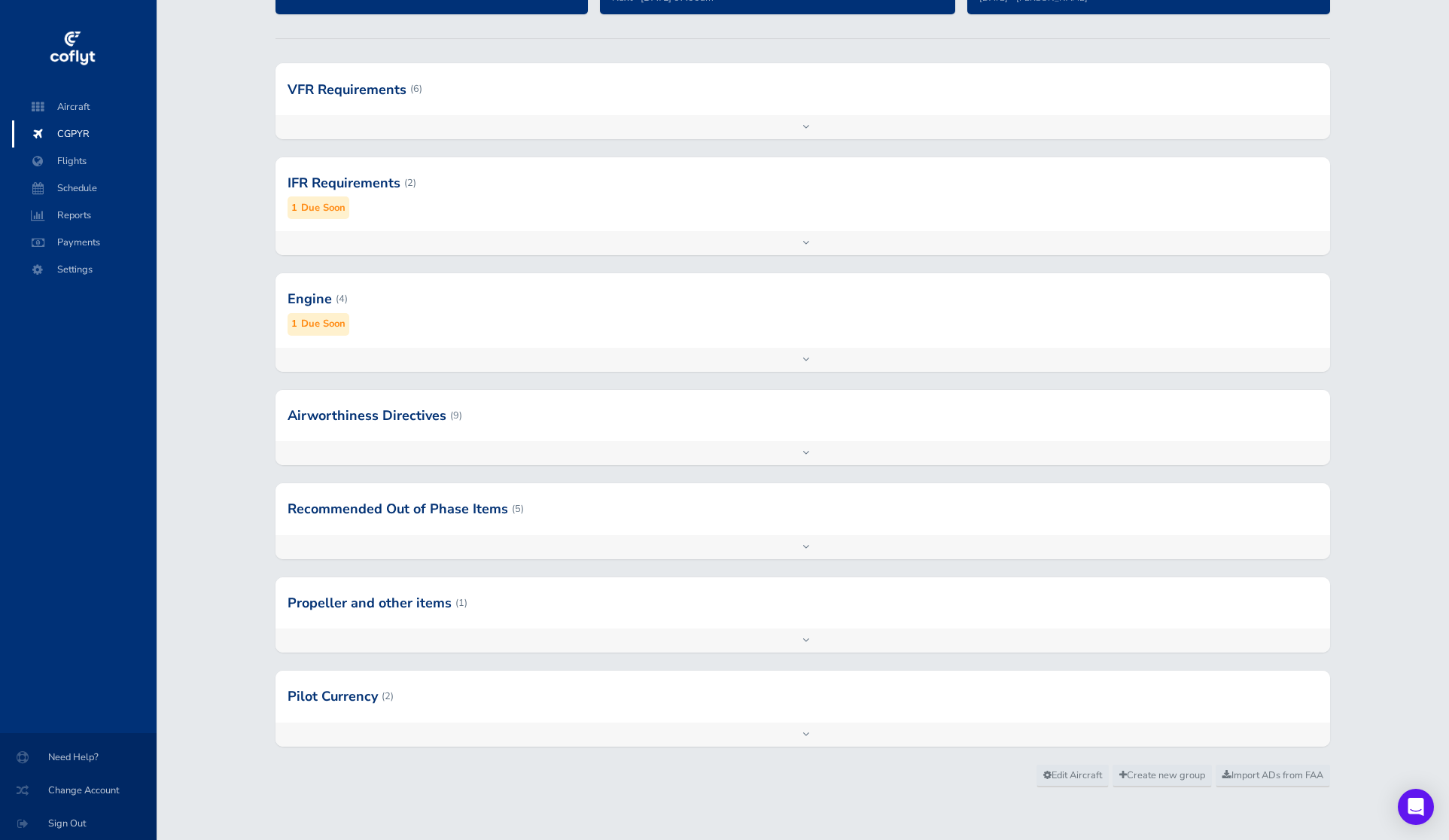
click at [620, 511] on div at bounding box center [802, 509] width 1054 height 51
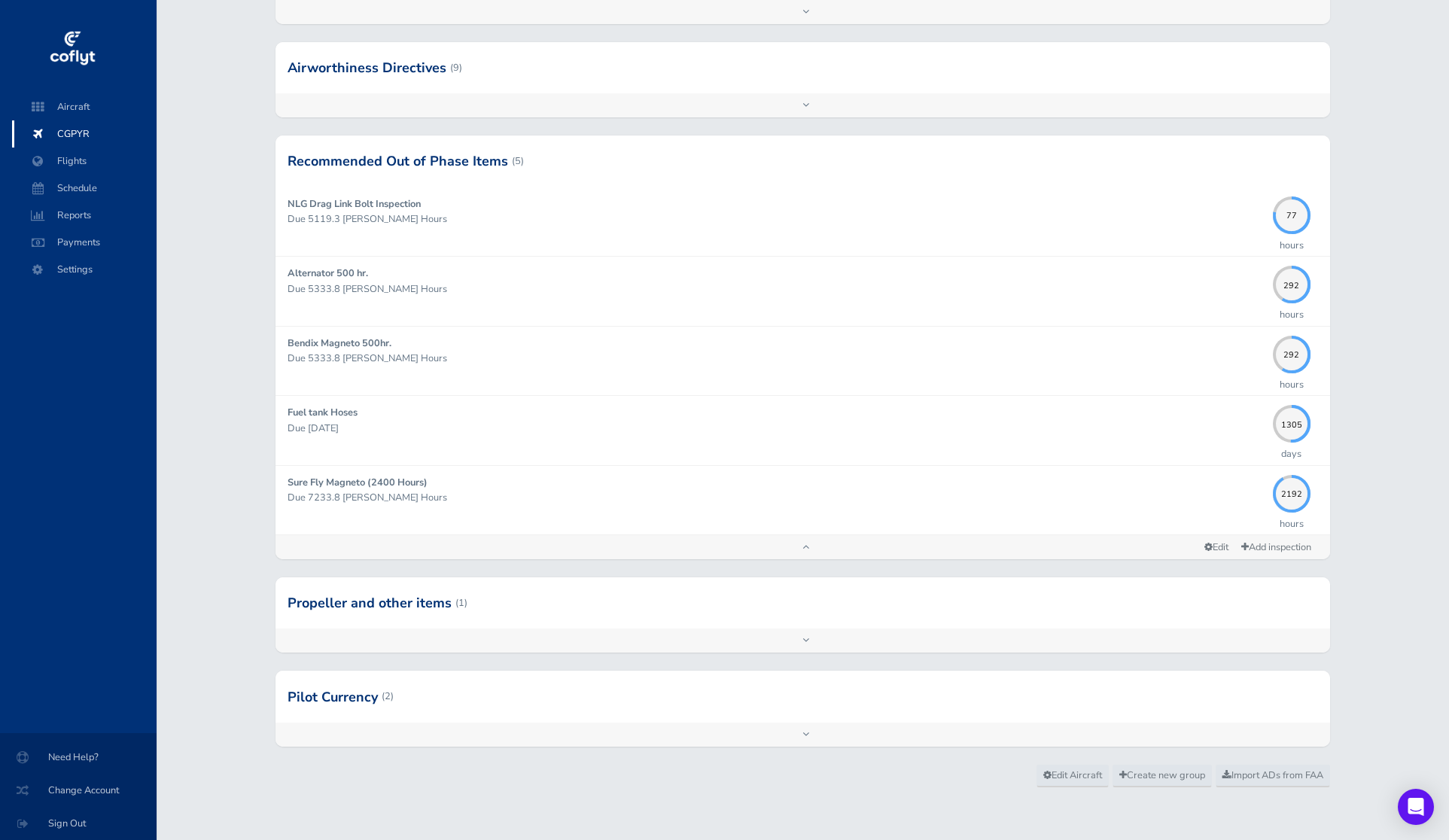
scroll to position [0, 0]
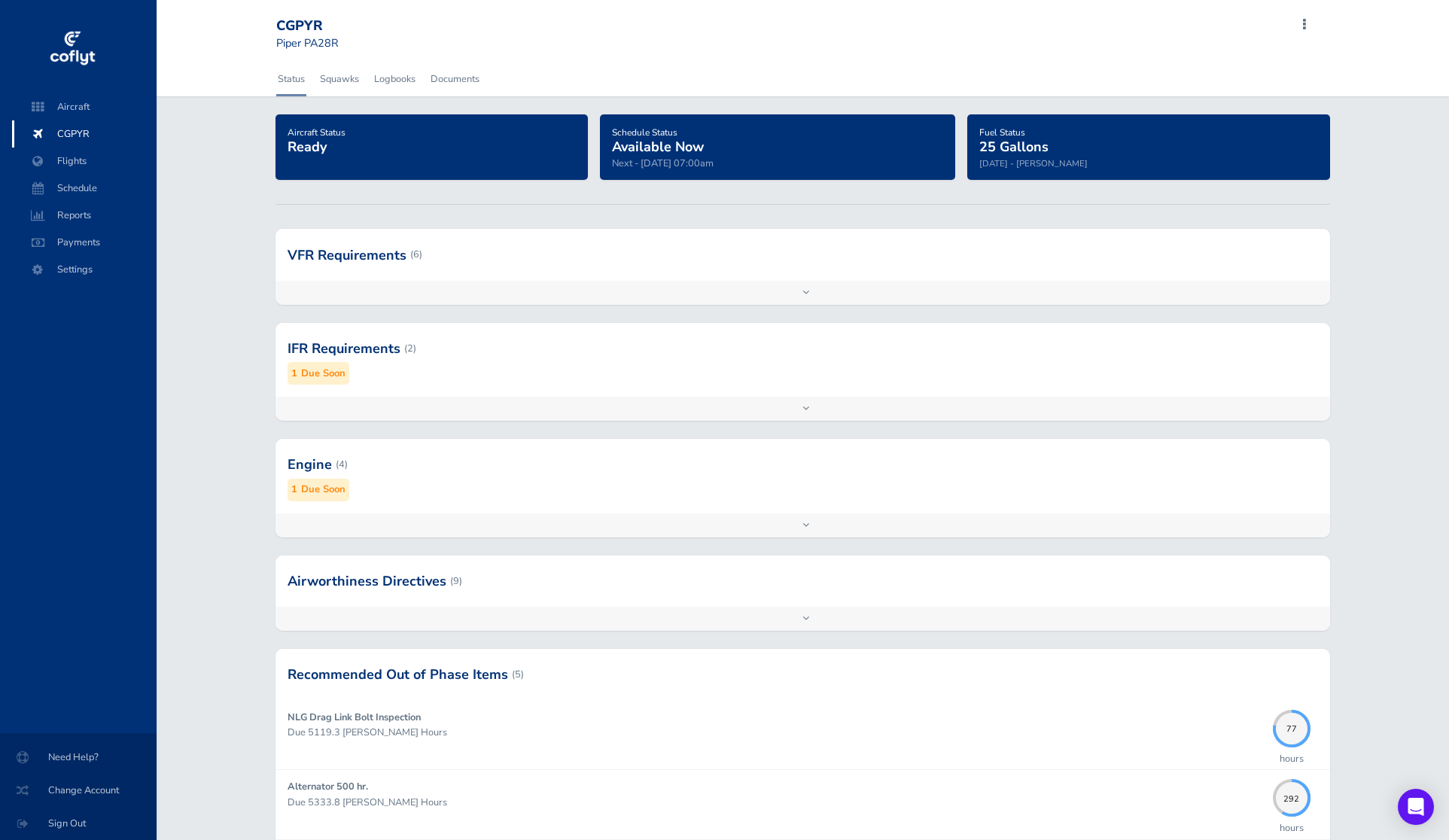
click at [646, 265] on div at bounding box center [802, 254] width 1054 height 51
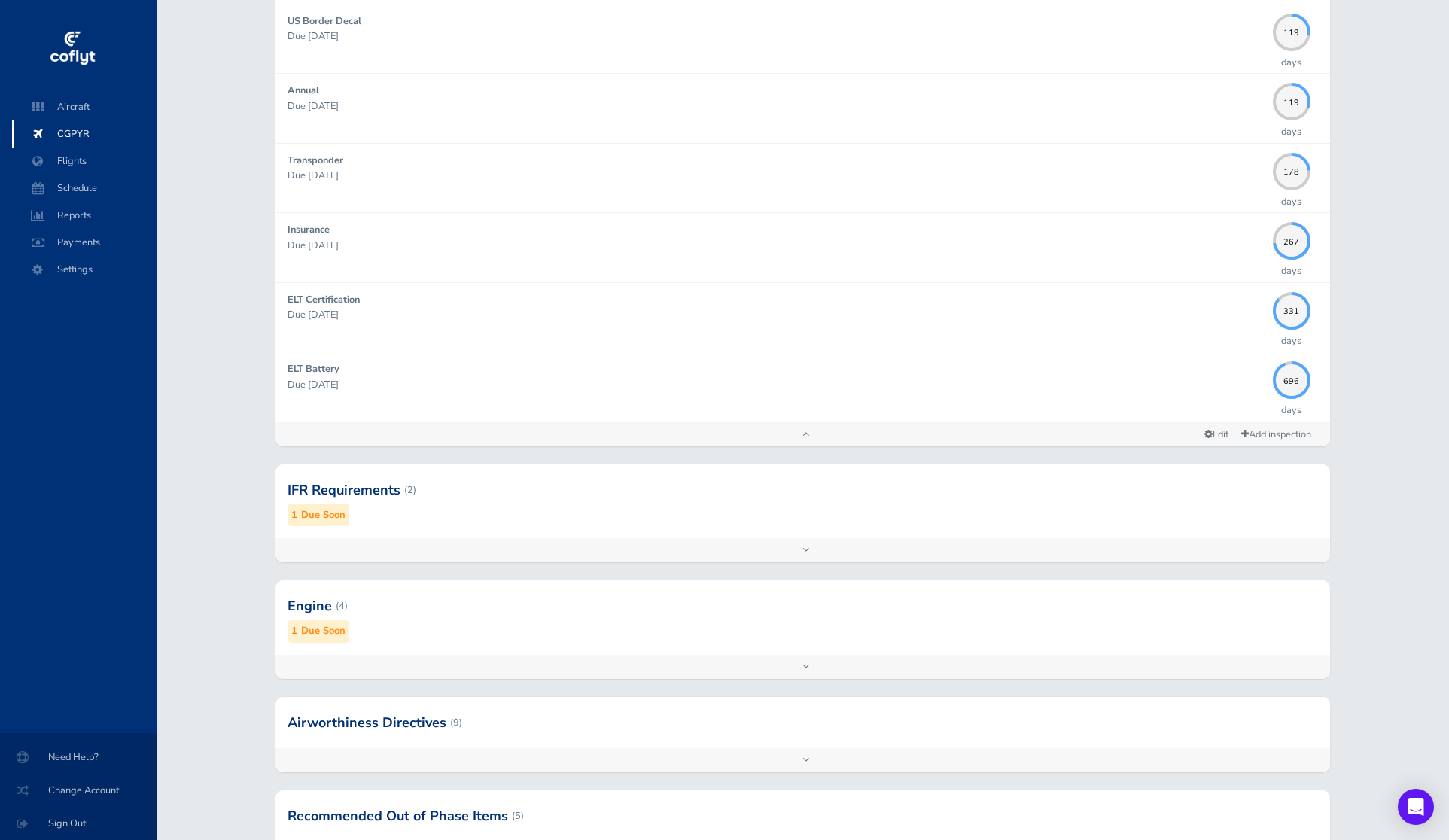
scroll to position [361, 0]
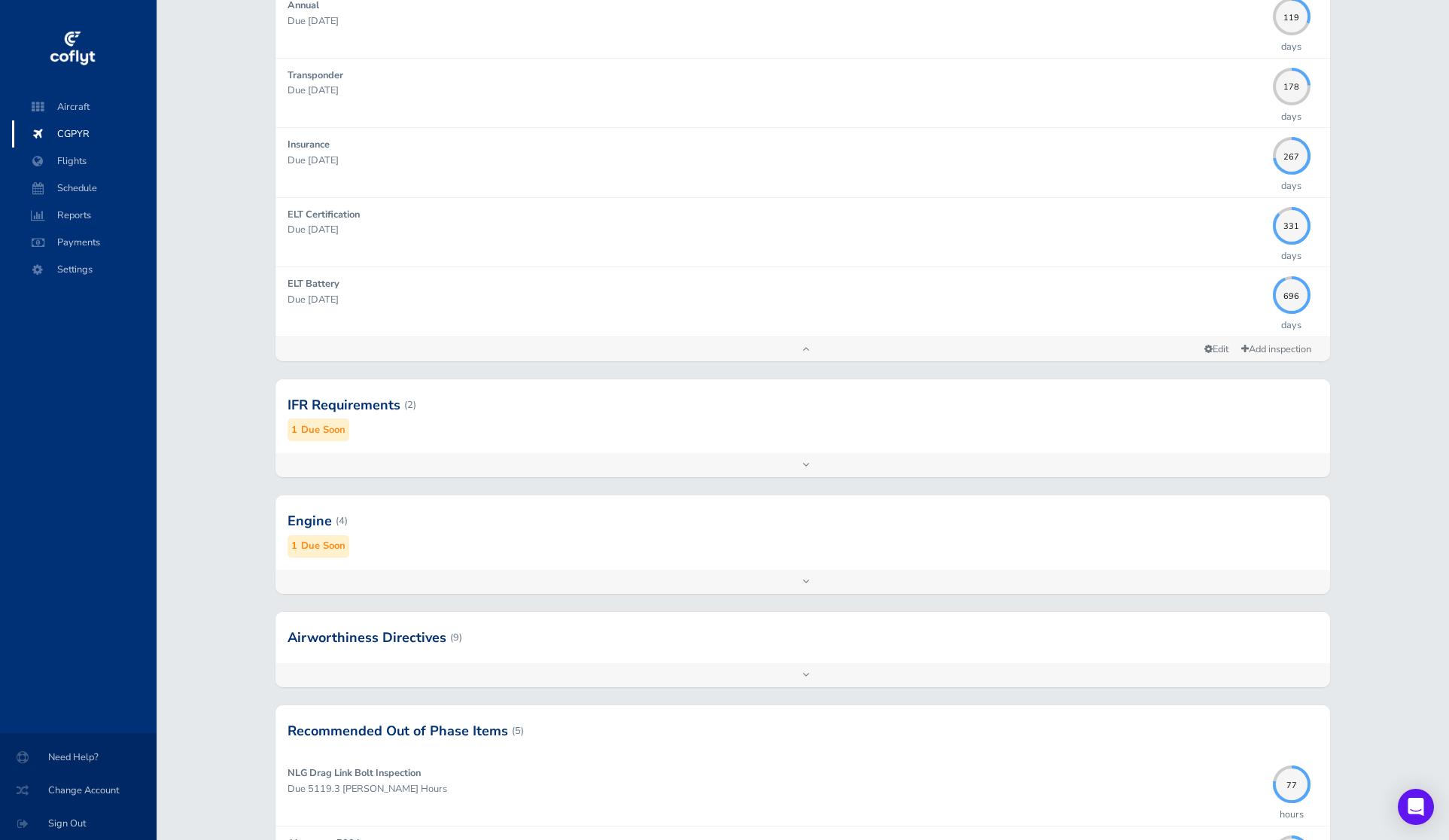
click at [1048, 653] on div at bounding box center [802, 638] width 1054 height 51
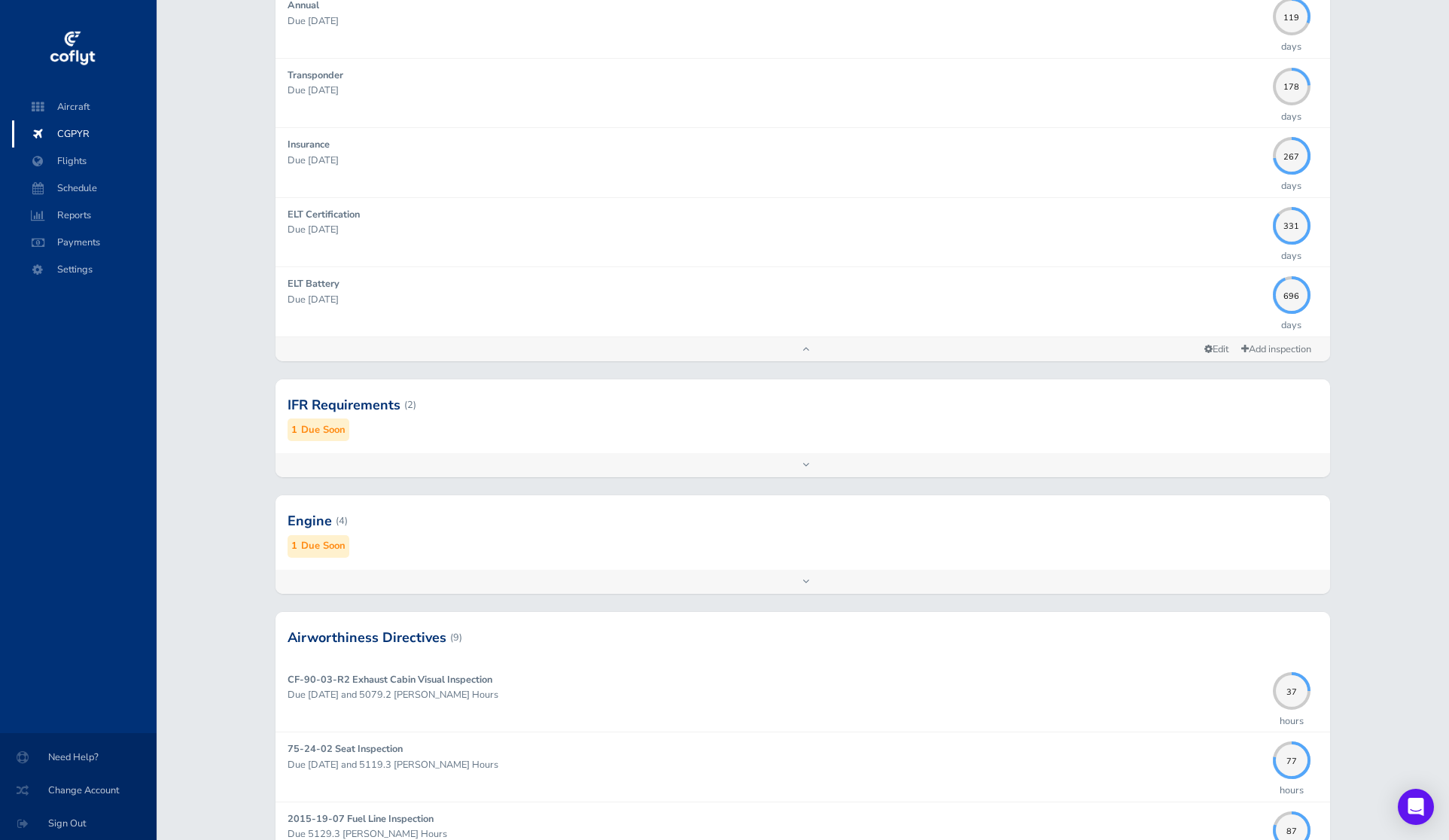
click at [974, 542] on div at bounding box center [802, 521] width 1054 height 74
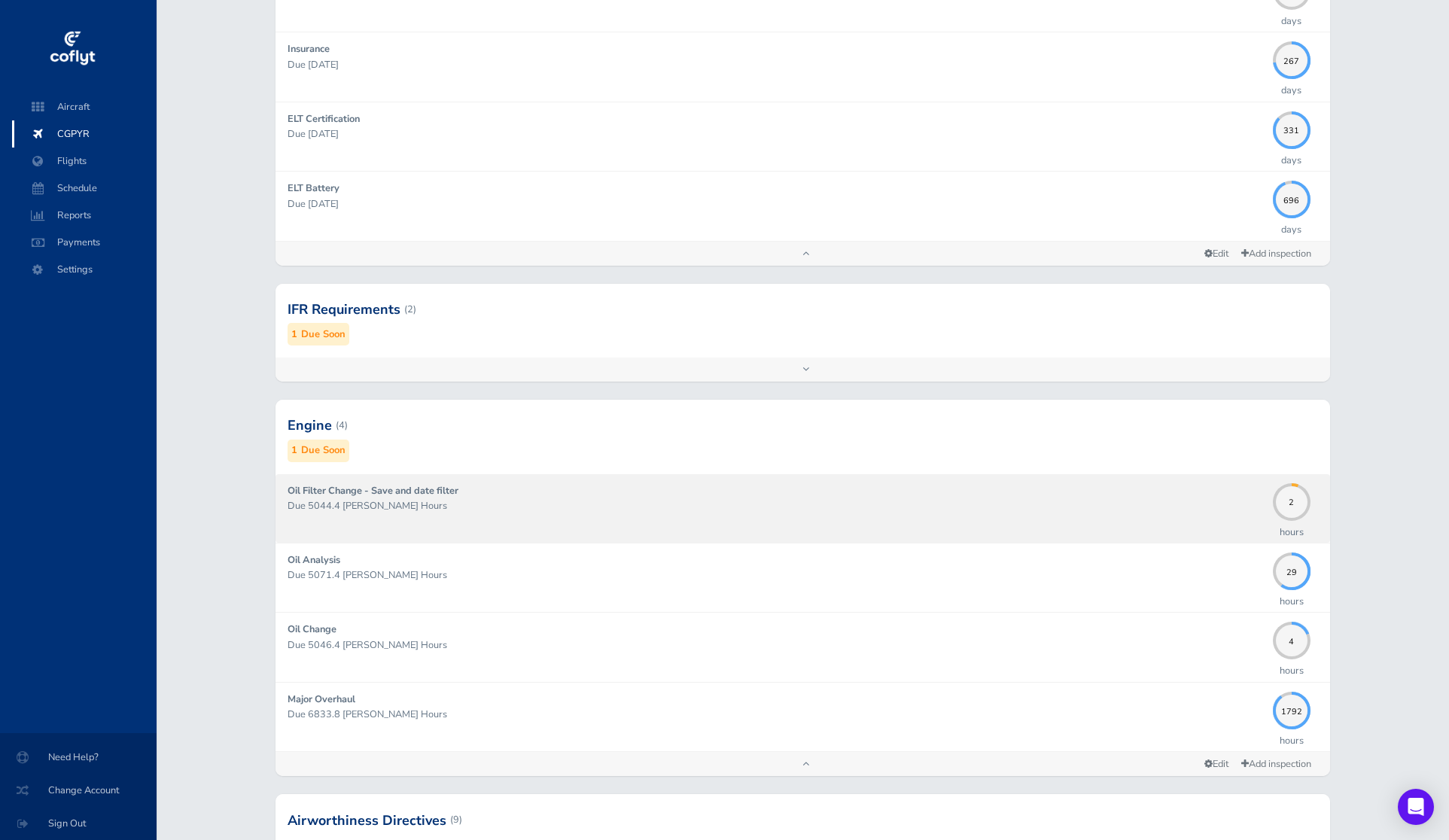
scroll to position [448, 0]
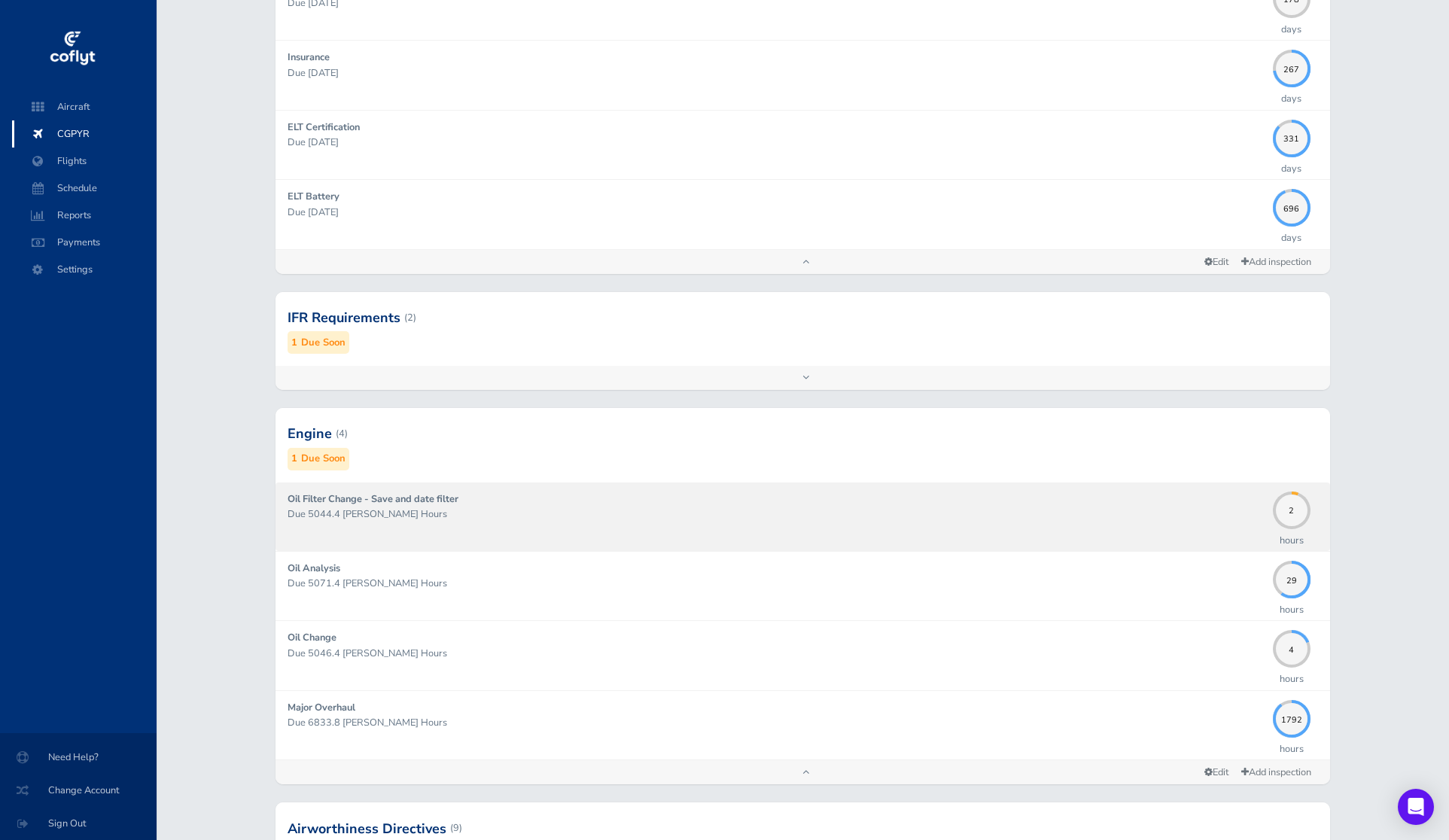
click at [939, 509] on p "Due 5044.4 Hobbs Hours" at bounding box center [777, 514] width 978 height 15
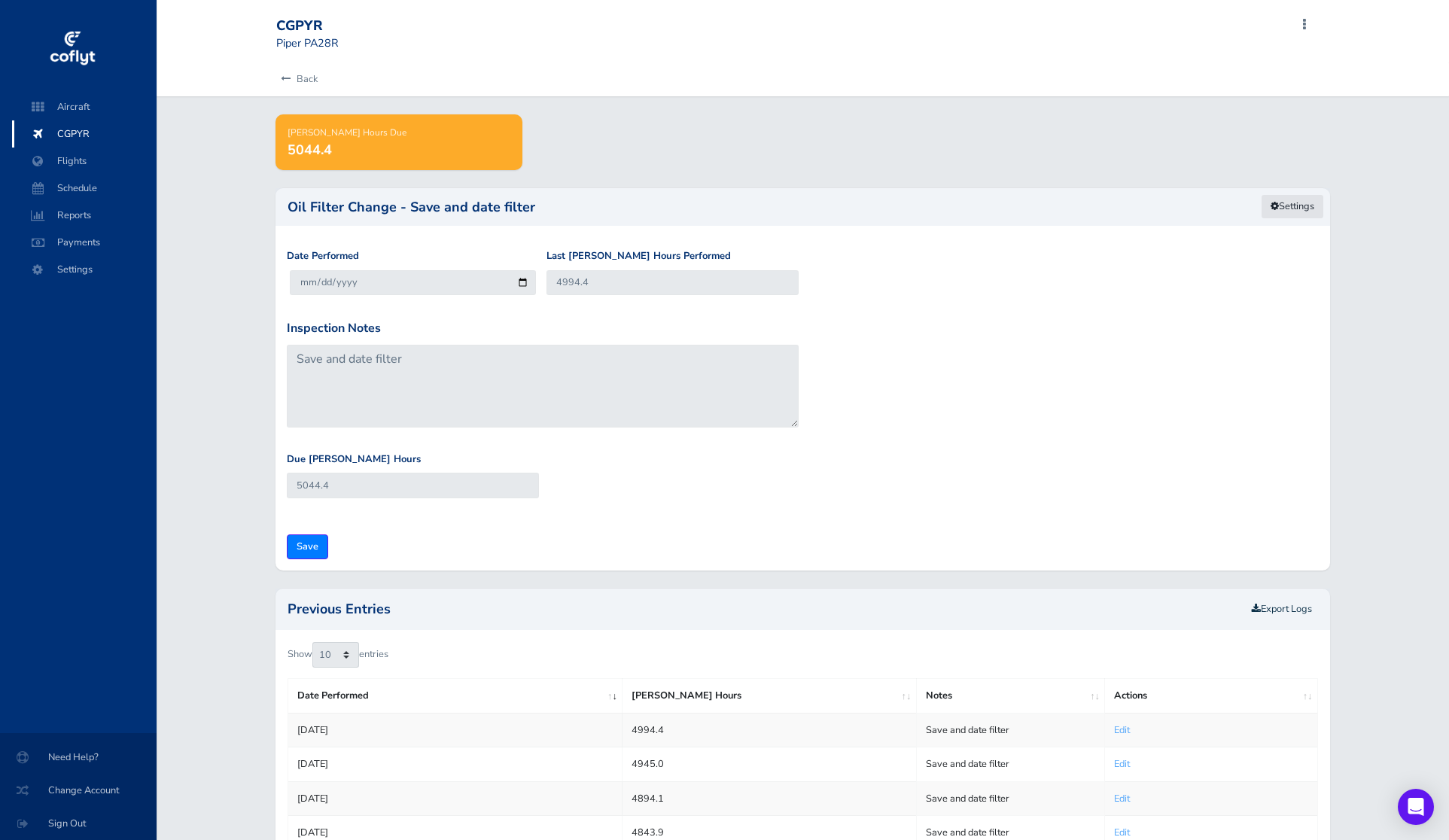
click at [1284, 205] on link "Settings" at bounding box center [1292, 207] width 63 height 25
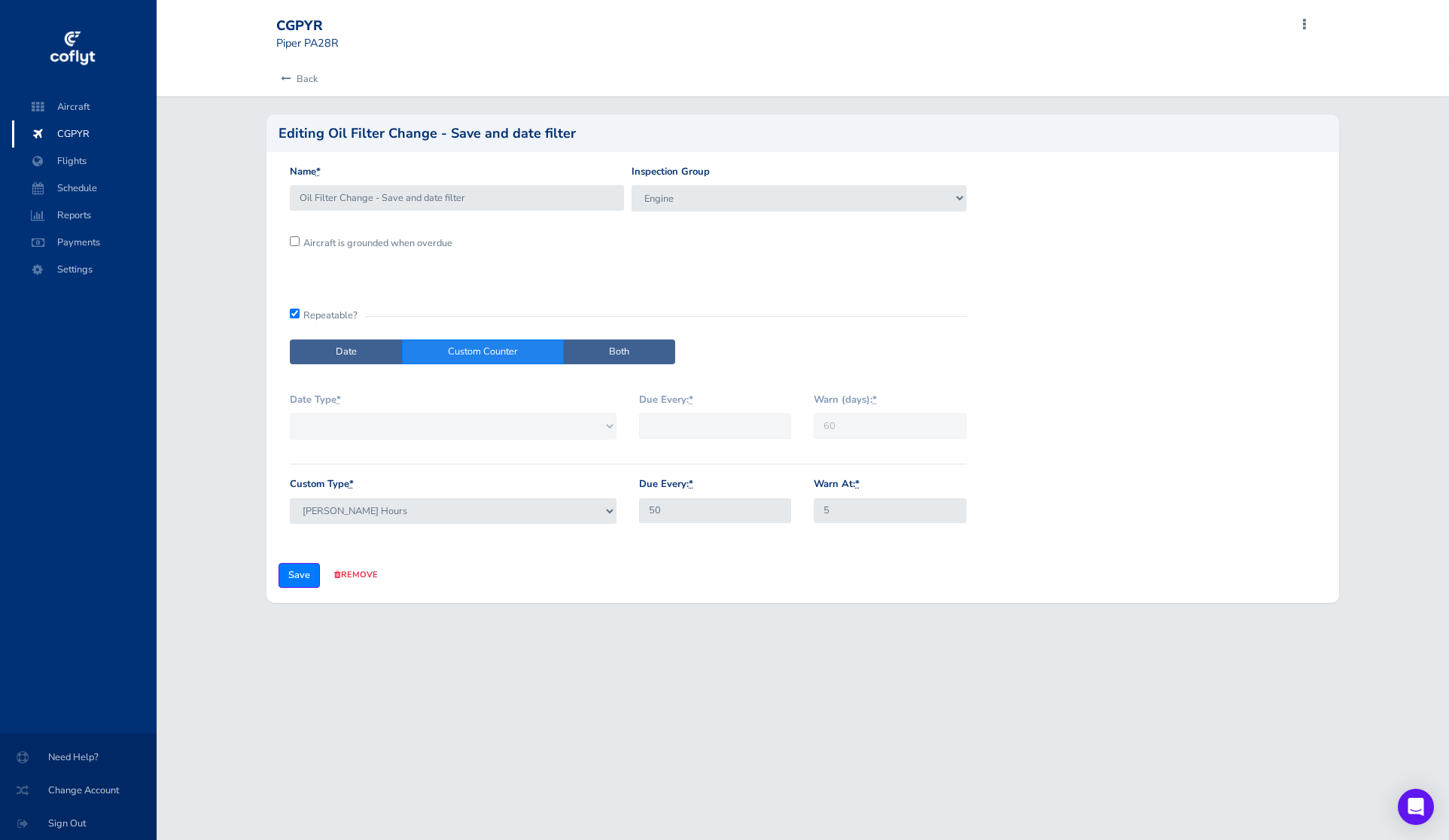
click at [568, 132] on h2 "Editing Oil Filter Change - Save and date filter" at bounding box center [427, 133] width 297 height 13
click at [92, 273] on span "Settings" at bounding box center [84, 269] width 115 height 27
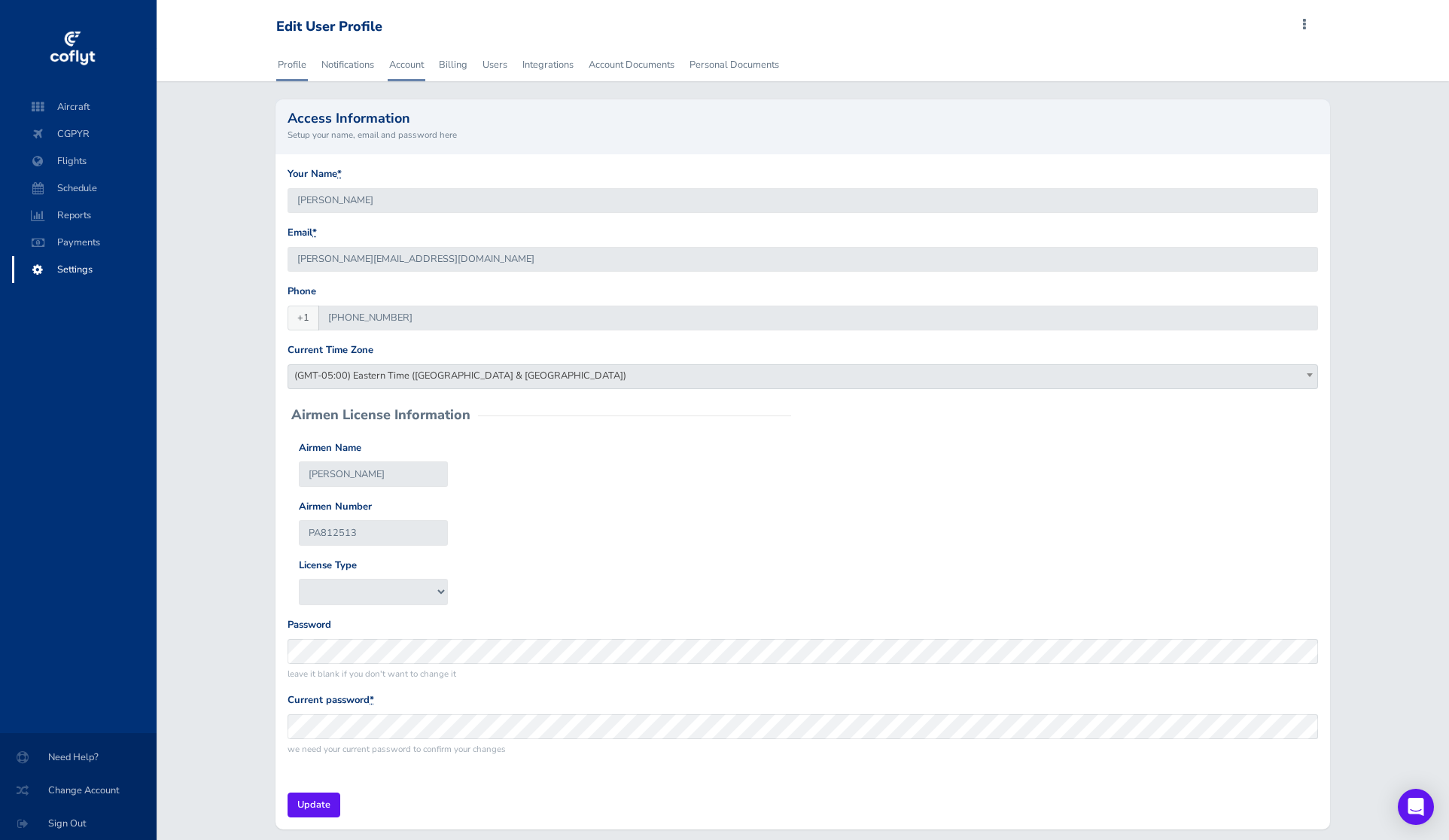
click at [399, 69] on link "Account" at bounding box center [406, 65] width 37 height 33
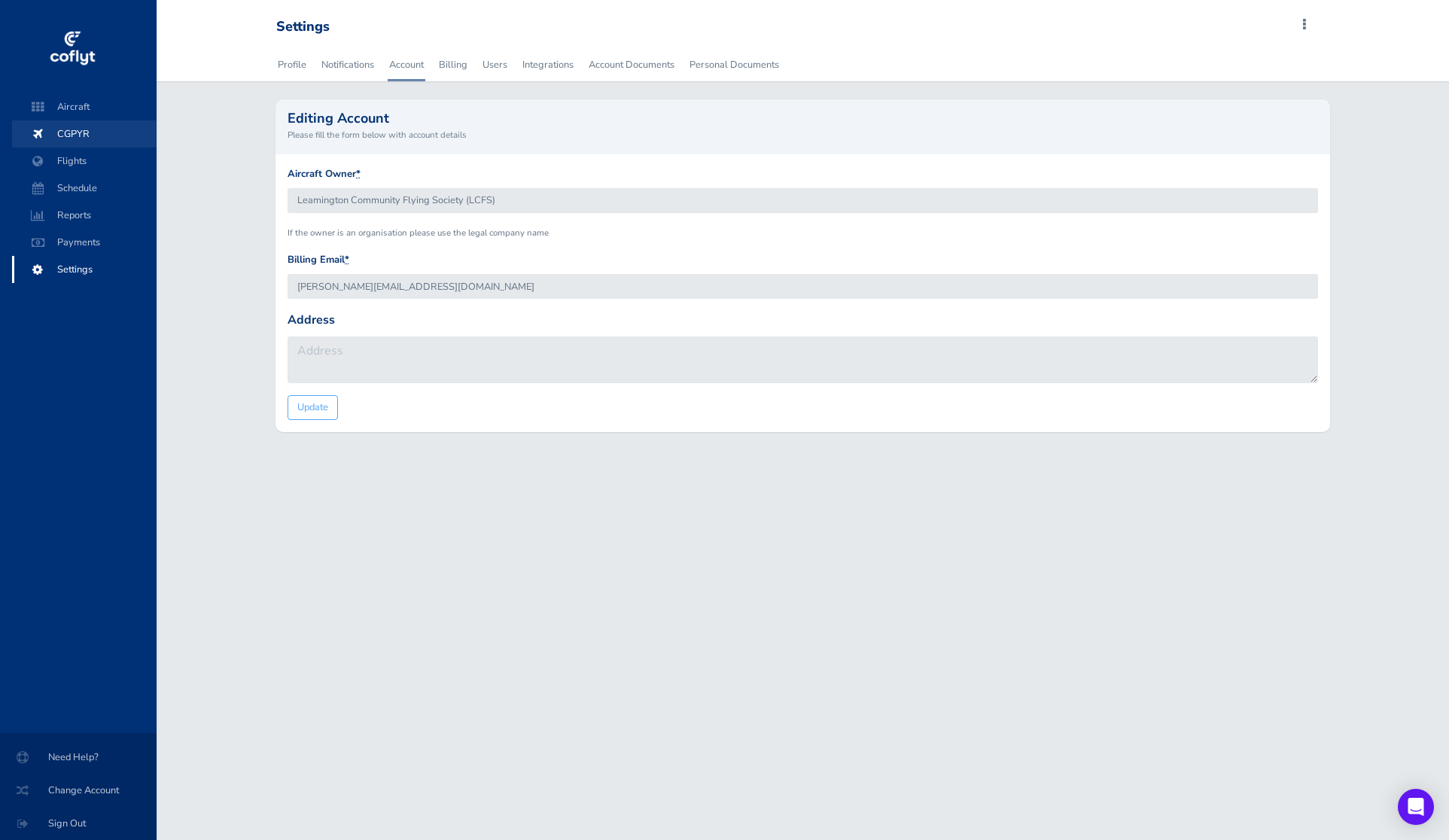
click at [97, 125] on span "CGPYR" at bounding box center [84, 133] width 115 height 27
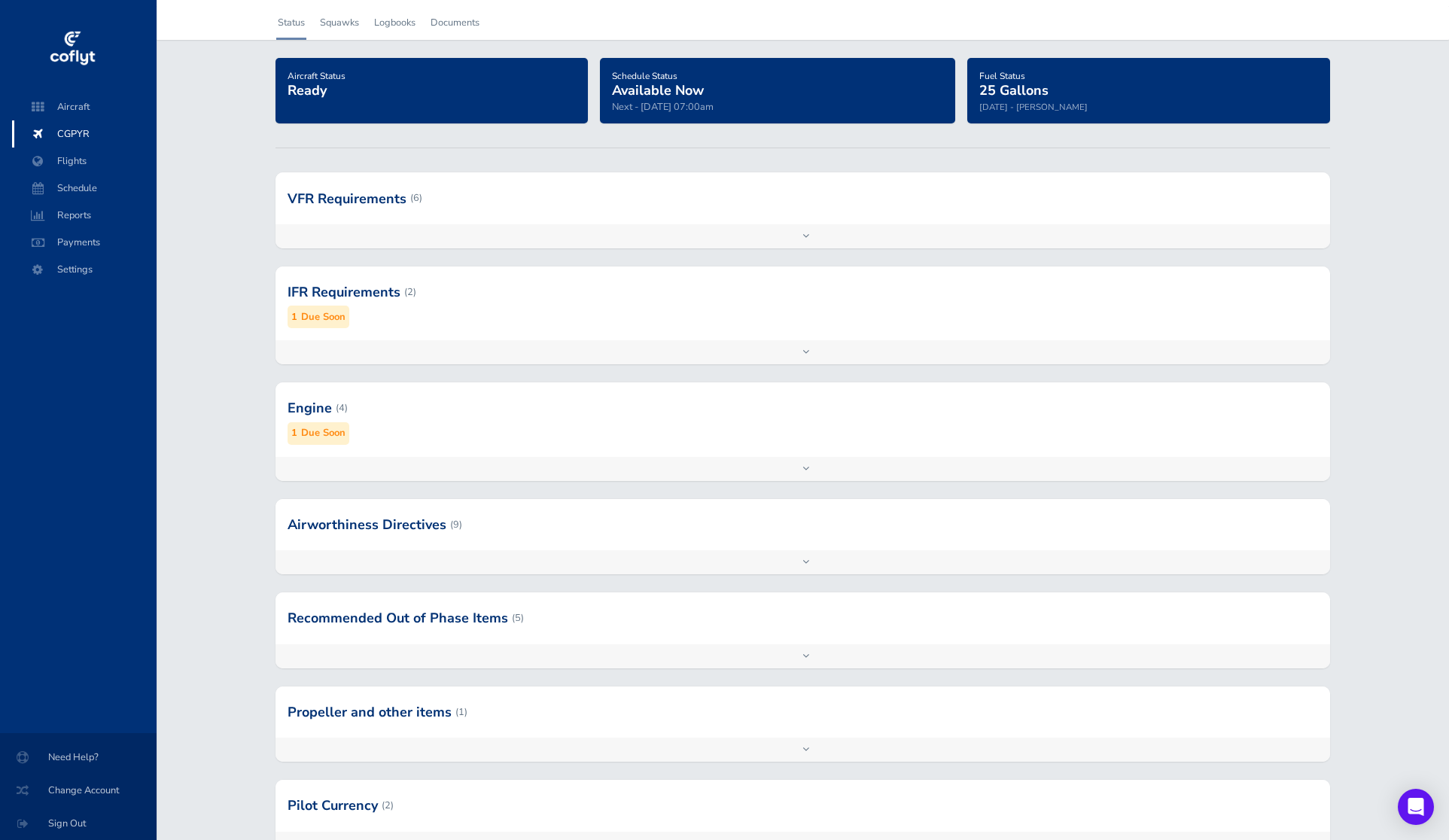
scroll to position [64, 0]
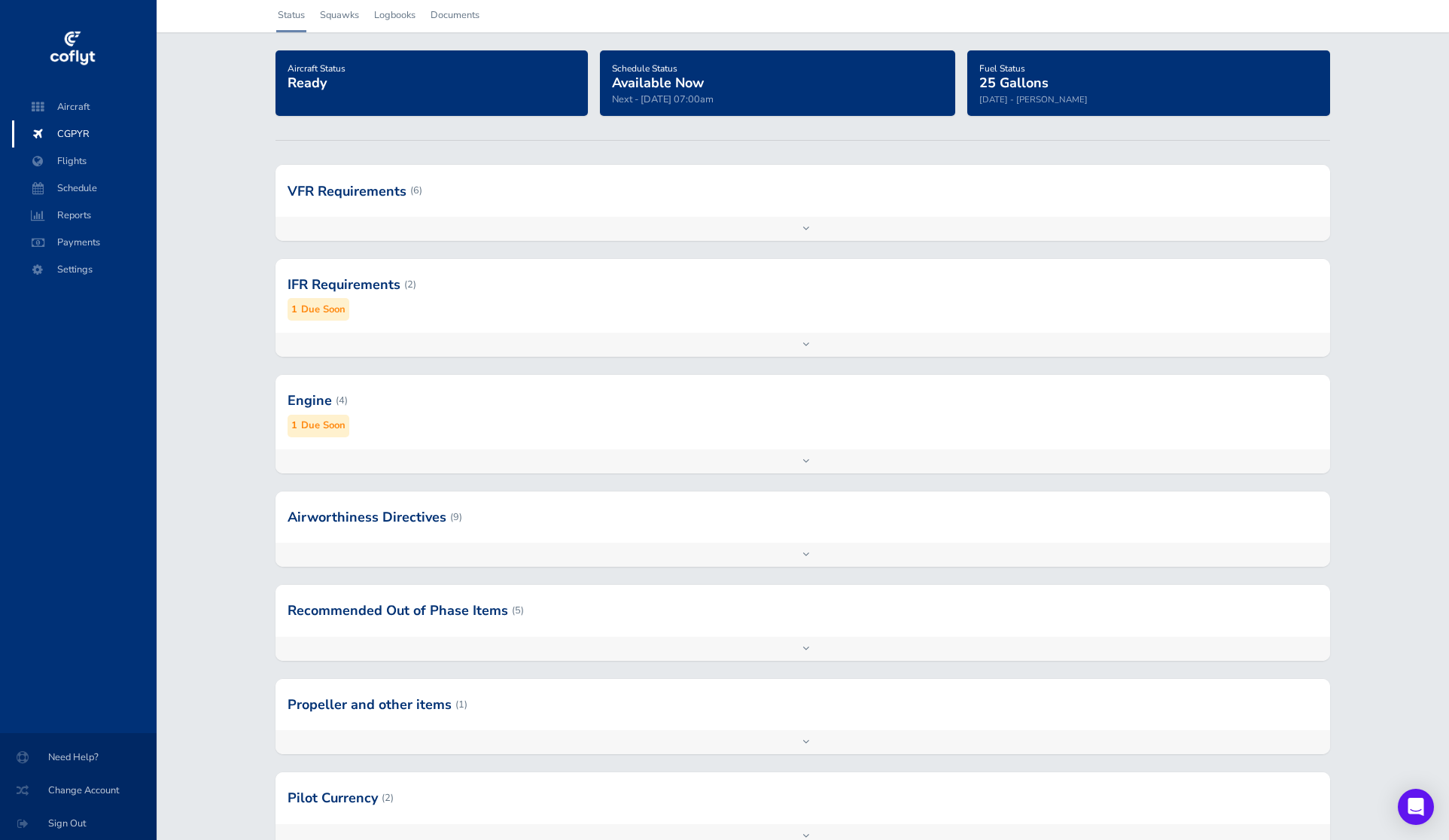
click at [613, 446] on div "Engine (4) 1 Due Soon" at bounding box center [802, 412] width 1054 height 74
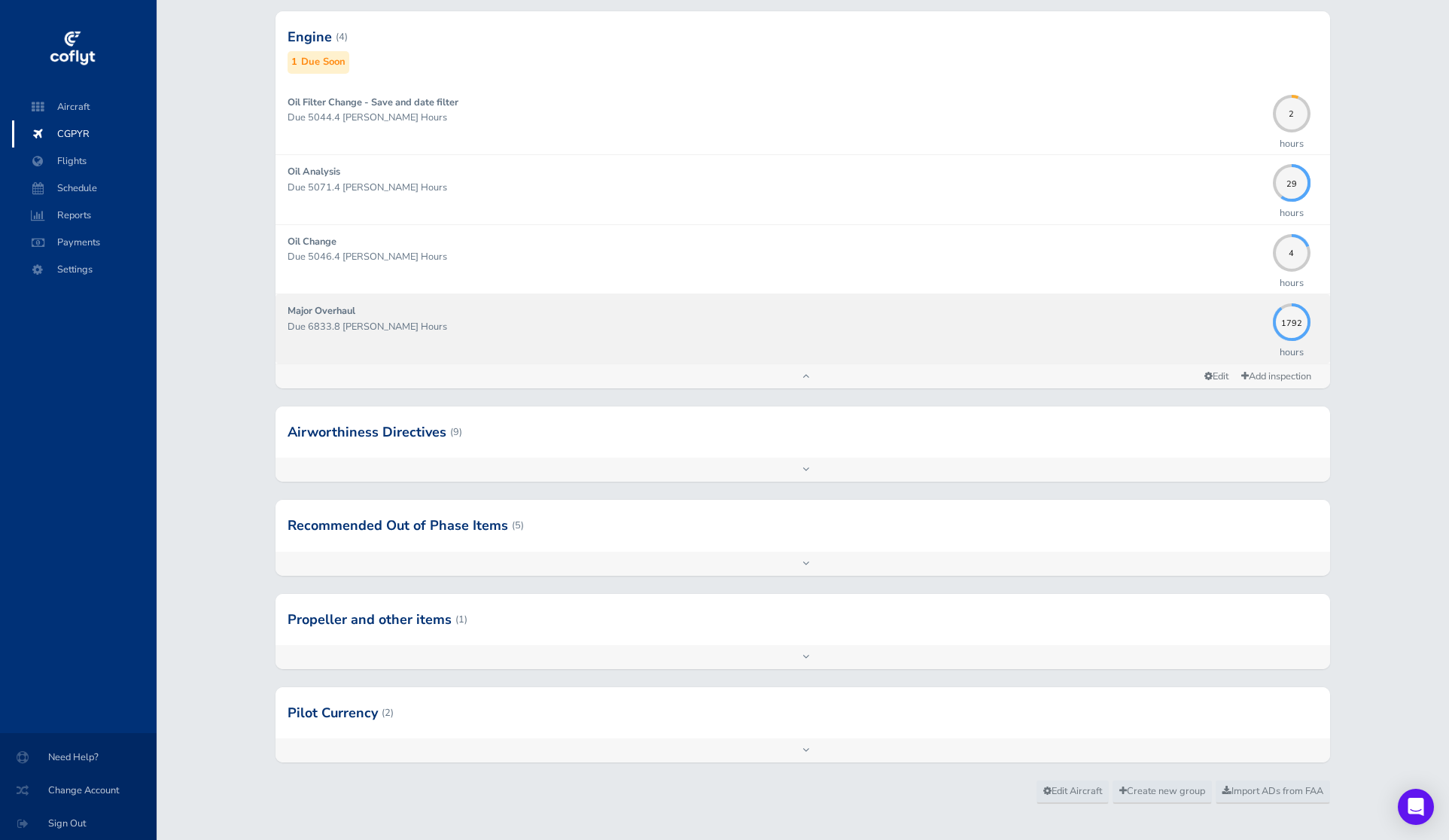
scroll to position [429, 0]
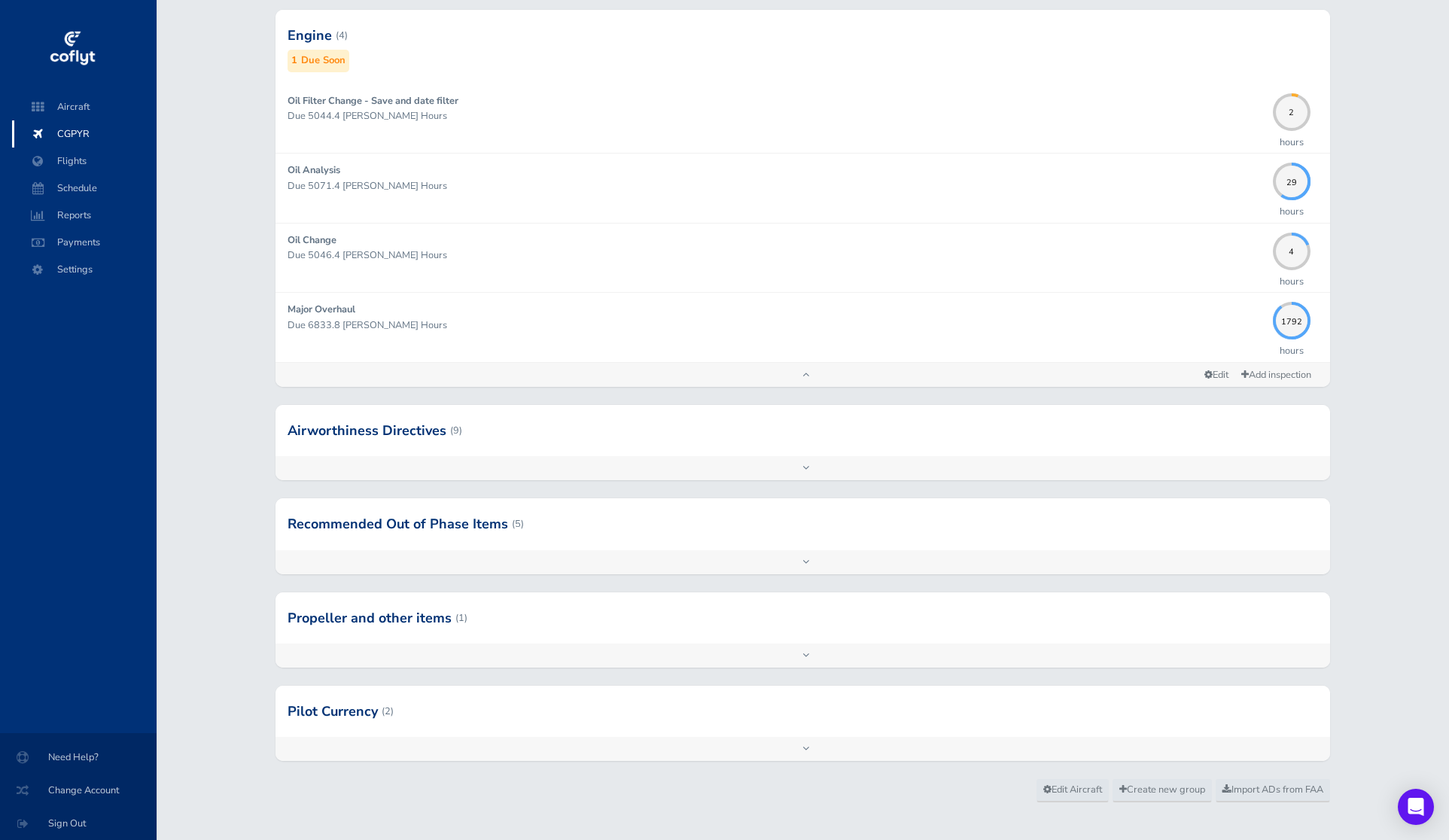
click at [801, 429] on div at bounding box center [802, 431] width 1054 height 51
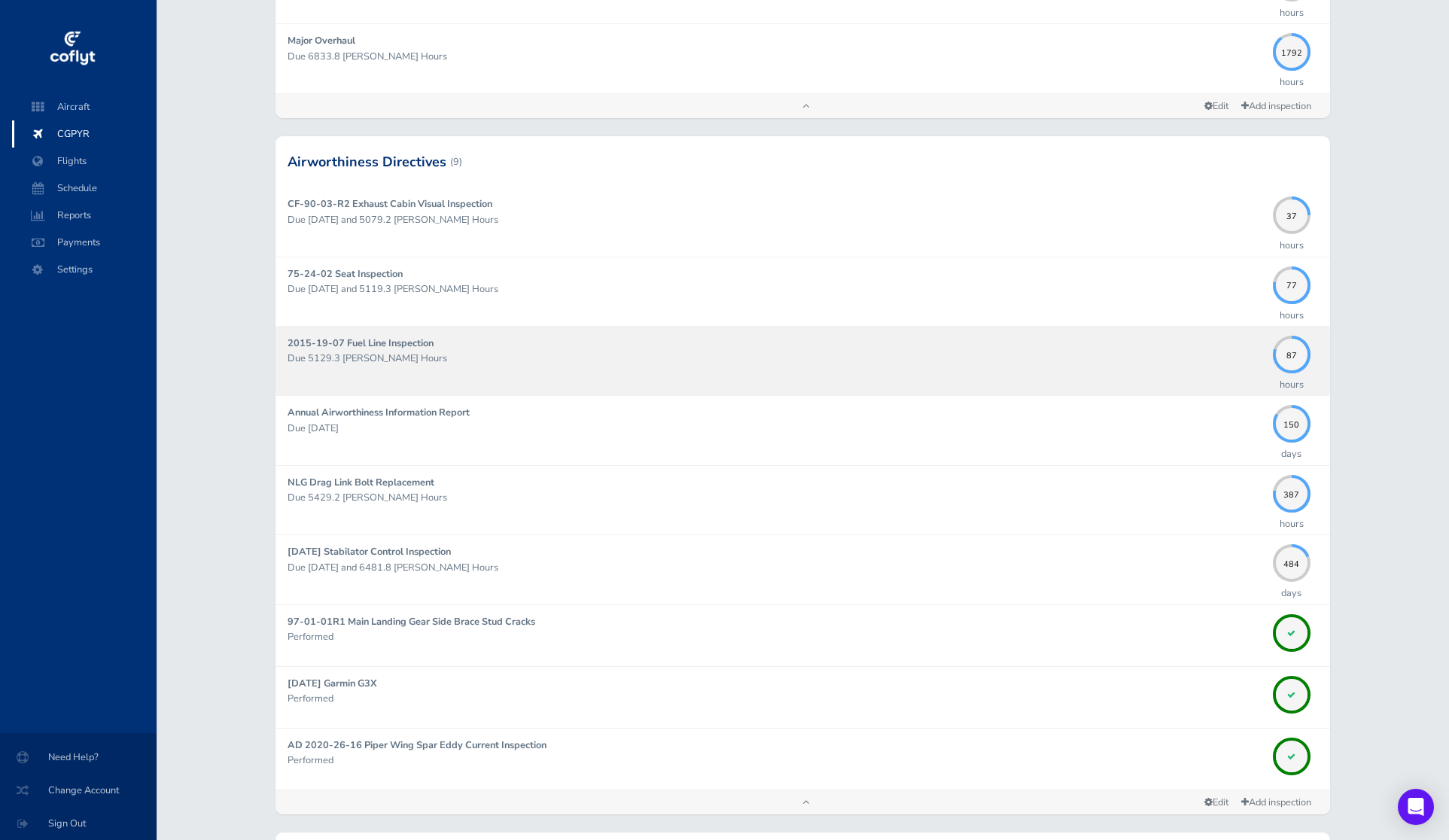
scroll to position [693, 0]
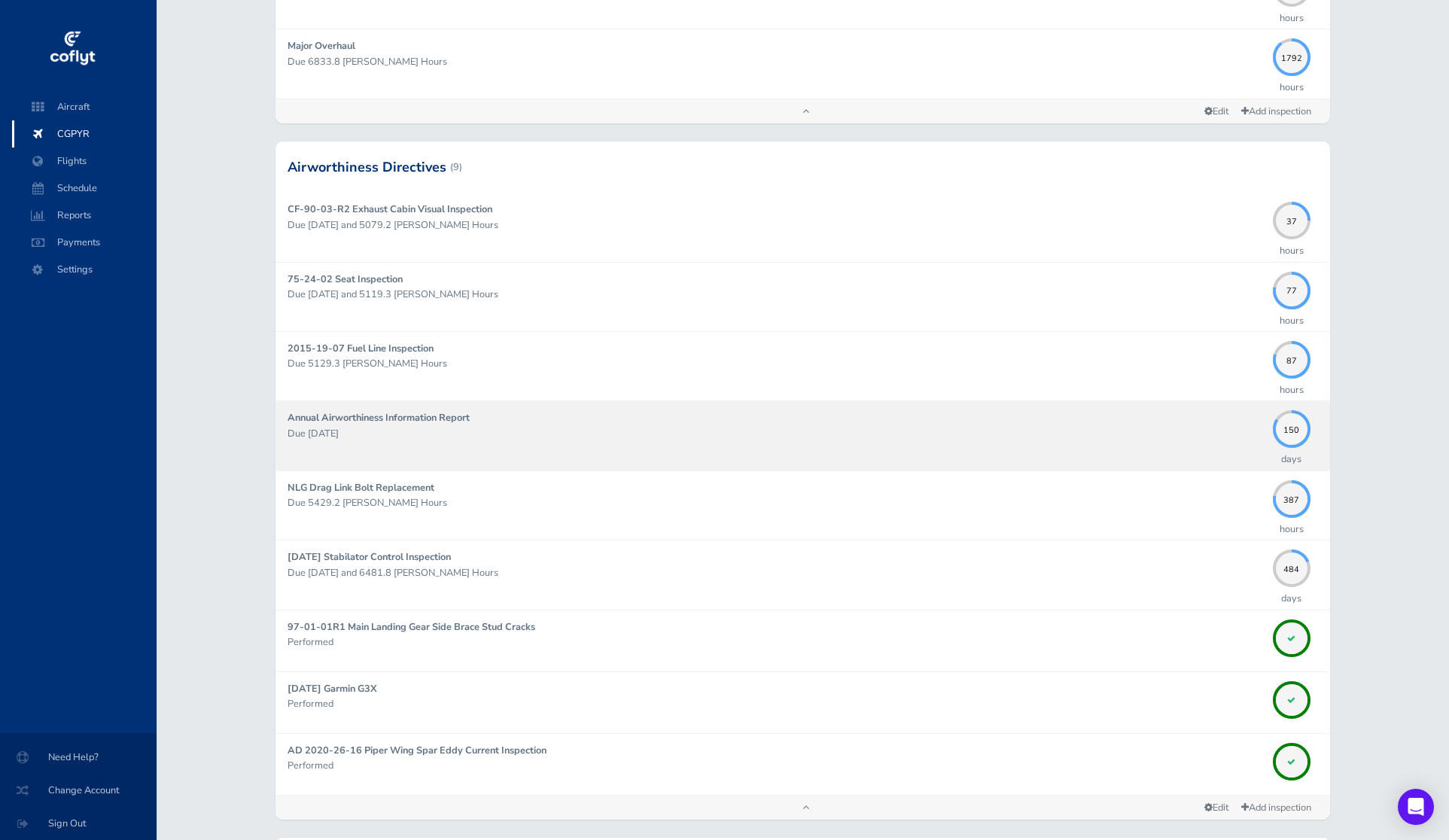
click at [1010, 441] on div "Annual Airworthiness Information Report Due 01/31/2026" at bounding box center [777, 435] width 978 height 51
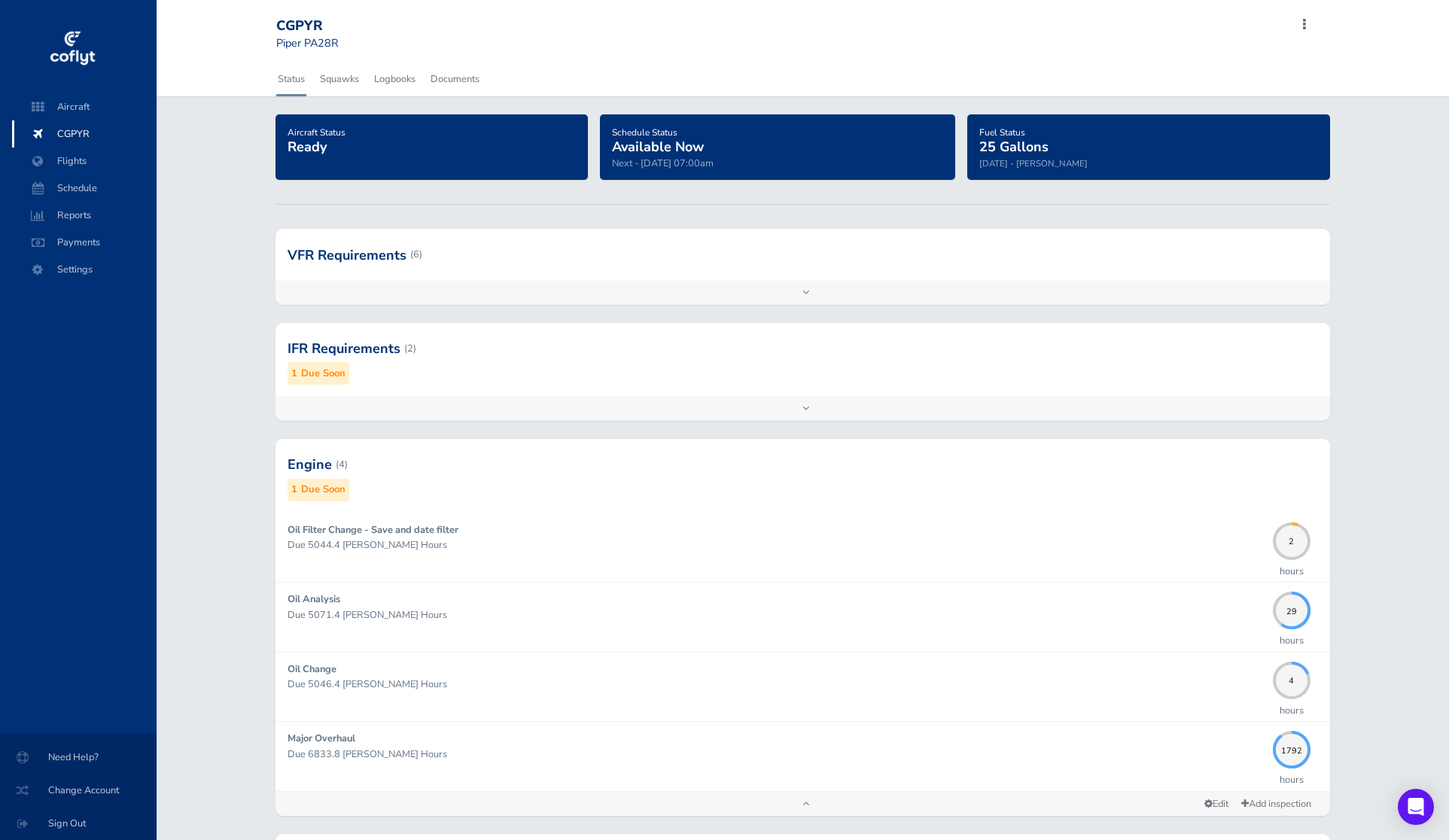
scroll to position [693, 0]
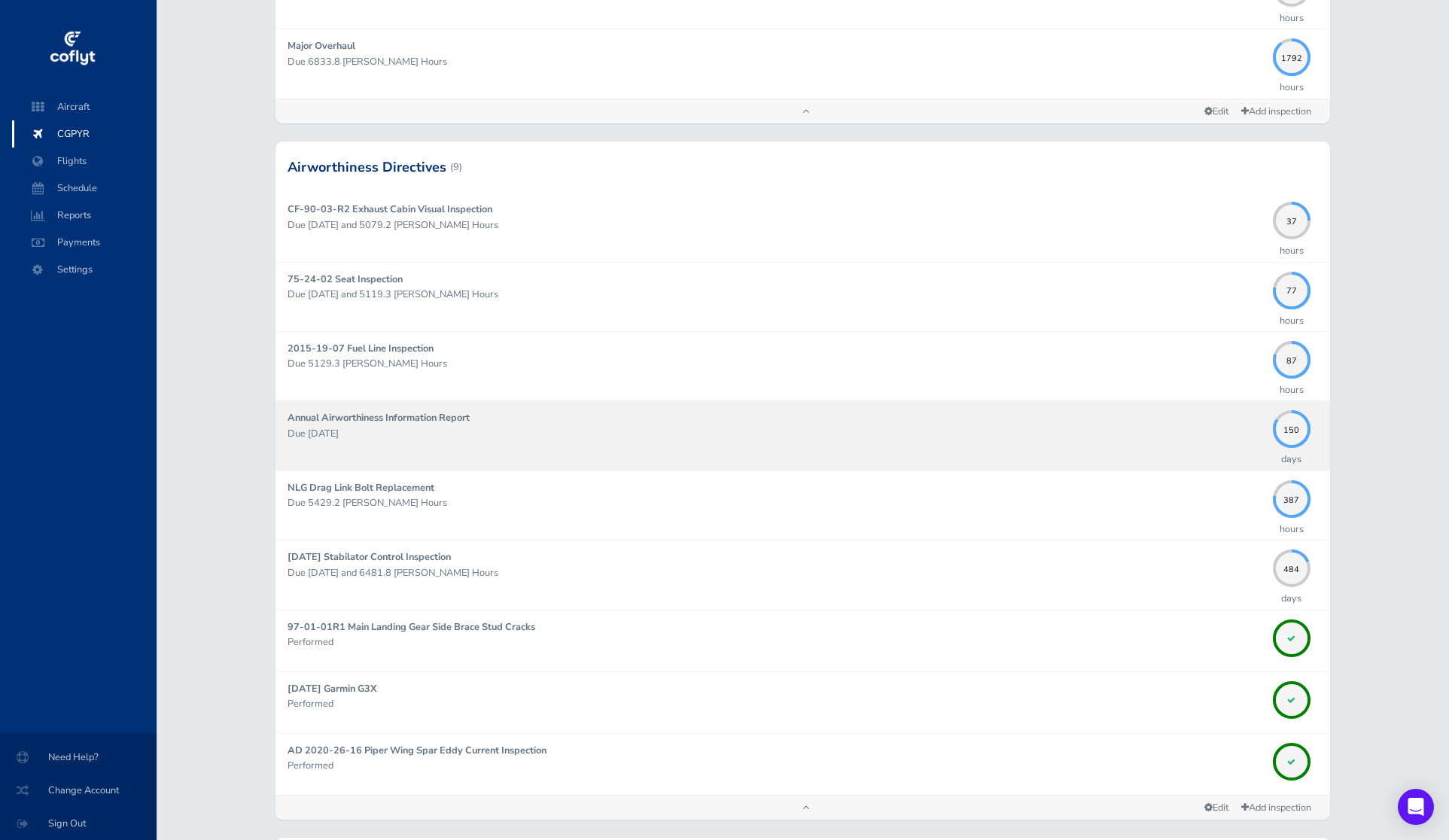
click at [1015, 443] on div "Annual Airworthiness Information Report Due 01/31/2026" at bounding box center [777, 435] width 978 height 51
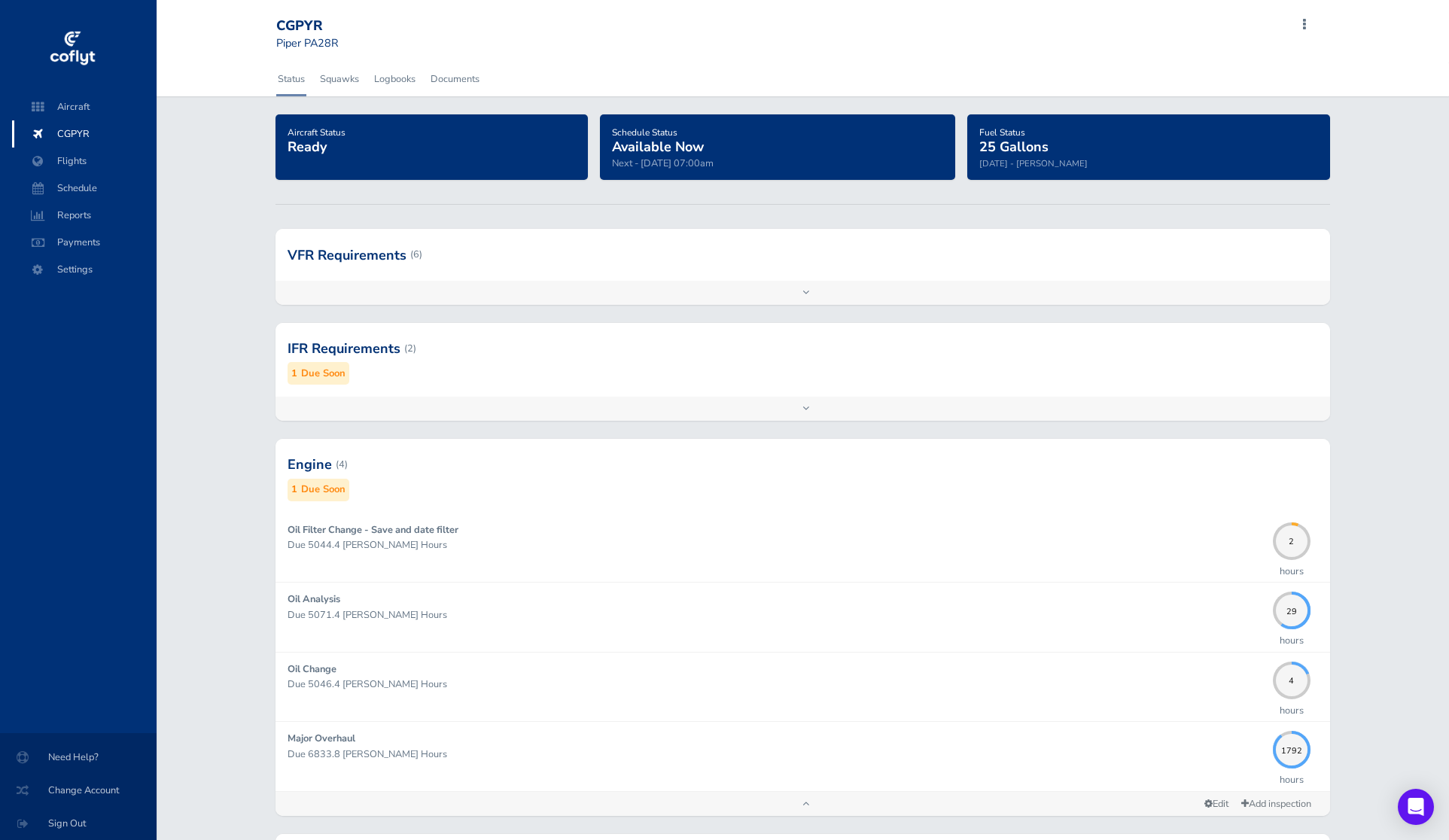
scroll to position [693, 0]
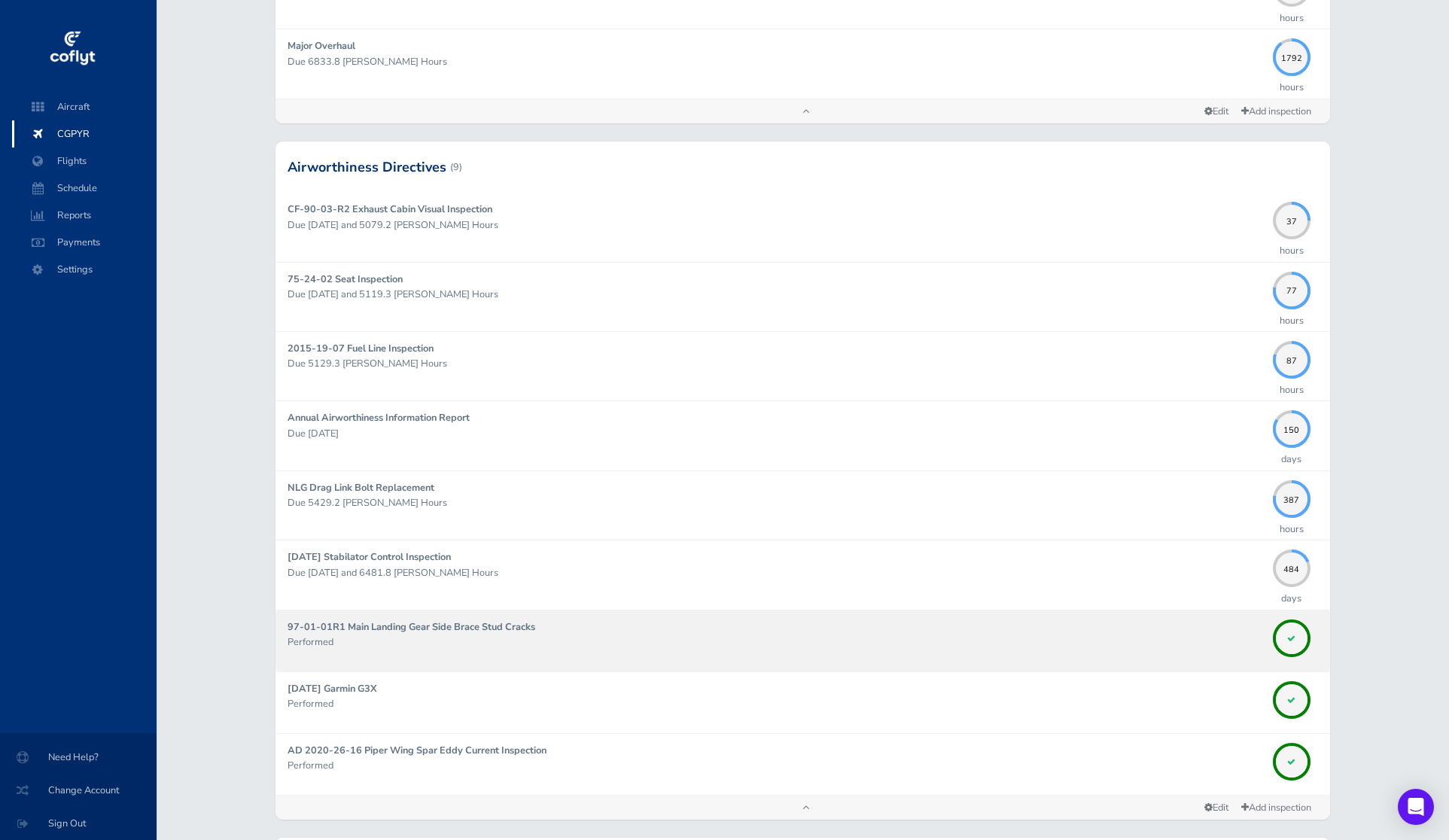
click at [1039, 635] on p "Performed" at bounding box center [777, 642] width 978 height 15
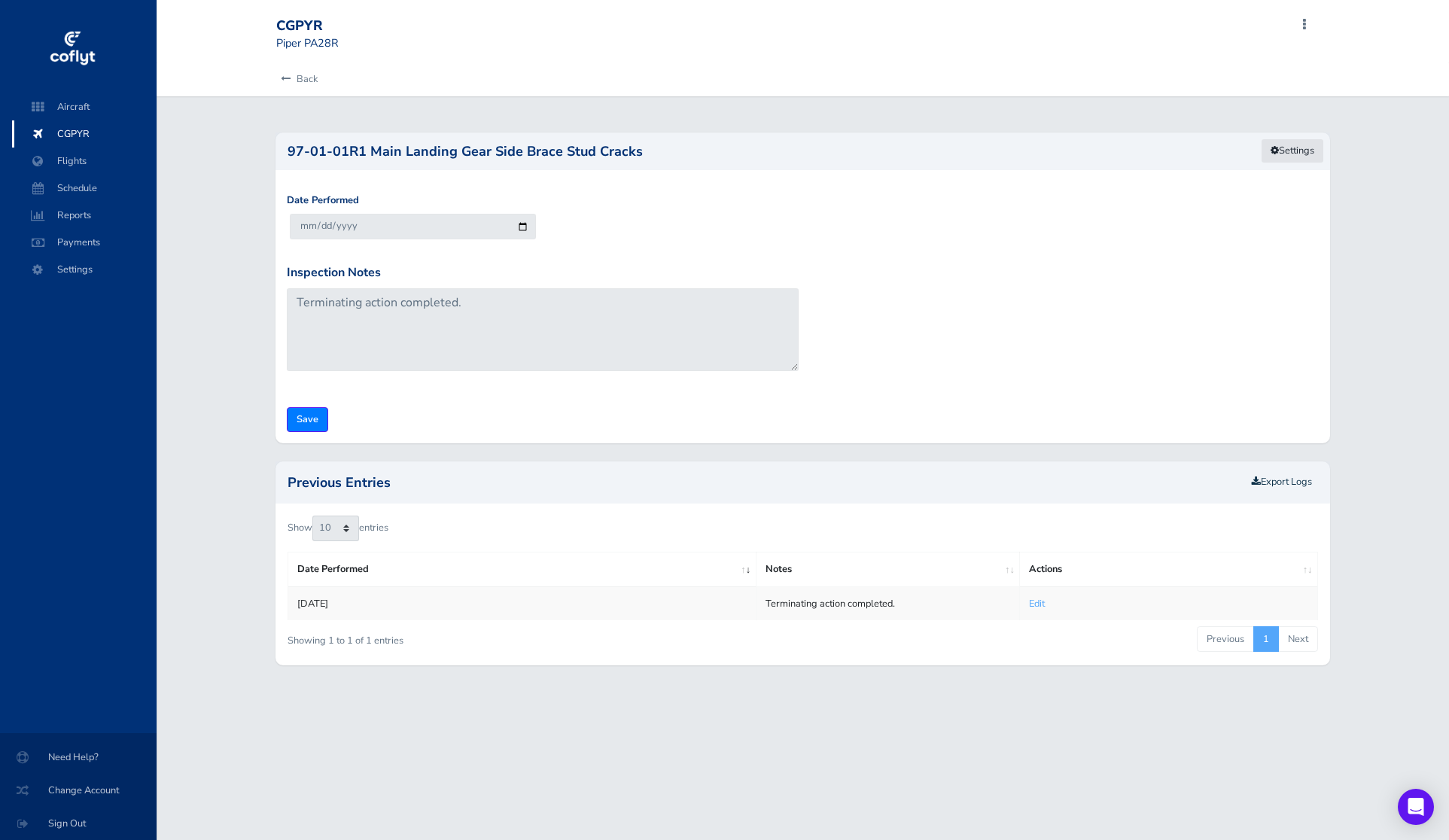
click at [1283, 144] on link "Settings" at bounding box center [1292, 151] width 63 height 25
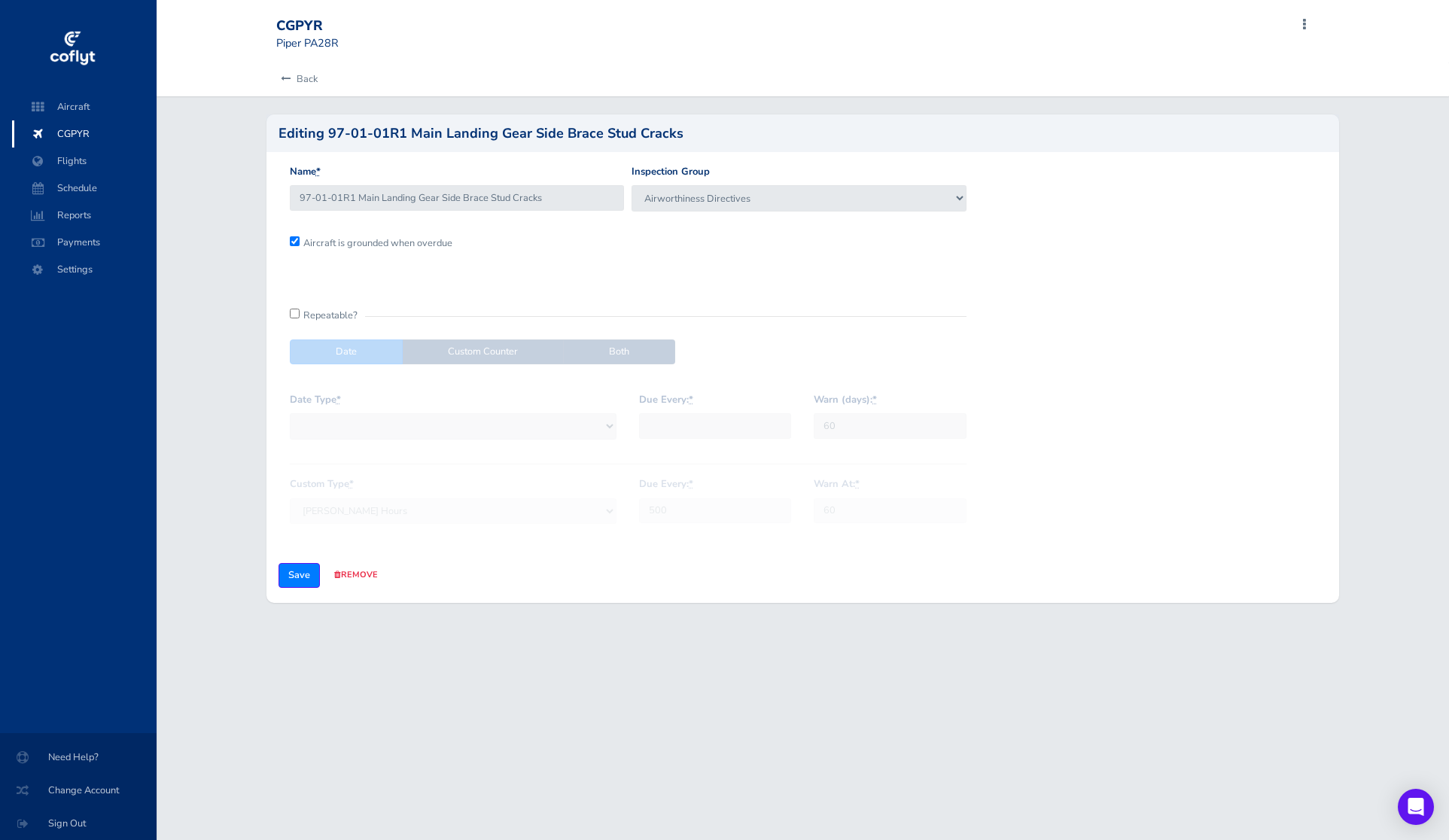
click at [292, 313] on input "checkbox" at bounding box center [295, 314] width 10 height 10
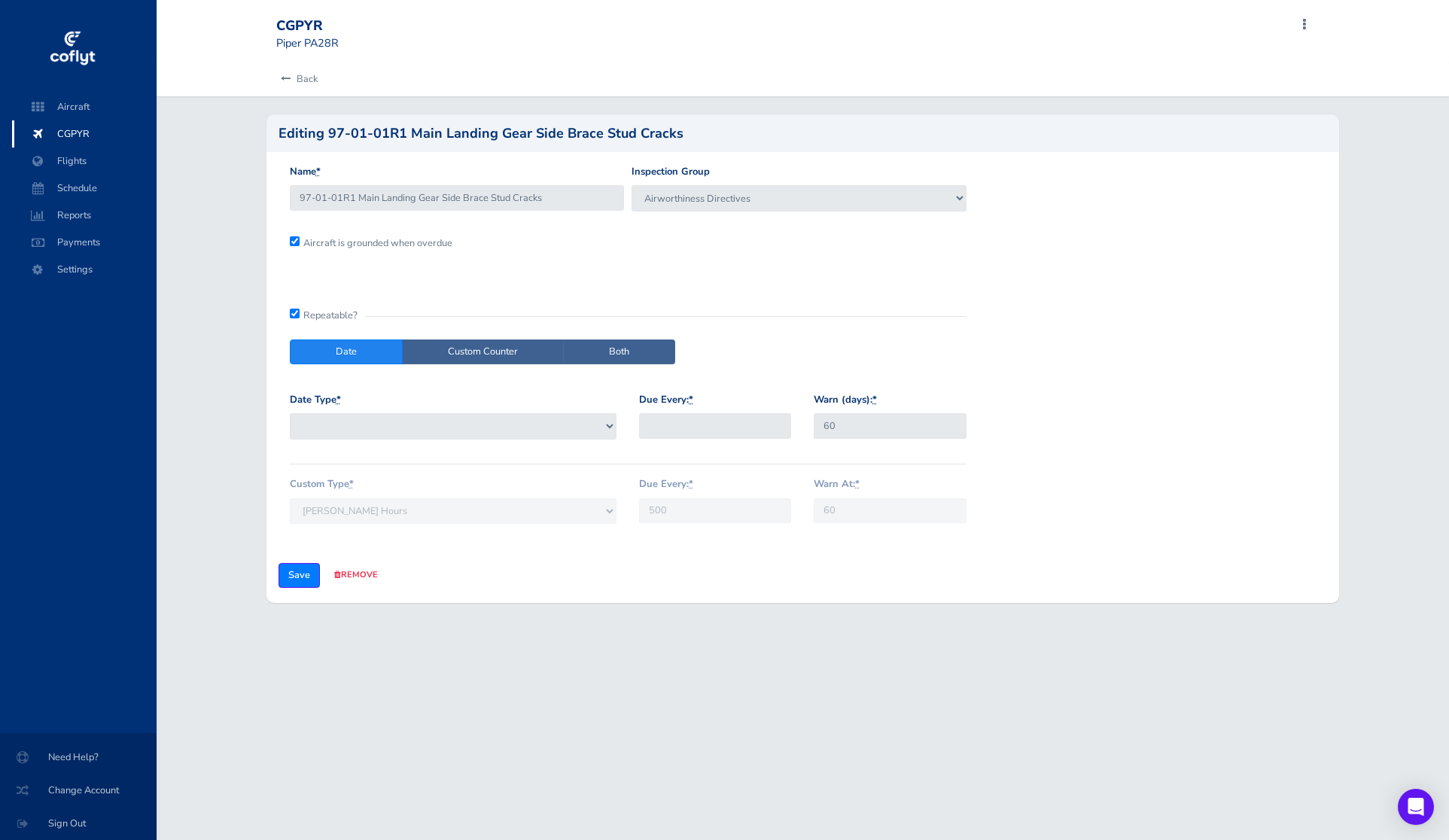
click at [292, 313] on input "checkbox" at bounding box center [295, 314] width 10 height 10
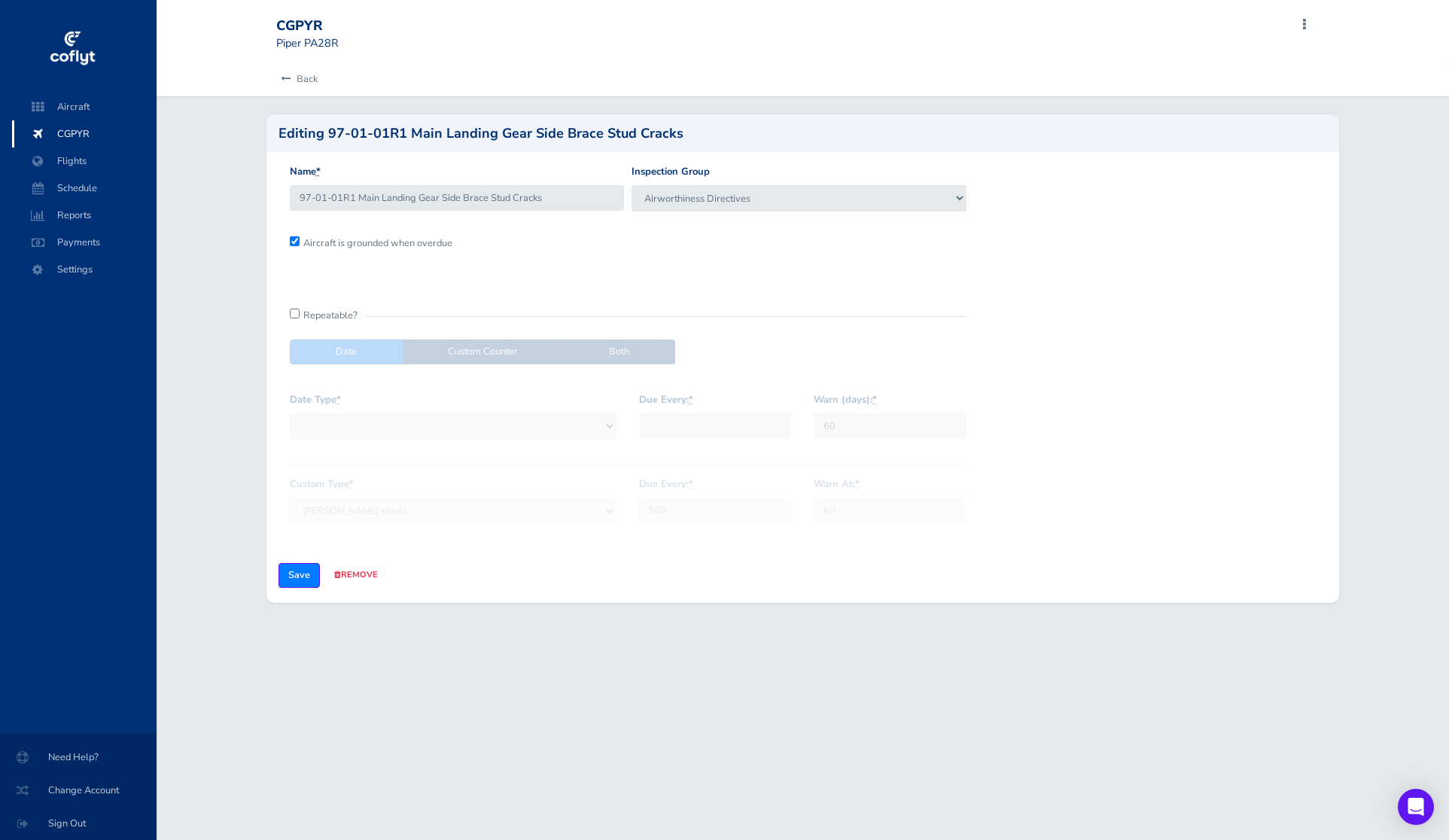
click at [292, 313] on input "checkbox" at bounding box center [295, 314] width 10 height 10
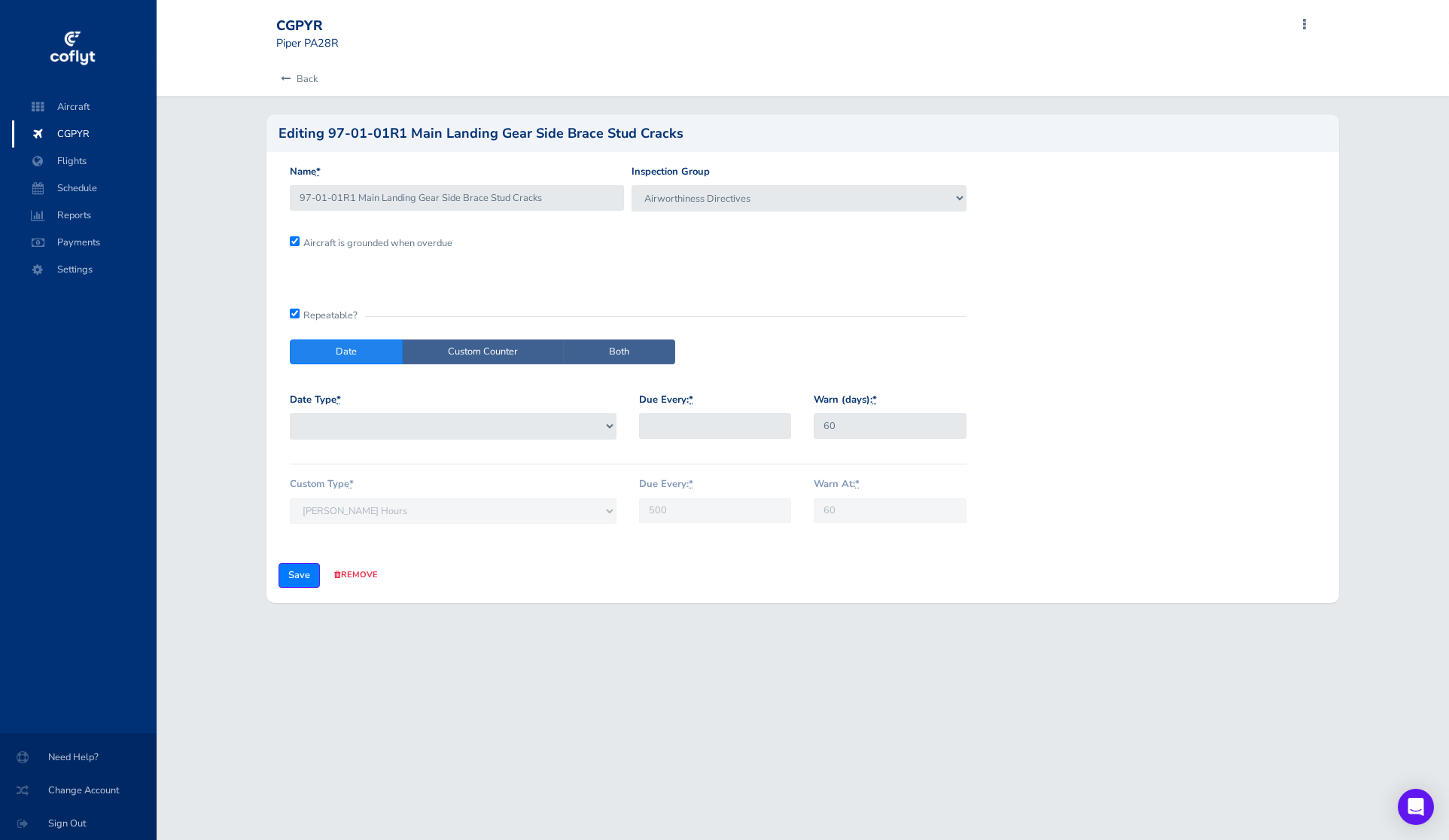
click at [292, 313] on input "checkbox" at bounding box center [295, 314] width 10 height 10
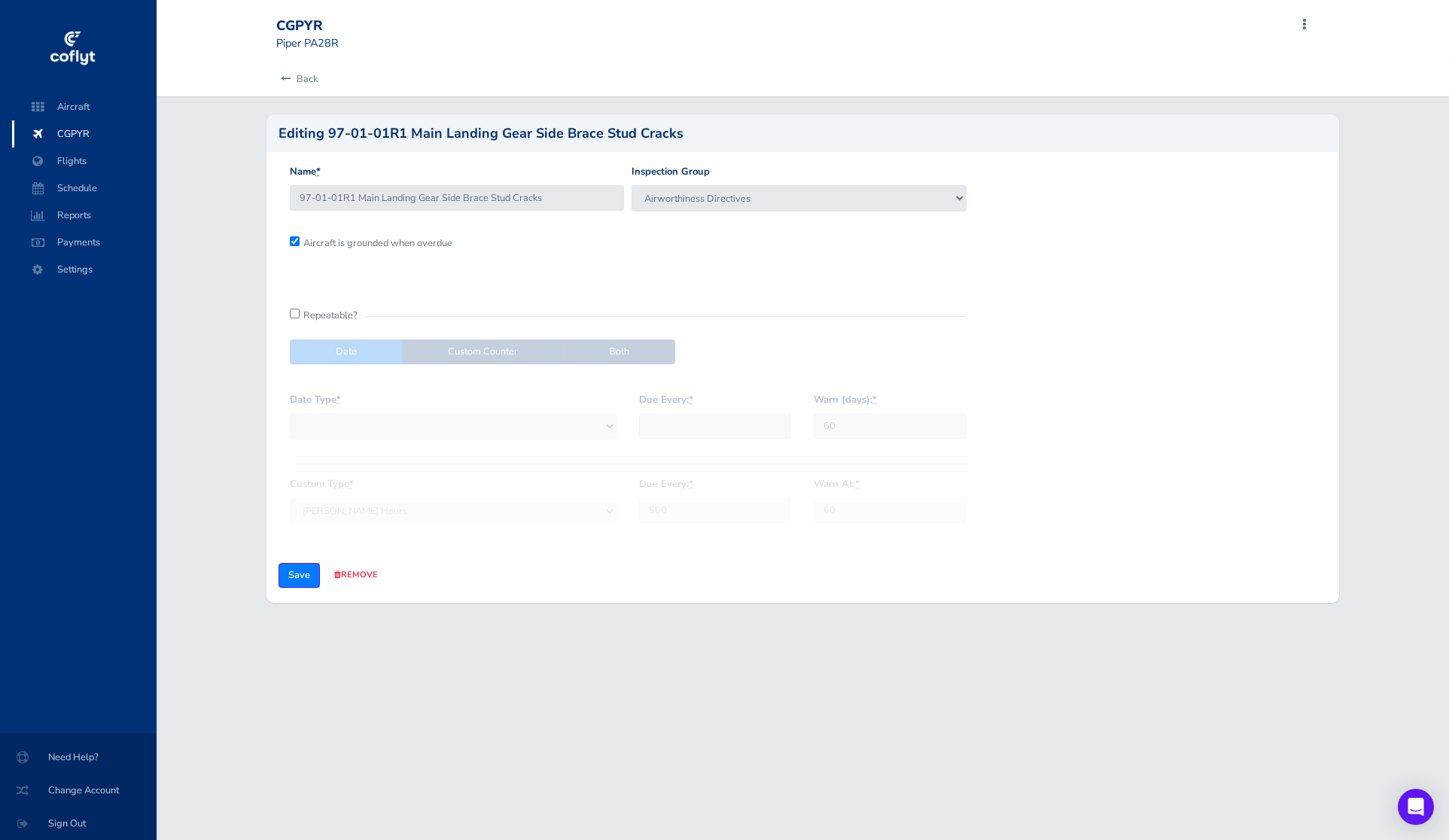
click at [292, 313] on input "checkbox" at bounding box center [295, 314] width 10 height 10
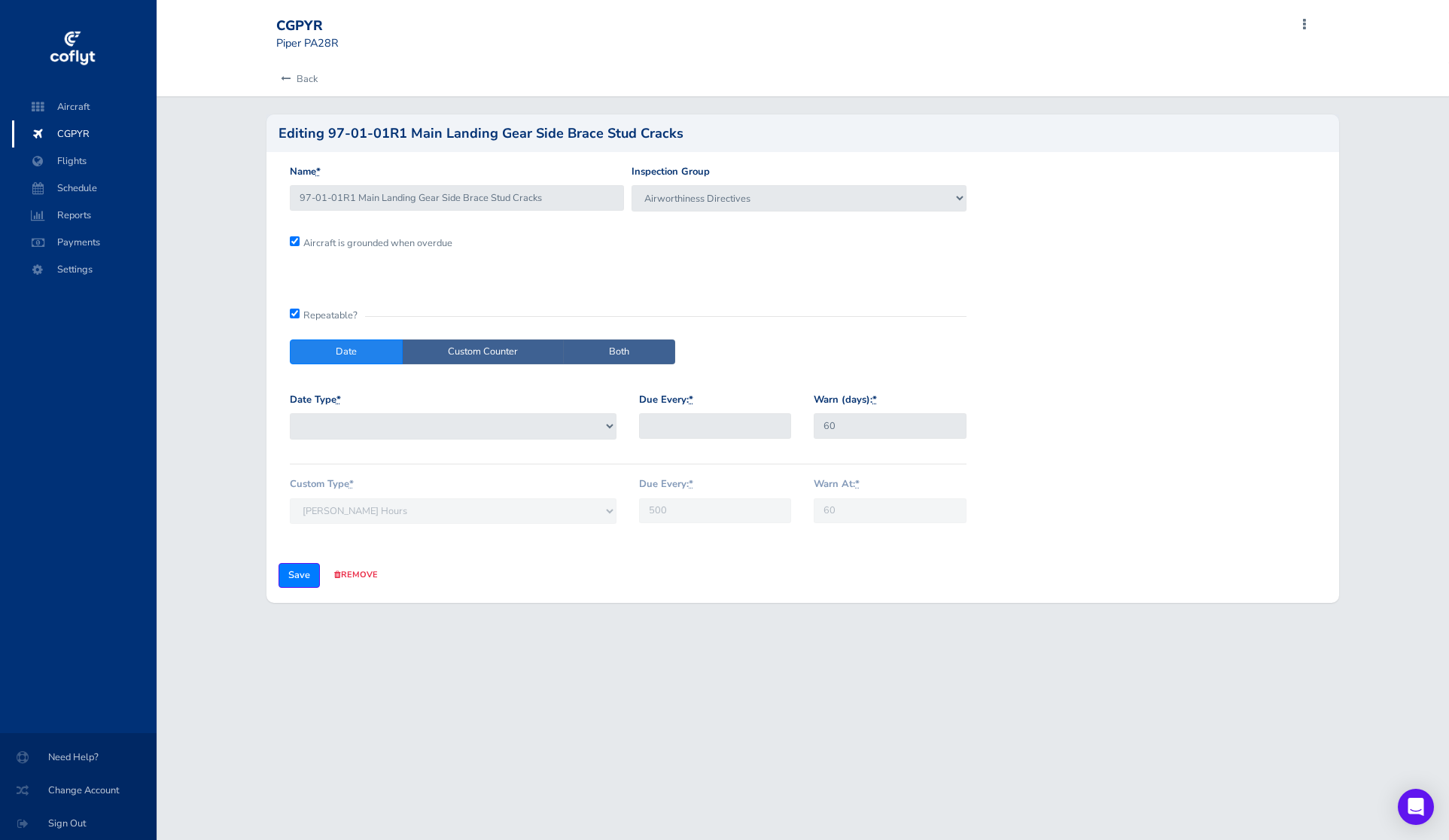
click at [292, 313] on input "checkbox" at bounding box center [295, 314] width 10 height 10
checkbox input "false"
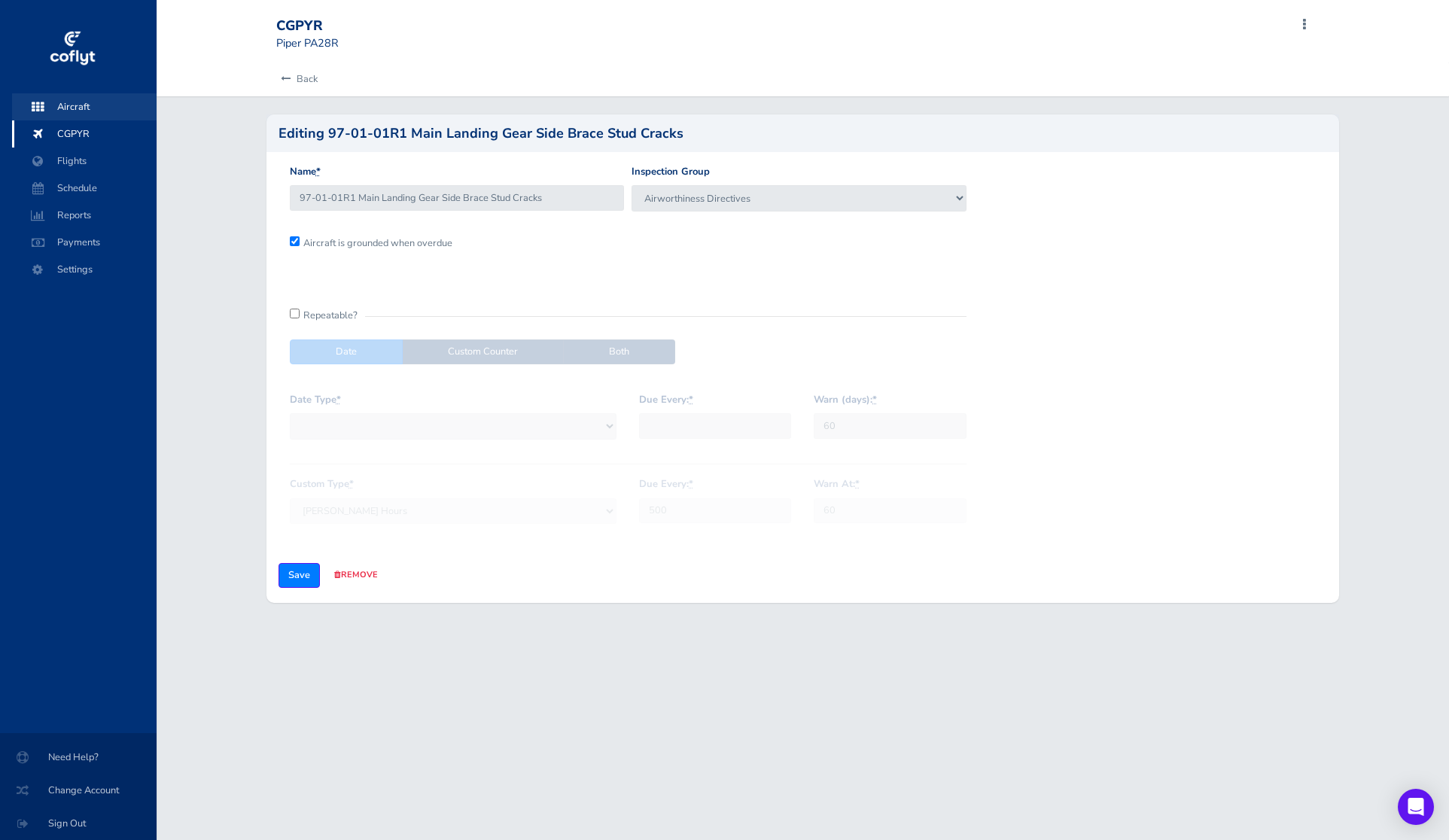
click at [94, 108] on span "Aircraft" at bounding box center [84, 107] width 115 height 27
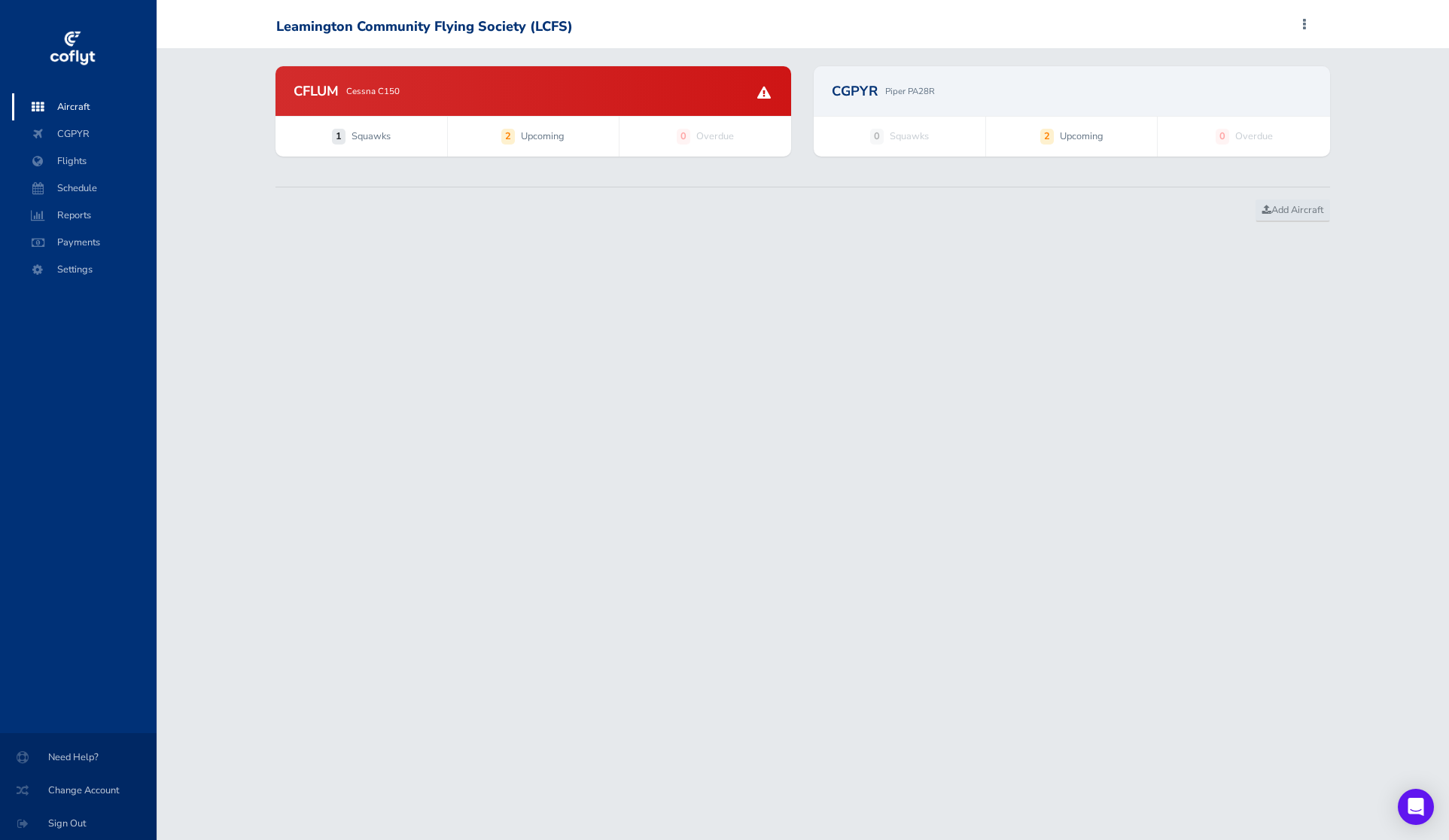
click at [942, 106] on div "CGPYR Piper PA28R" at bounding box center [1071, 91] width 515 height 50
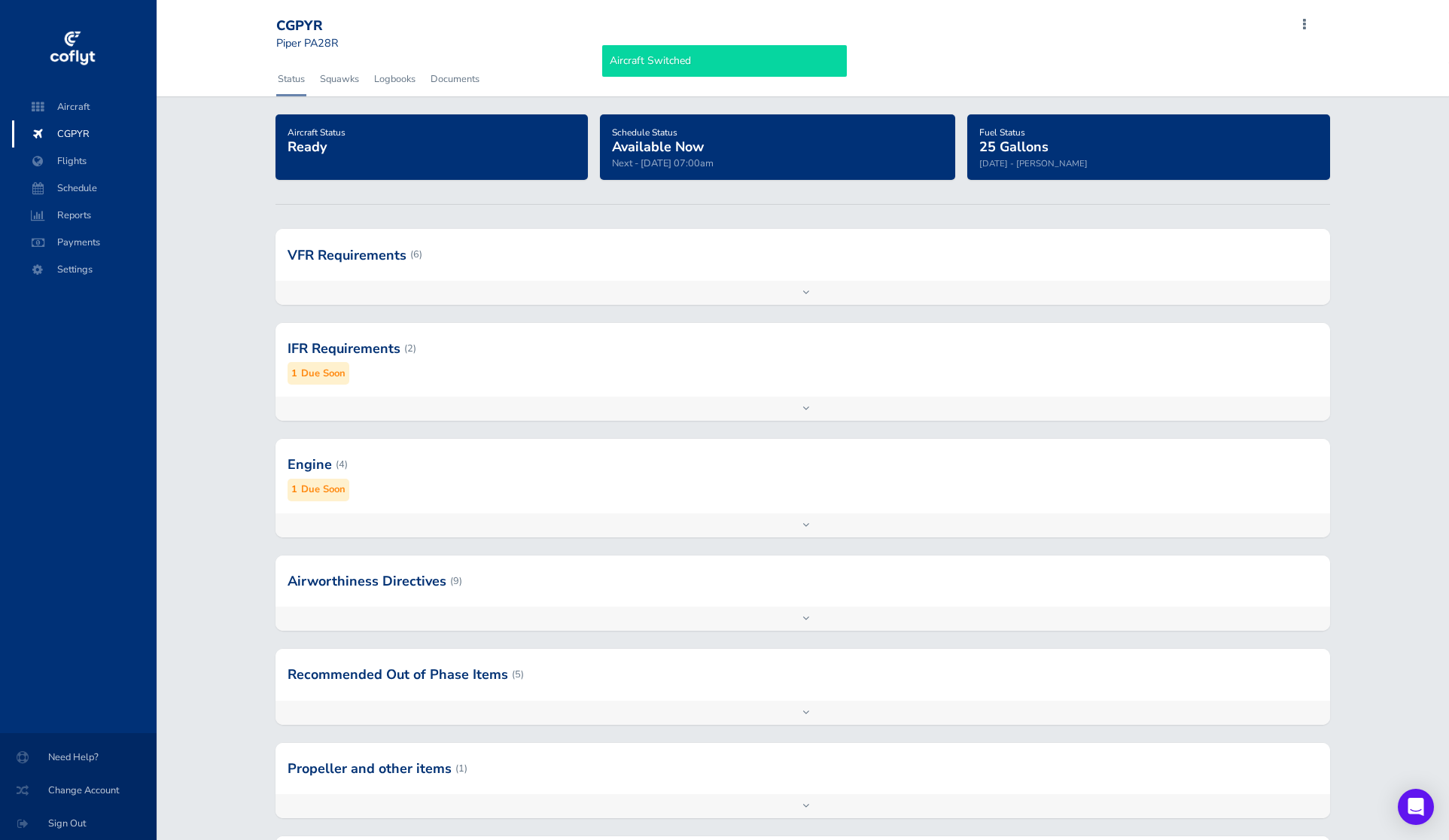
click at [517, 580] on div at bounding box center [802, 581] width 1054 height 51
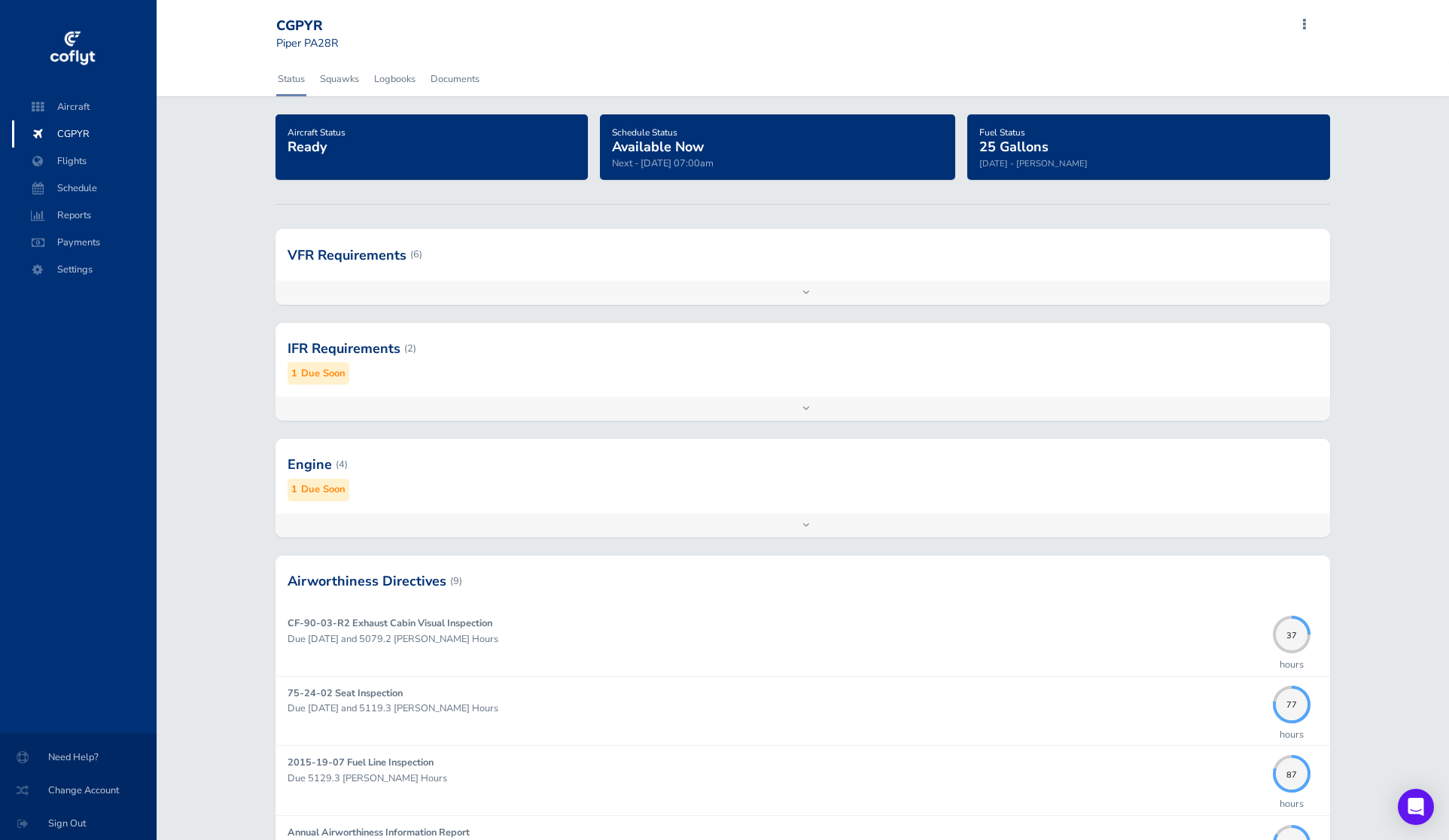
click at [540, 261] on div at bounding box center [802, 254] width 1054 height 51
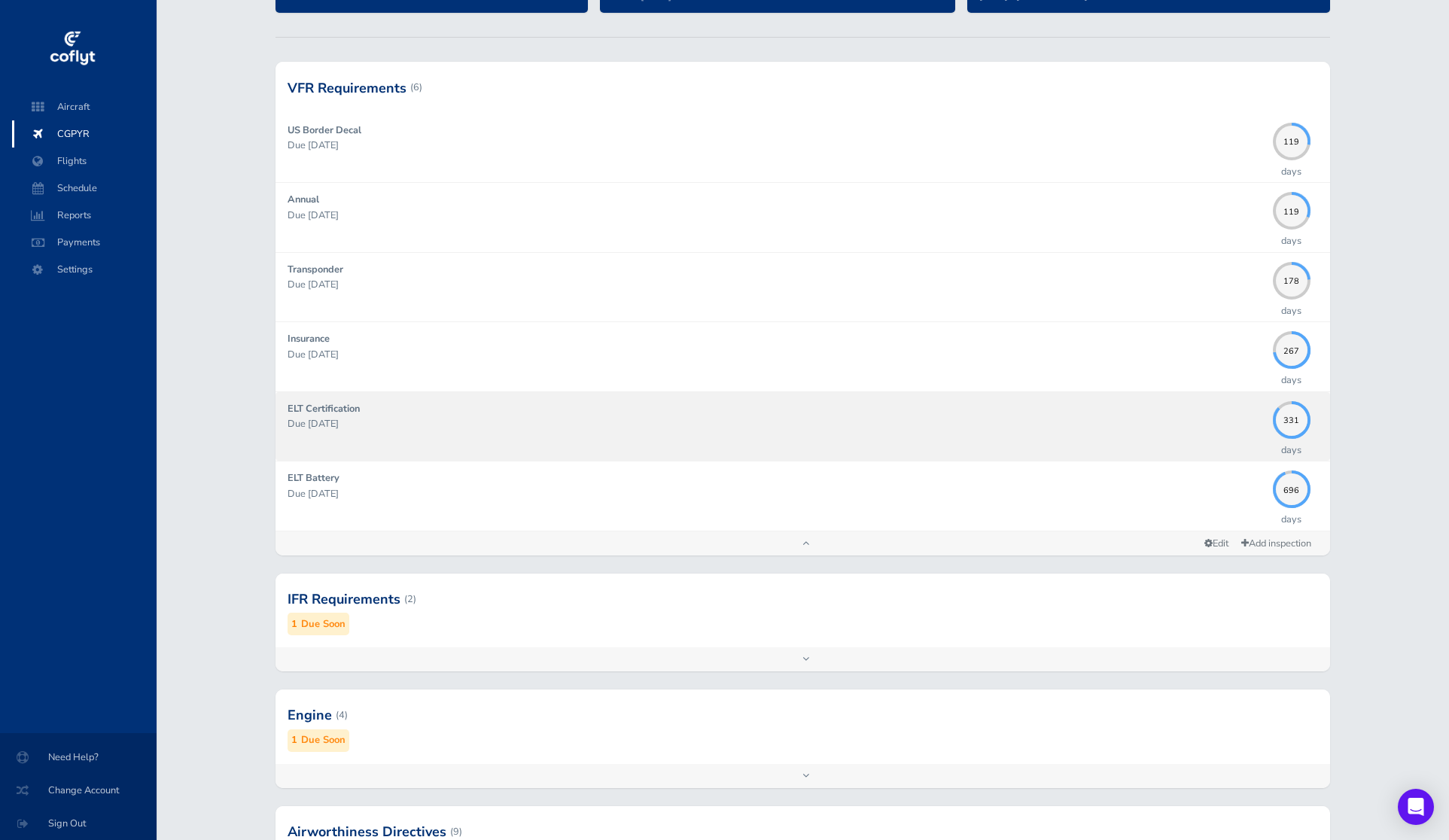
scroll to position [239, 0]
